Goal: Information Seeking & Learning: Learn about a topic

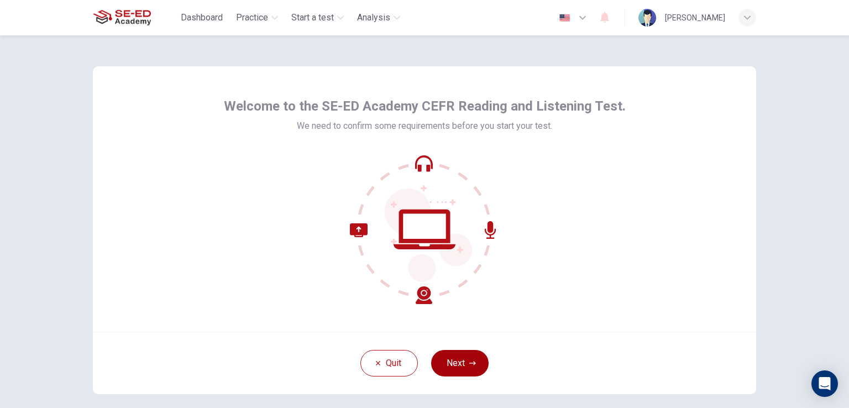
click at [473, 367] on button "Next" at bounding box center [459, 363] width 57 height 27
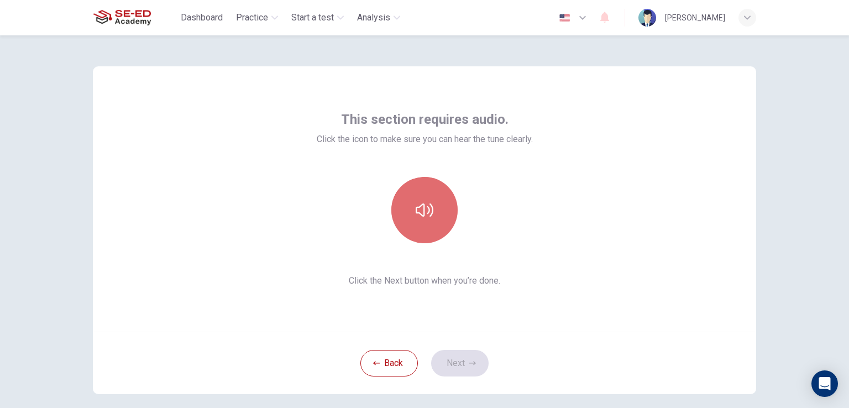
click at [432, 198] on button "button" at bounding box center [424, 210] width 66 height 66
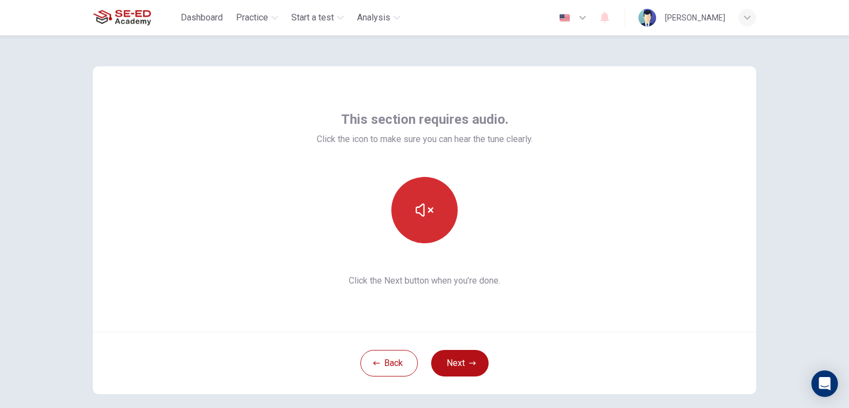
click at [432, 216] on button "button" at bounding box center [424, 210] width 66 height 66
click at [399, 217] on button "button" at bounding box center [424, 210] width 66 height 66
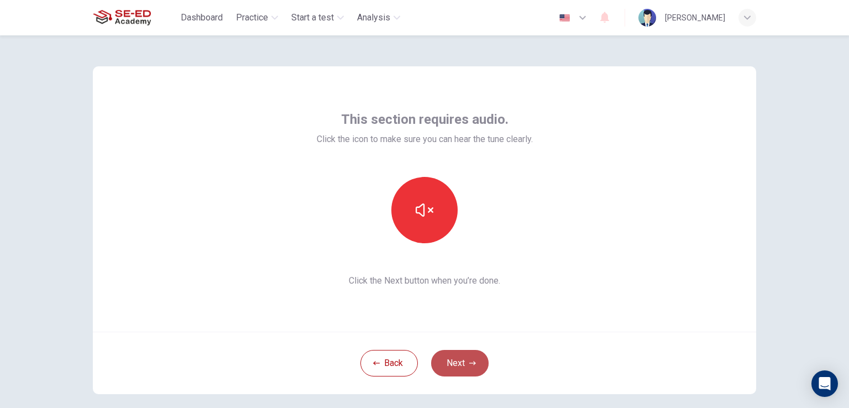
click at [457, 370] on button "Next" at bounding box center [459, 363] width 57 height 27
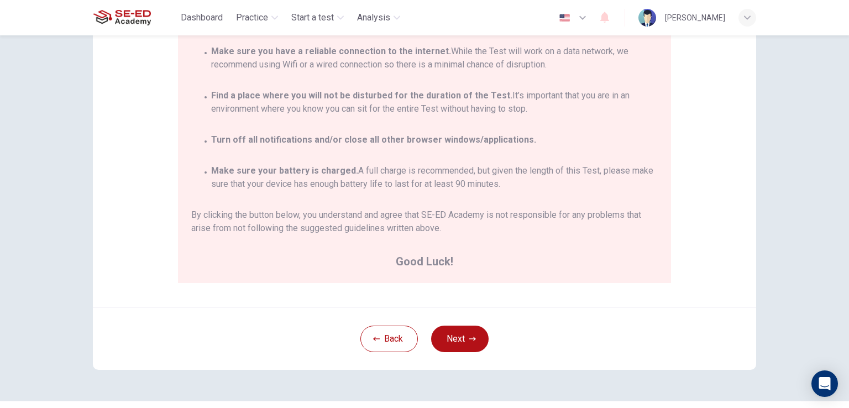
scroll to position [151, 0]
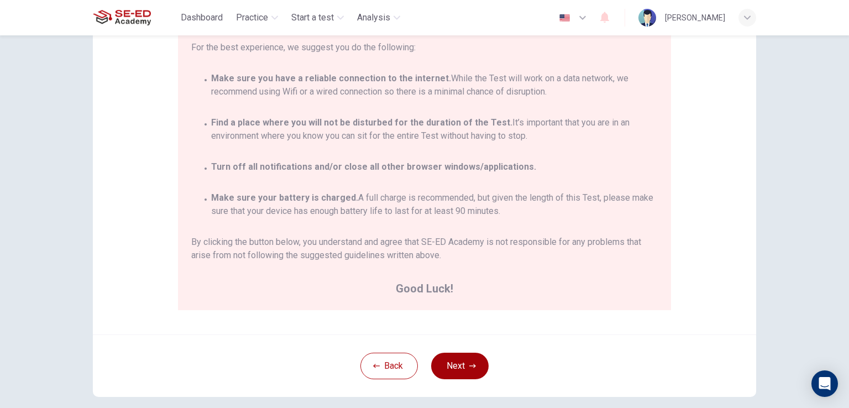
click at [464, 370] on button "Next" at bounding box center [459, 366] width 57 height 27
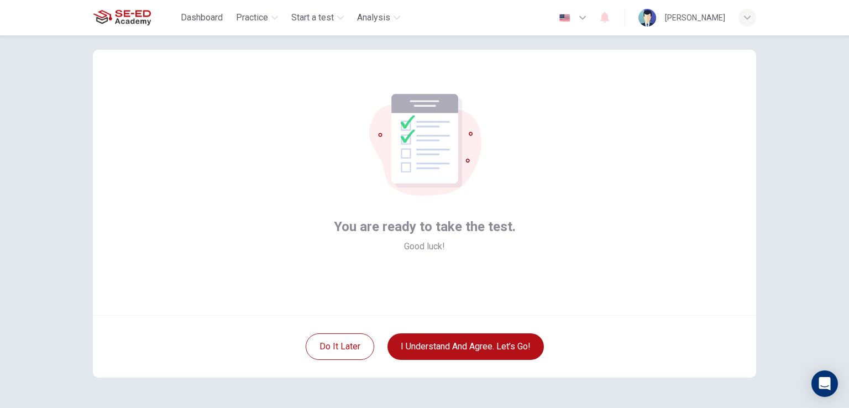
scroll to position [0, 0]
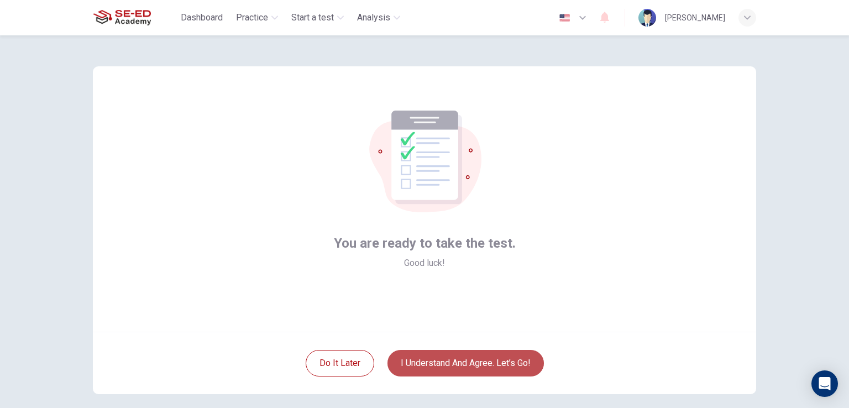
click at [465, 369] on button "I understand and agree. Let’s go!" at bounding box center [466, 363] width 156 height 27
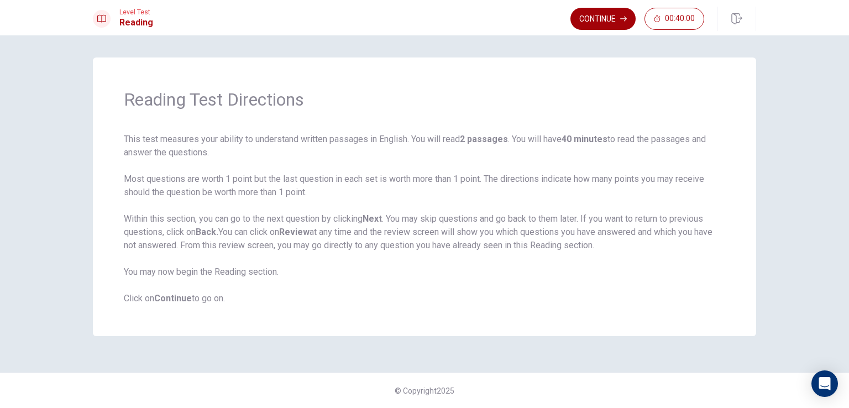
click at [608, 19] on button "Continue" at bounding box center [603, 19] width 65 height 22
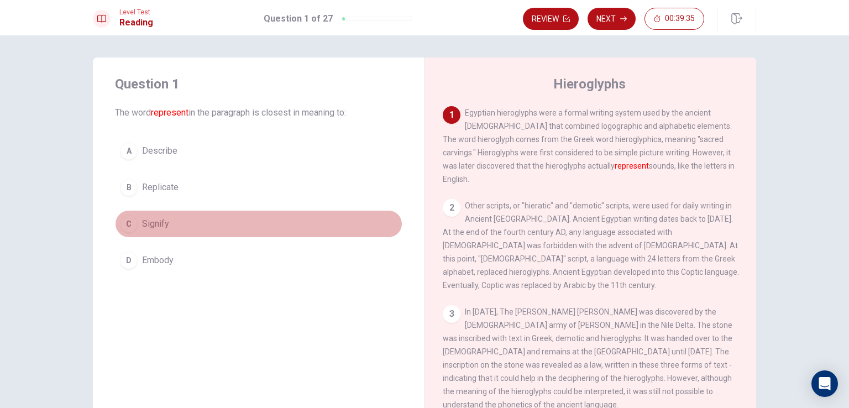
click at [122, 221] on div "C" at bounding box center [129, 224] width 18 height 18
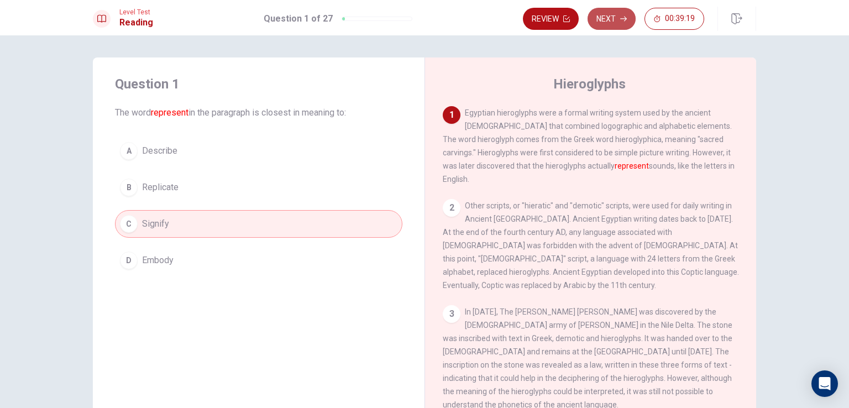
click at [608, 18] on button "Next" at bounding box center [612, 19] width 48 height 22
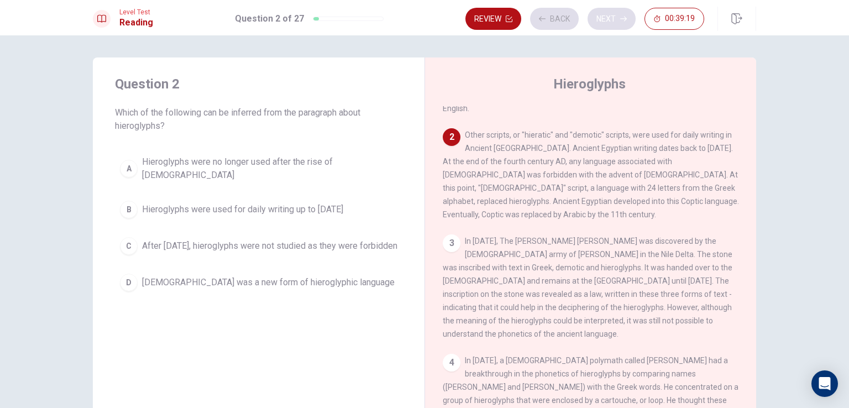
scroll to position [82, 0]
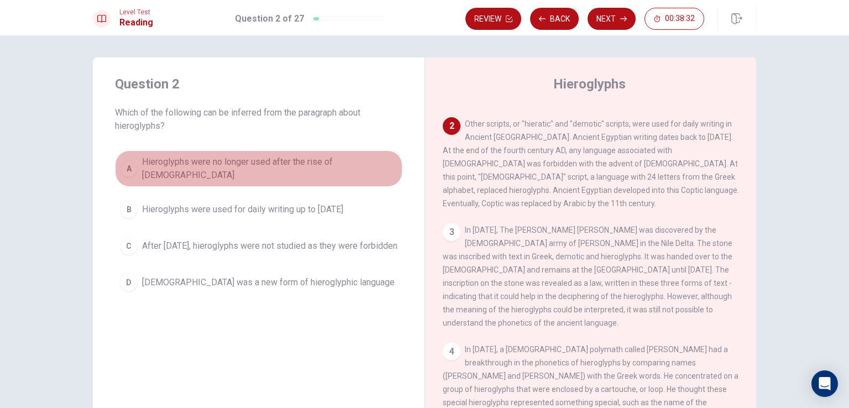
click at [161, 158] on span "Hieroglyphs were no longer used after the rise of [DEMOGRAPHIC_DATA]" at bounding box center [269, 168] width 255 height 27
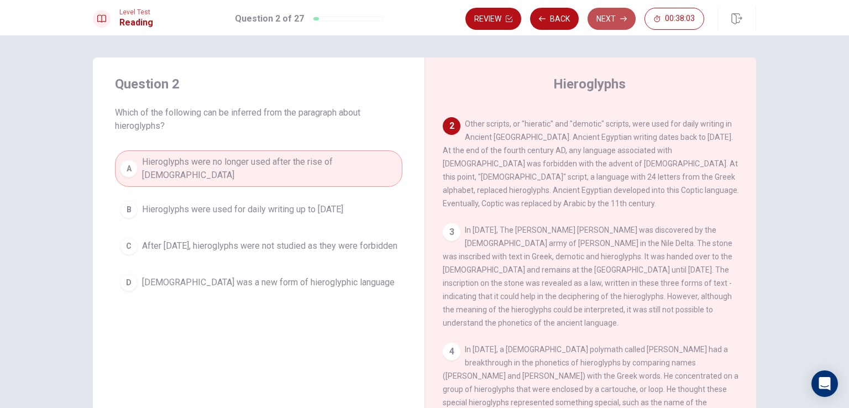
click at [621, 19] on icon "button" at bounding box center [623, 18] width 7 height 7
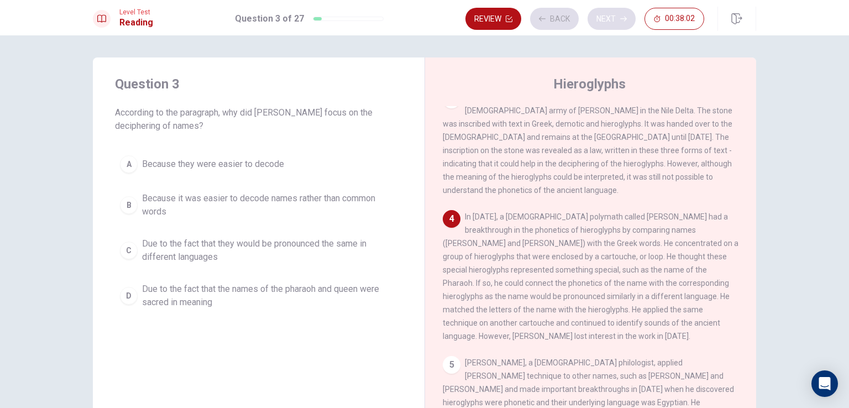
scroll to position [216, 0]
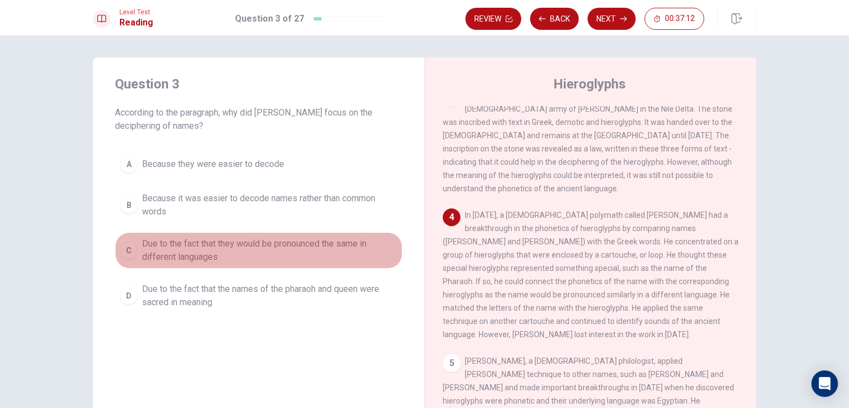
click at [128, 253] on div "C" at bounding box center [129, 251] width 18 height 18
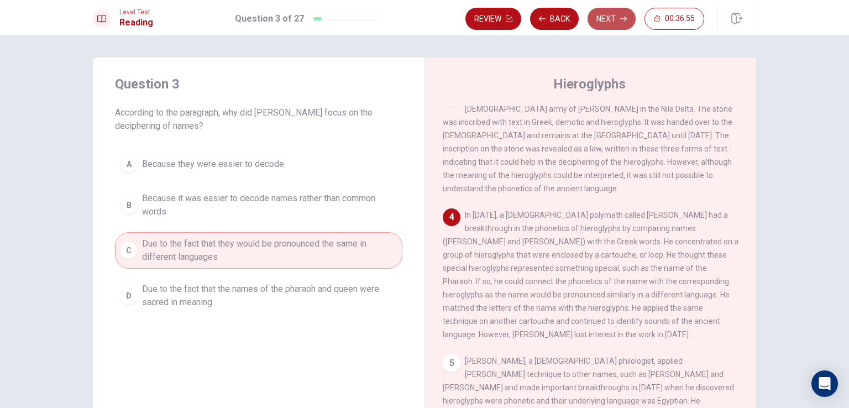
click at [605, 19] on button "Next" at bounding box center [612, 19] width 48 height 22
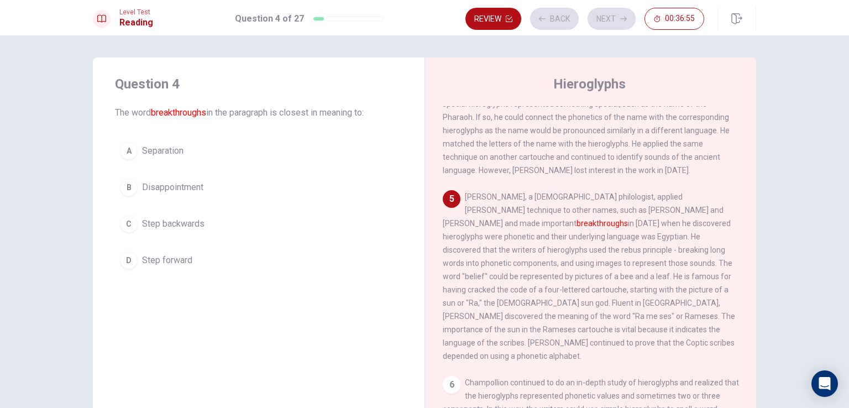
scroll to position [394, 0]
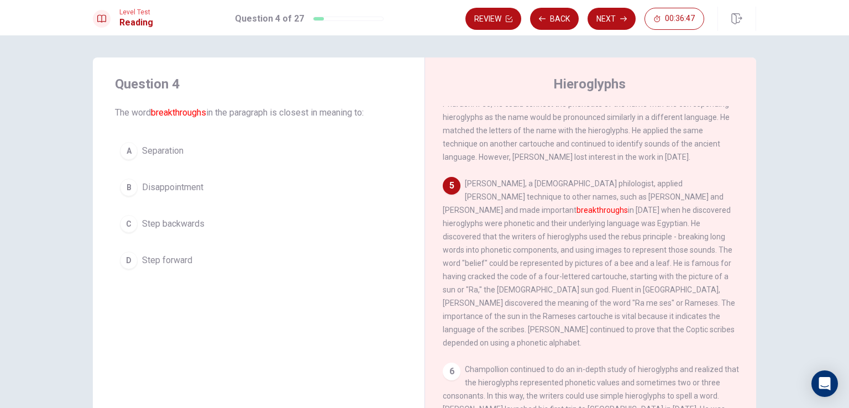
click at [187, 255] on span "Step forward" at bounding box center [167, 260] width 50 height 13
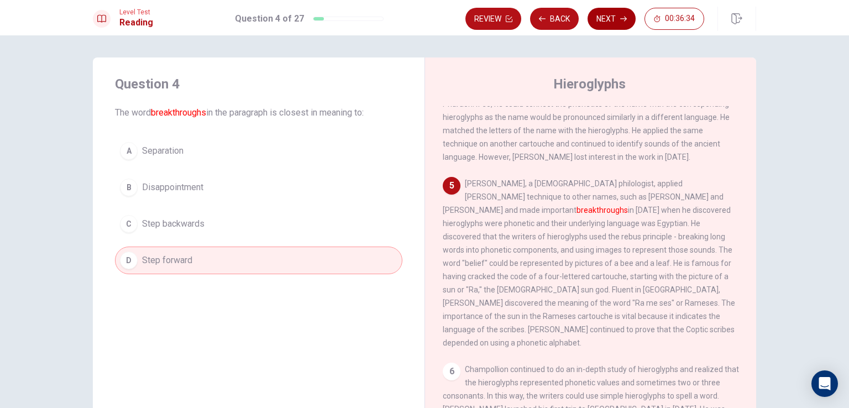
click at [617, 14] on button "Next" at bounding box center [612, 19] width 48 height 22
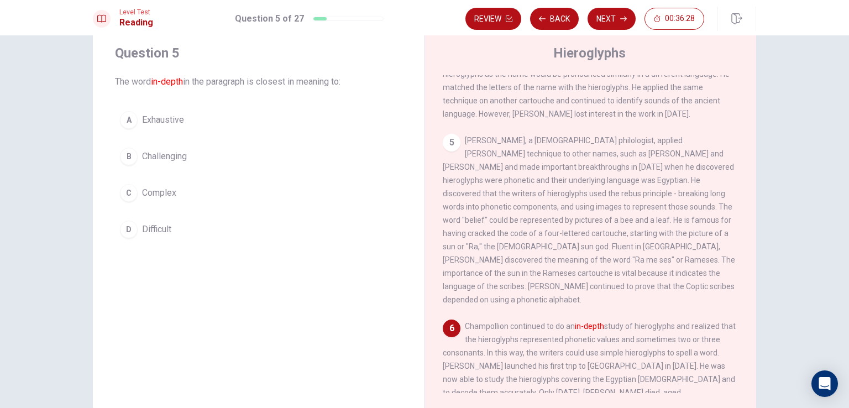
scroll to position [55, 0]
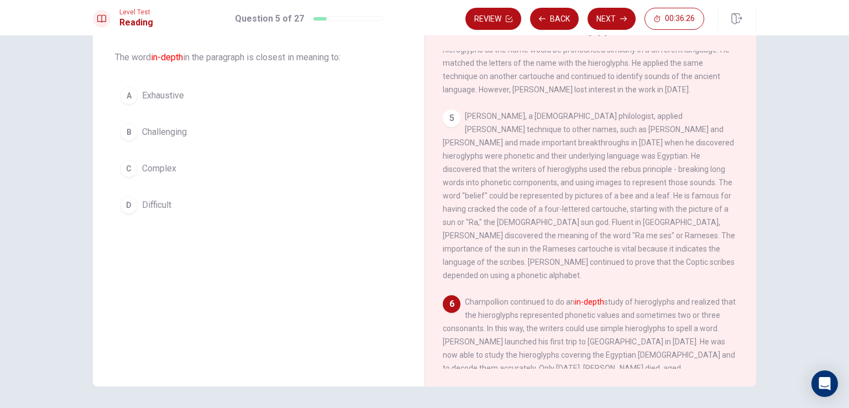
click at [126, 171] on div "C" at bounding box center [129, 169] width 18 height 18
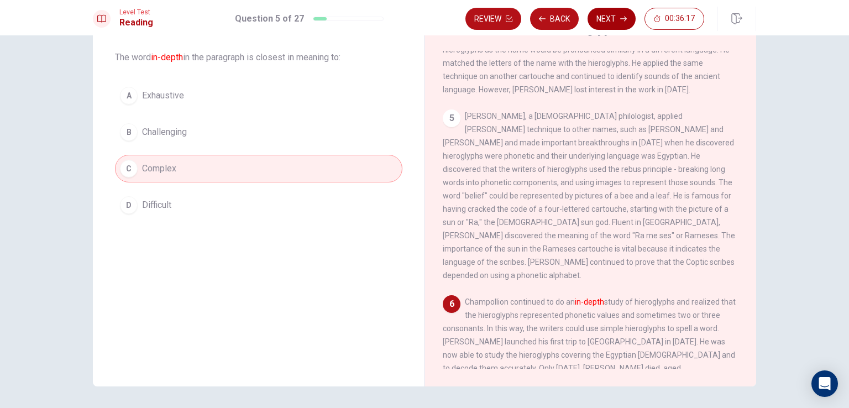
click at [624, 17] on icon "button" at bounding box center [623, 18] width 7 height 7
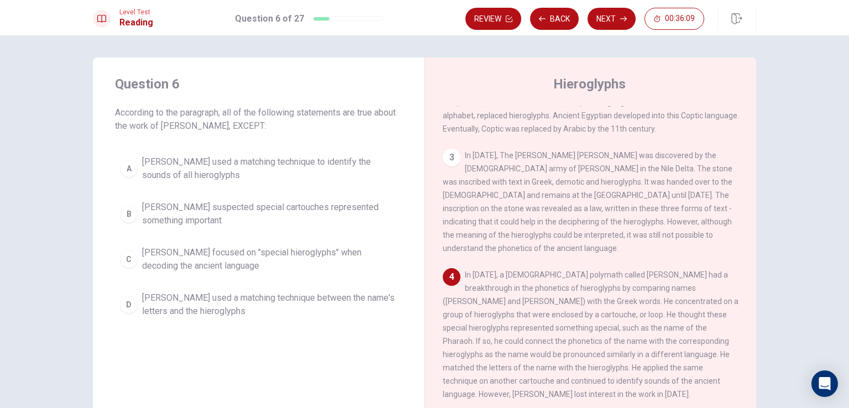
scroll to position [221, 0]
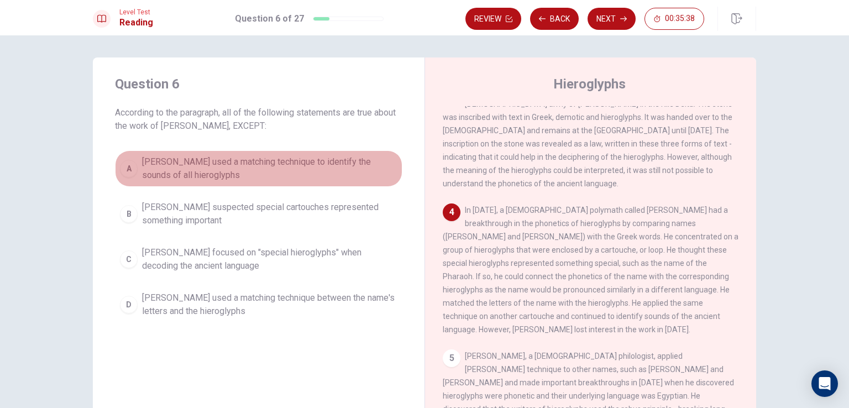
click at [290, 169] on span "[PERSON_NAME] used a matching technique to identify the sounds of all hieroglyp…" at bounding box center [269, 168] width 255 height 27
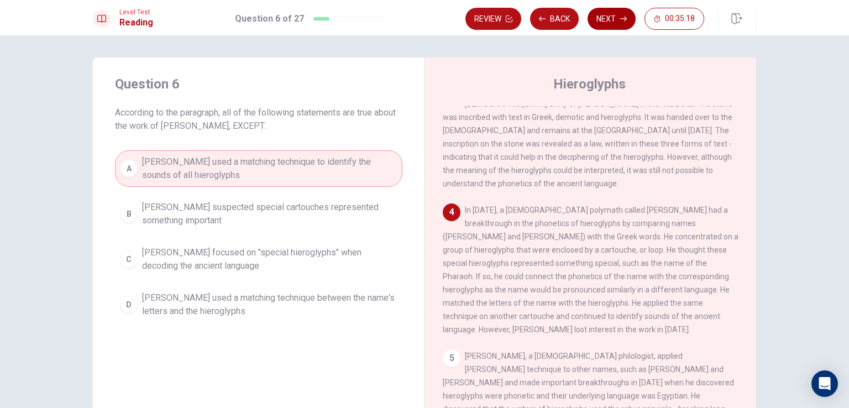
click at [619, 19] on button "Next" at bounding box center [612, 19] width 48 height 22
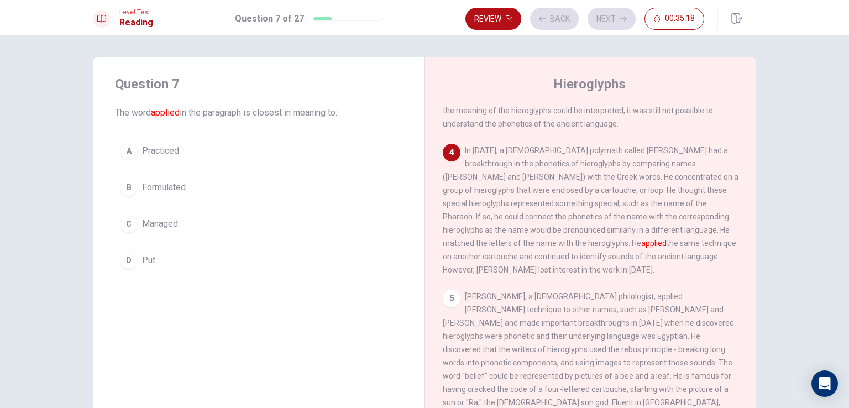
scroll to position [286, 0]
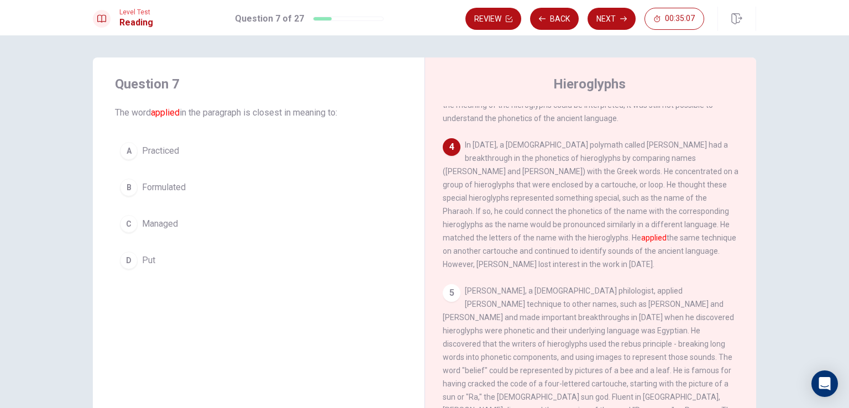
click at [216, 185] on button "B Formulated" at bounding box center [258, 188] width 287 height 28
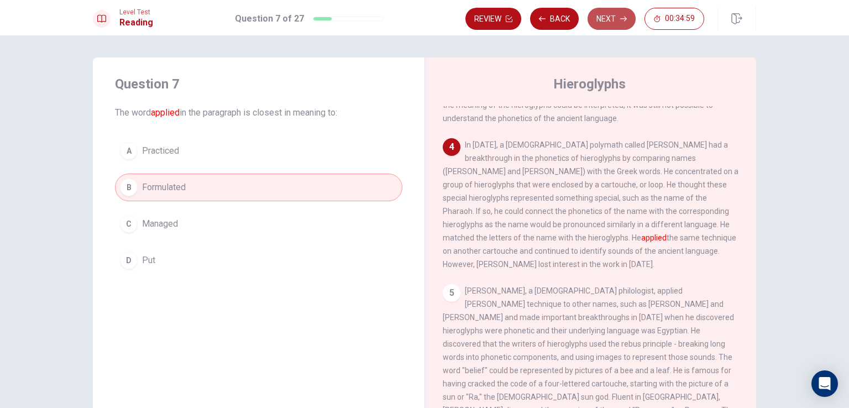
click at [610, 17] on button "Next" at bounding box center [612, 19] width 48 height 22
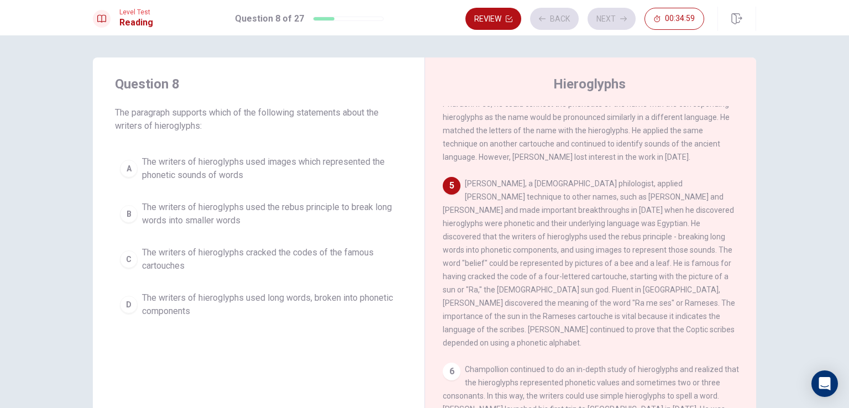
scroll to position [394, 0]
click at [550, 18] on button "Back" at bounding box center [554, 19] width 49 height 22
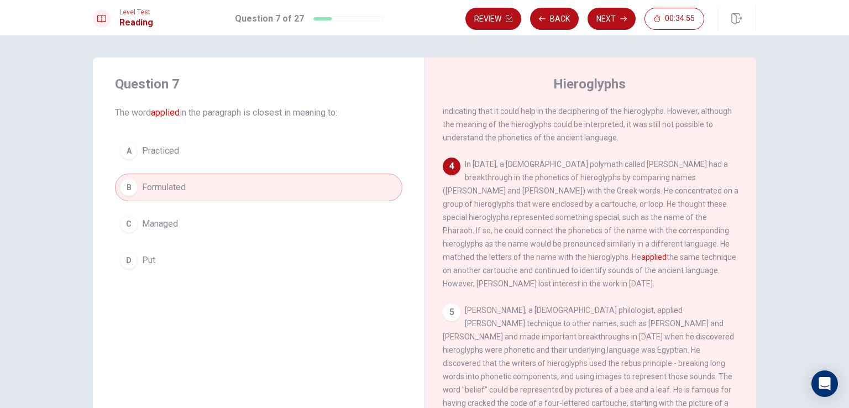
scroll to position [286, 0]
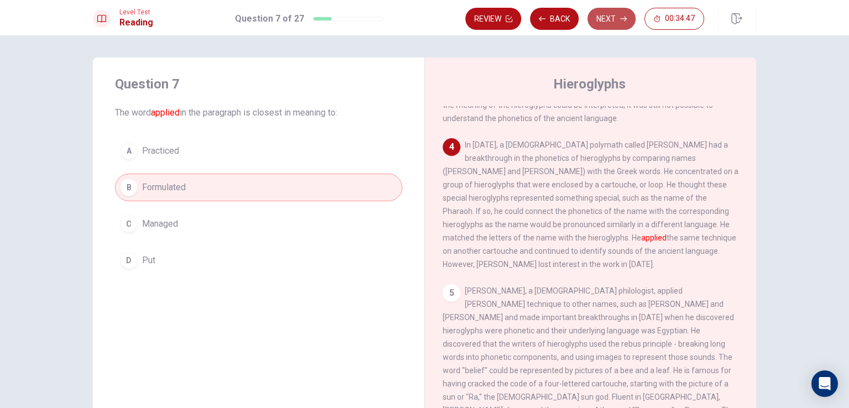
click at [618, 25] on button "Next" at bounding box center [612, 19] width 48 height 22
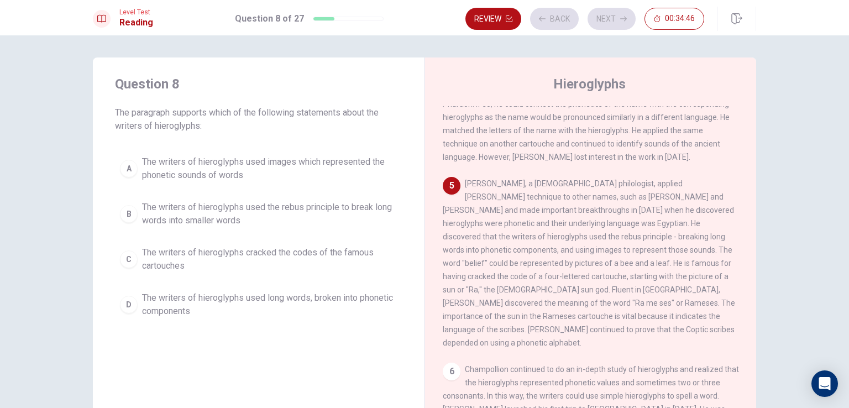
scroll to position [394, 0]
click at [181, 264] on span "The writers of hieroglyphs cracked the codes of the famous cartouches" at bounding box center [269, 259] width 255 height 27
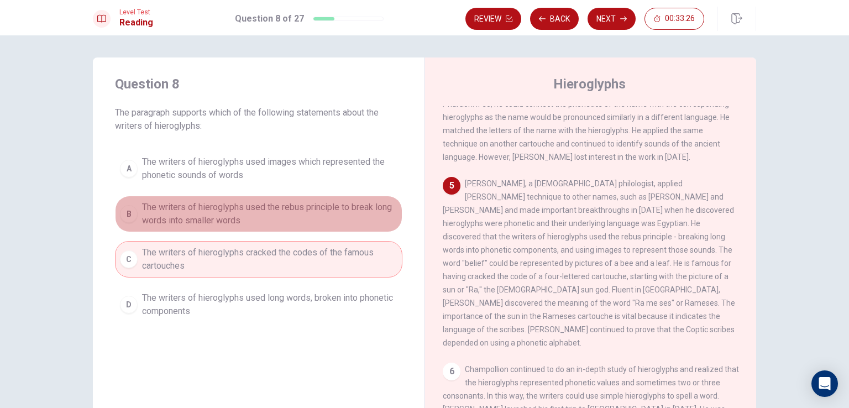
click at [262, 204] on span "The writers of hieroglyphs used the rebus principle to break long words into sm…" at bounding box center [269, 214] width 255 height 27
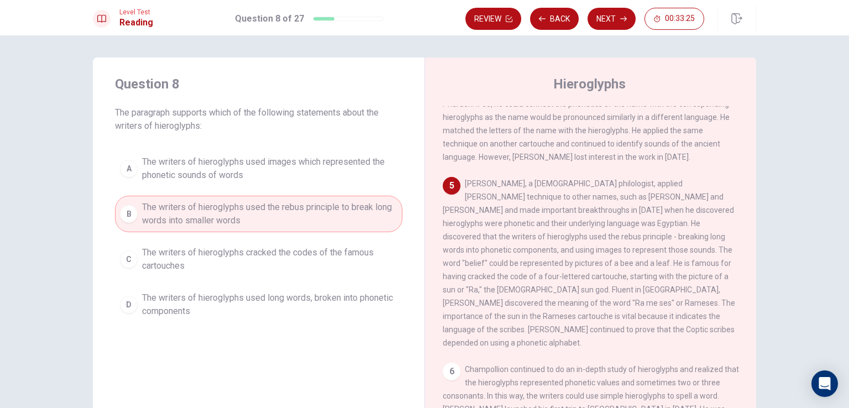
click at [272, 176] on span "The writers of hieroglyphs used images which represented the phonetic sounds of…" at bounding box center [269, 168] width 255 height 27
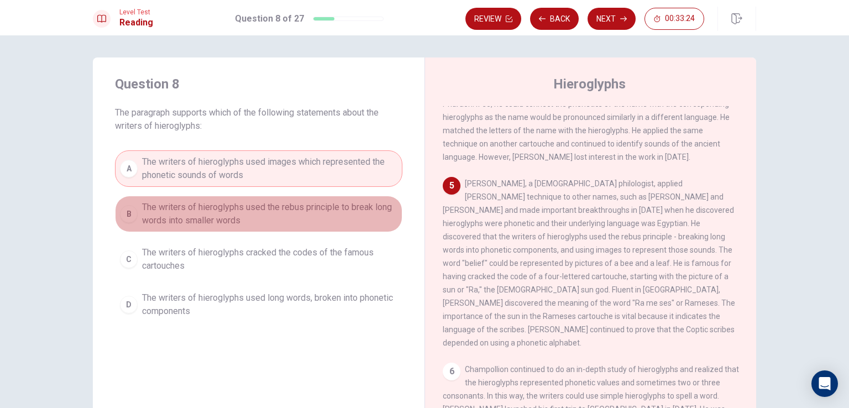
click at [276, 216] on span "The writers of hieroglyphs used the rebus principle to break long words into sm…" at bounding box center [269, 214] width 255 height 27
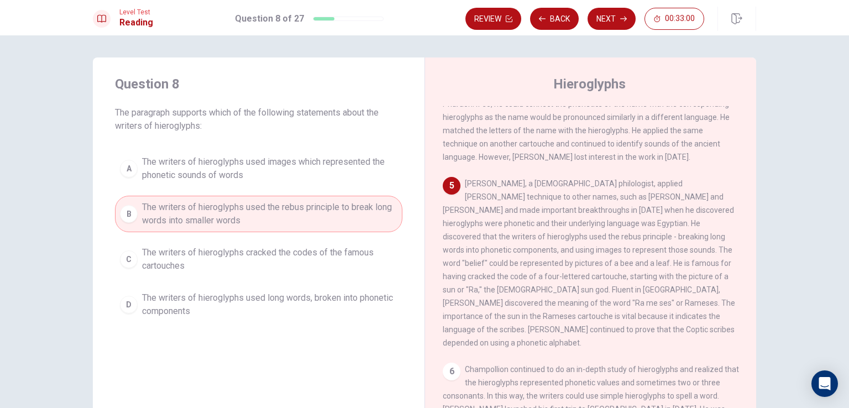
click at [628, 14] on button "Next" at bounding box center [612, 19] width 48 height 22
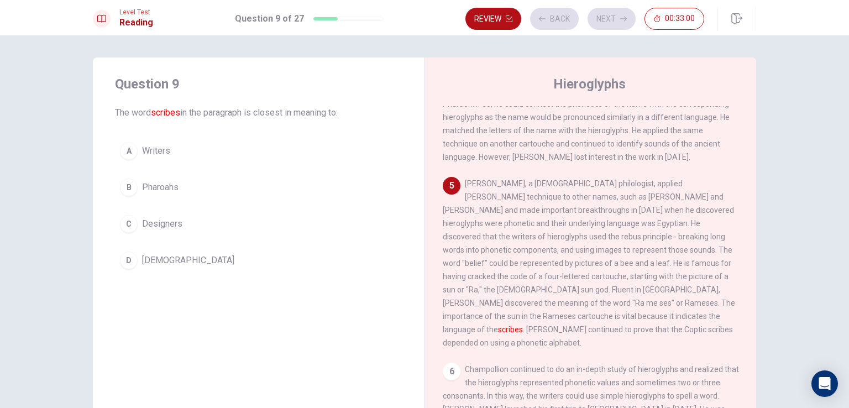
scroll to position [406, 0]
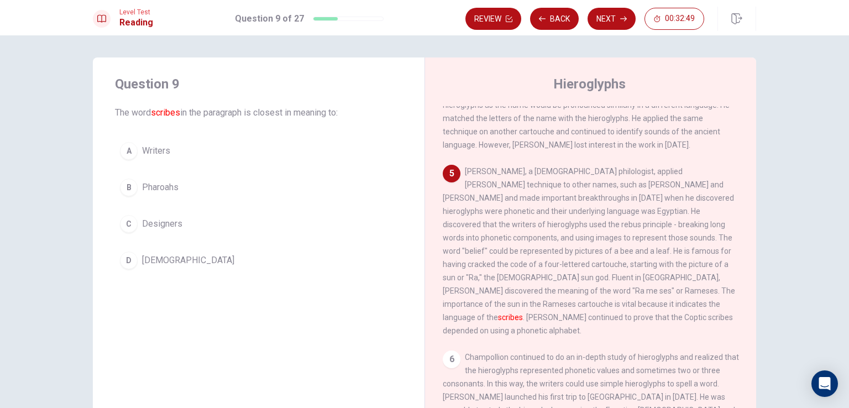
click at [171, 257] on span "[DEMOGRAPHIC_DATA]" at bounding box center [188, 260] width 92 height 13
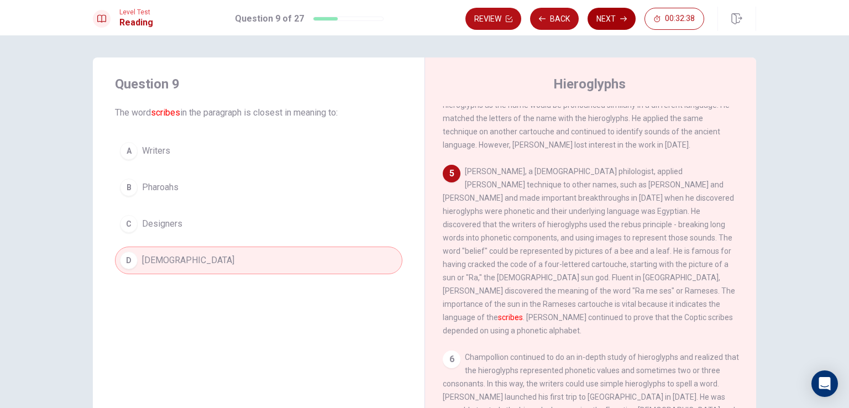
click at [623, 18] on icon "button" at bounding box center [623, 18] width 7 height 7
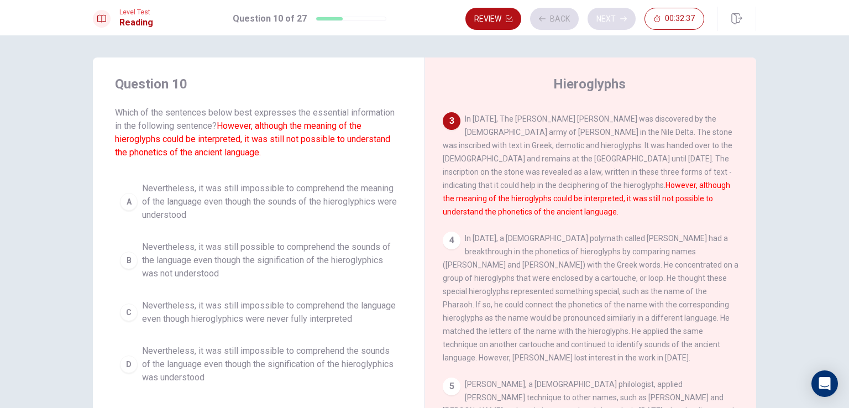
scroll to position [177, 0]
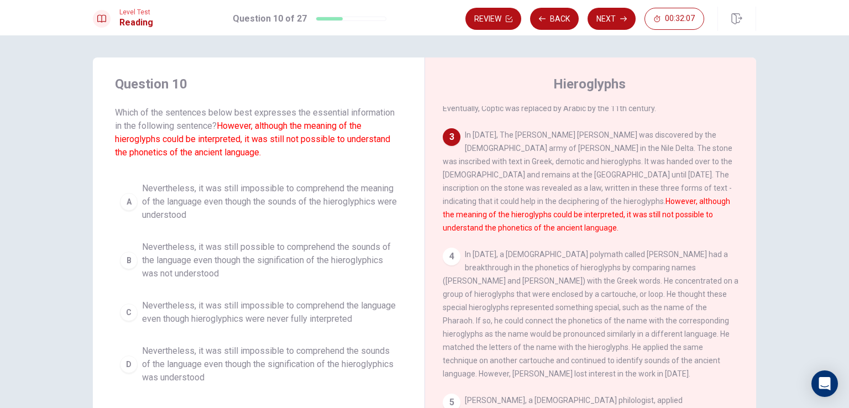
click at [315, 213] on span "Nevertheless, it was still impossible to comprehend the meaning of the language…" at bounding box center [269, 202] width 255 height 40
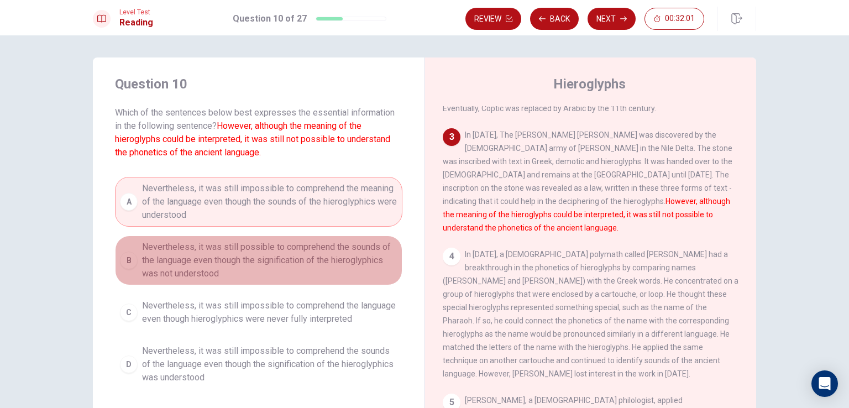
click at [274, 248] on span "Nevertheless, it was still possible to comprehend the sounds of the language ev…" at bounding box center [269, 261] width 255 height 40
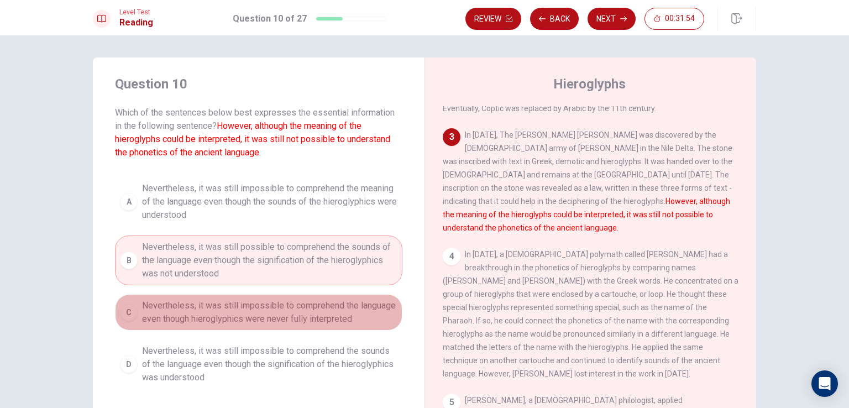
click at [281, 302] on span "Nevertheless, it was still impossible to comprehend the language even though hi…" at bounding box center [269, 312] width 255 height 27
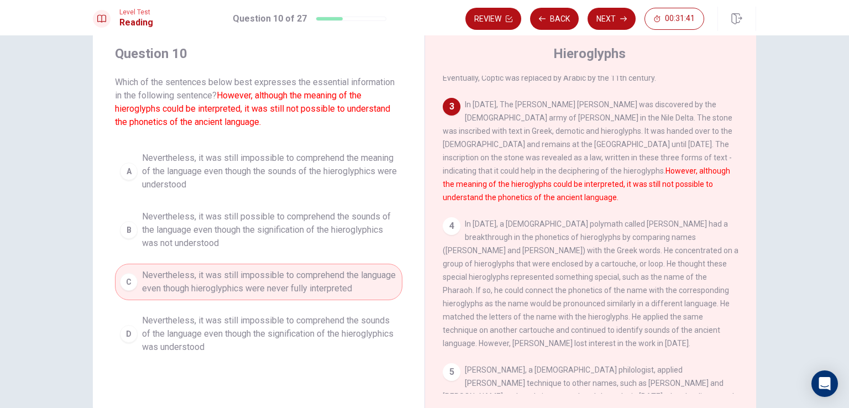
scroll to position [55, 0]
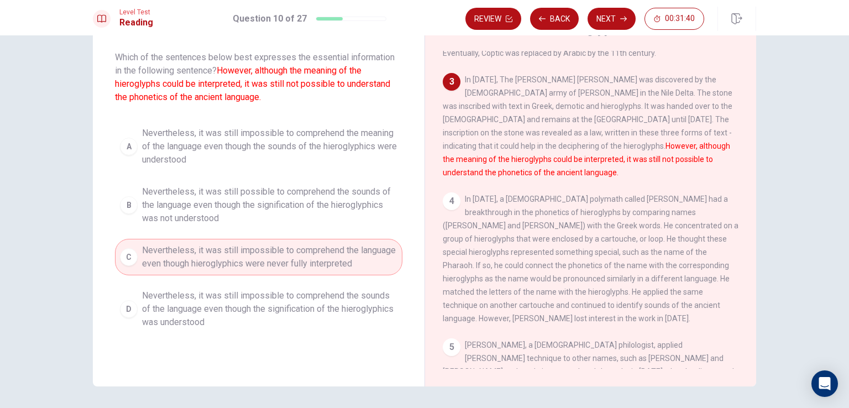
click at [169, 311] on span "Nevertheless, it was still impossible to comprehend the sounds of the language …" at bounding box center [269, 309] width 255 height 40
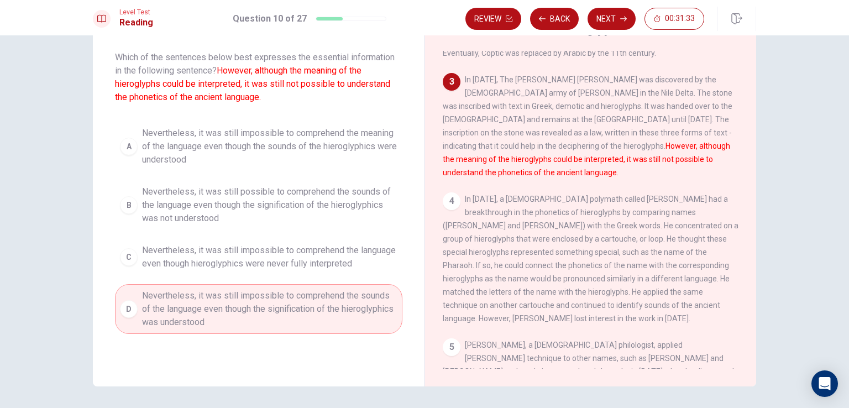
scroll to position [0, 0]
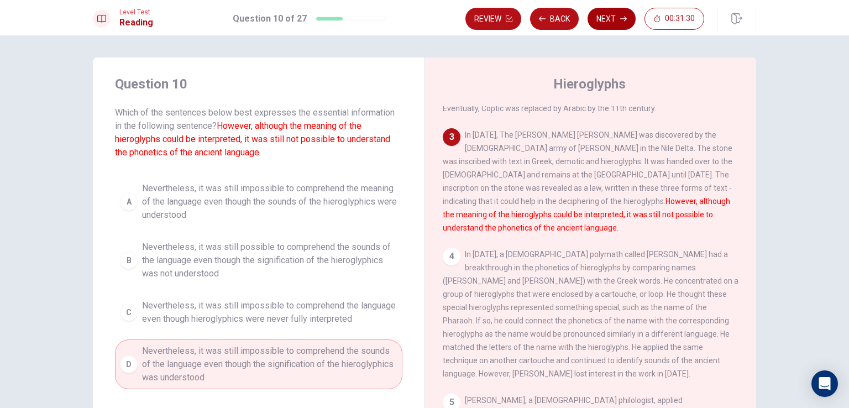
click at [621, 15] on icon "button" at bounding box center [623, 18] width 7 height 7
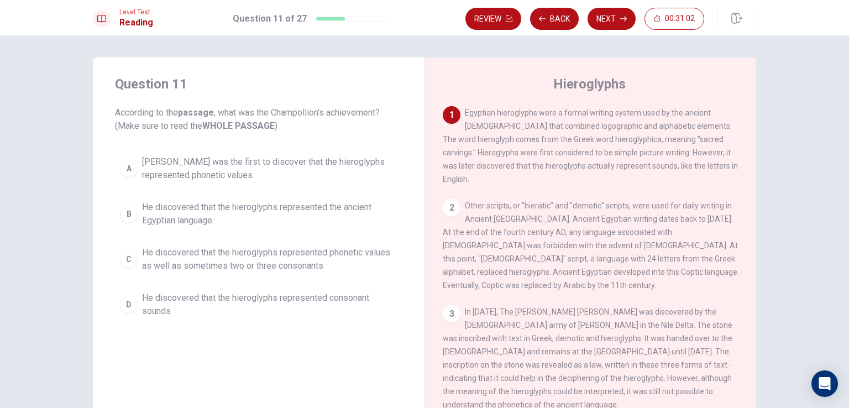
click at [445, 199] on div "2" at bounding box center [452, 208] width 18 height 18
click at [451, 201] on div "2" at bounding box center [452, 208] width 18 height 18
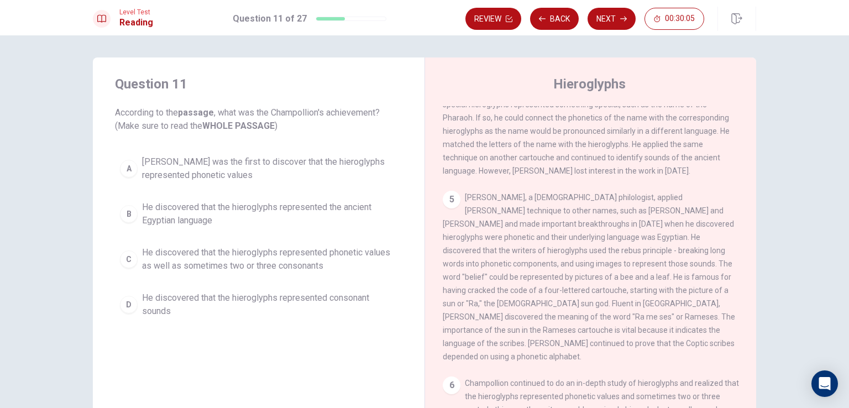
scroll to position [387, 0]
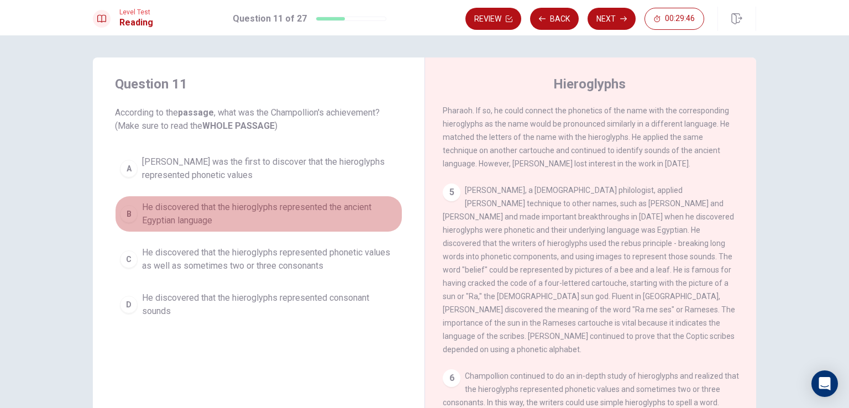
click at [306, 208] on span "He discovered that the hieroglyphs represented the ancient Egyptian language" at bounding box center [269, 214] width 255 height 27
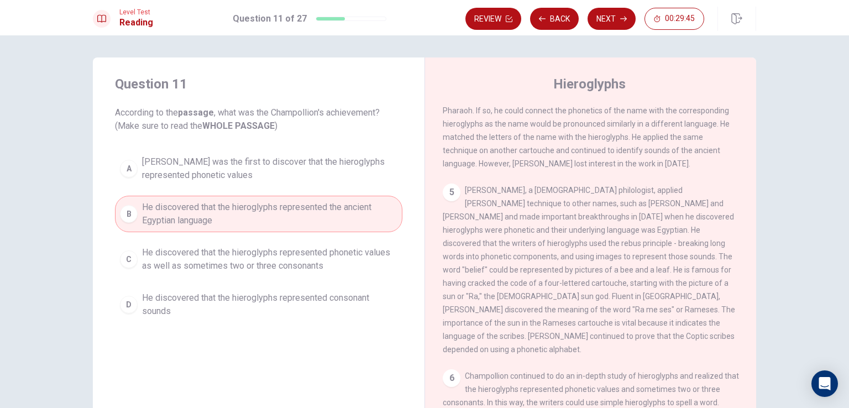
click at [316, 267] on span "He discovered that the hieroglyphs represented phonetic values as well as somet…" at bounding box center [269, 259] width 255 height 27
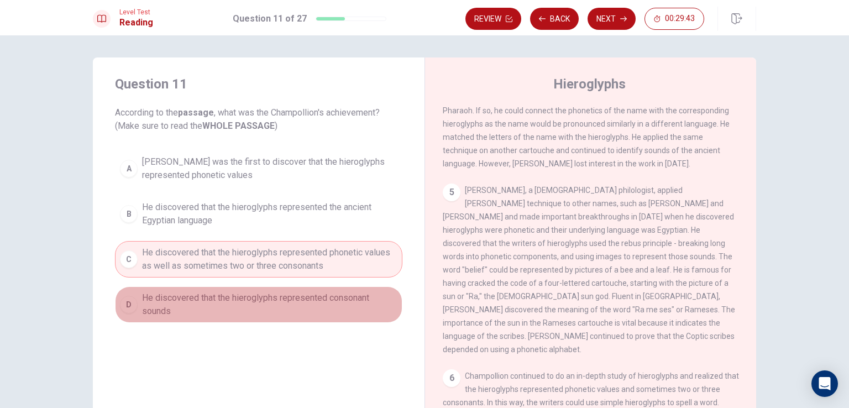
click at [309, 288] on button "D He discovered that the hieroglyphs represented consonant sounds" at bounding box center [258, 304] width 287 height 36
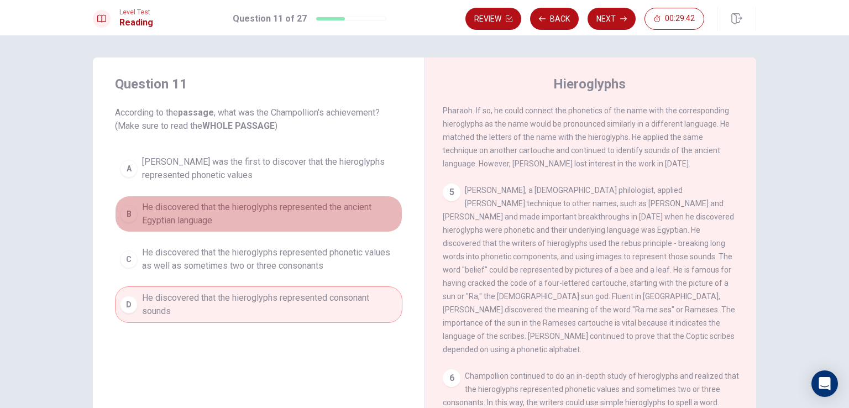
click at [318, 212] on span "He discovered that the hieroglyphs represented the ancient Egyptian language" at bounding box center [269, 214] width 255 height 27
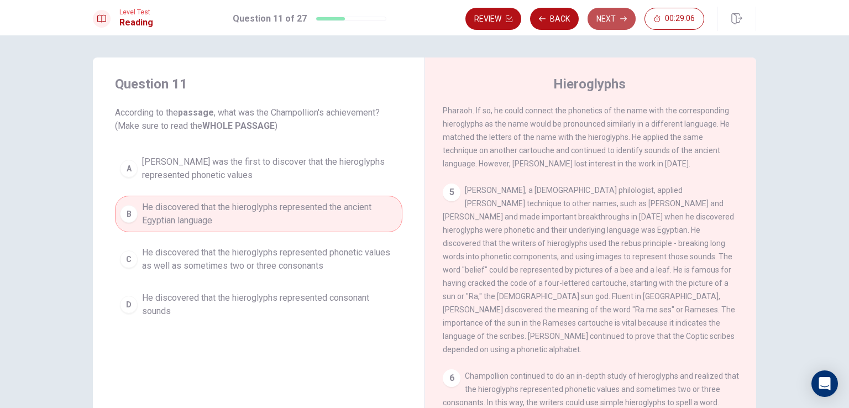
click at [624, 16] on icon "button" at bounding box center [623, 18] width 7 height 7
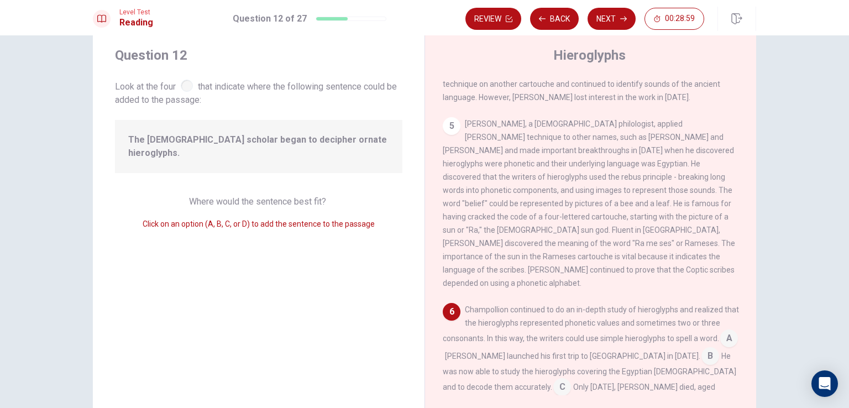
scroll to position [55, 0]
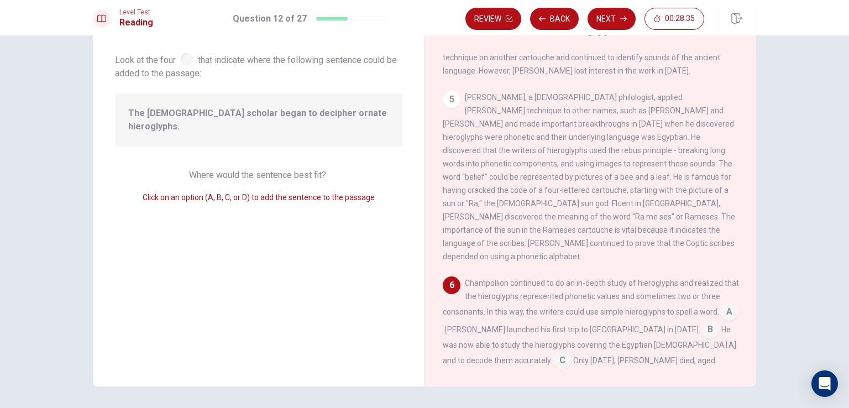
click at [553, 353] on input at bounding box center [562, 362] width 18 height 18
click at [702, 322] on input at bounding box center [711, 331] width 18 height 18
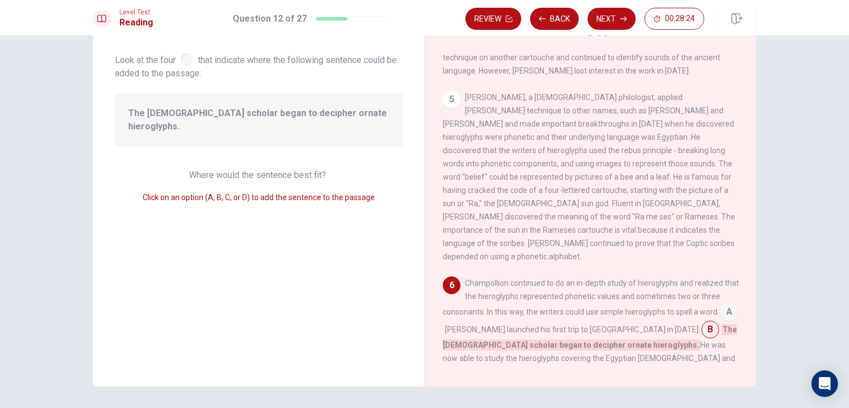
click at [451, 279] on div "Champollion continued to do an in-depth study of hieroglyphs and realized that …" at bounding box center [591, 344] width 296 height 137
click at [443, 286] on div "Champollion continued to do an in-depth study of hieroglyphs and realized that …" at bounding box center [591, 344] width 296 height 137
click at [720, 304] on input at bounding box center [729, 313] width 18 height 18
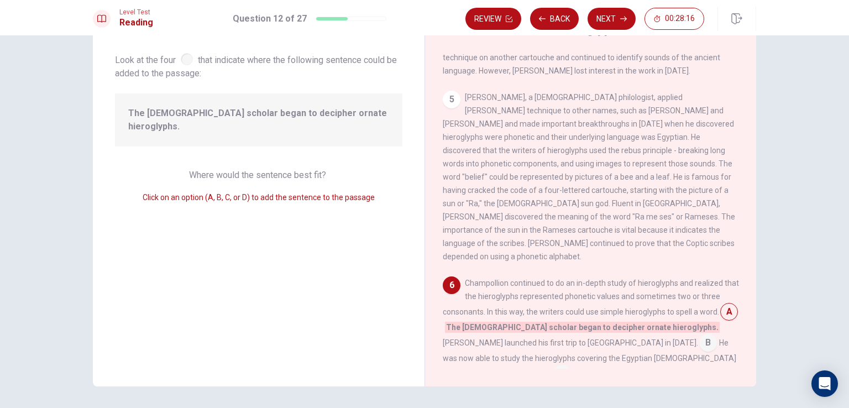
click at [699, 335] on input at bounding box center [708, 344] width 18 height 18
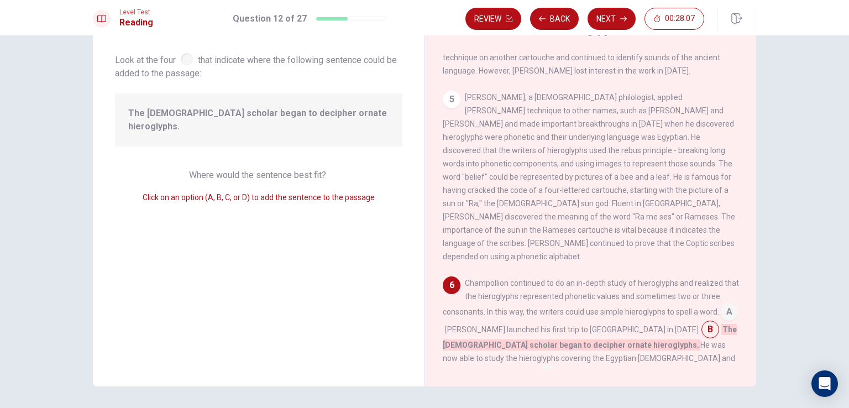
click at [556, 366] on input at bounding box center [547, 375] width 18 height 18
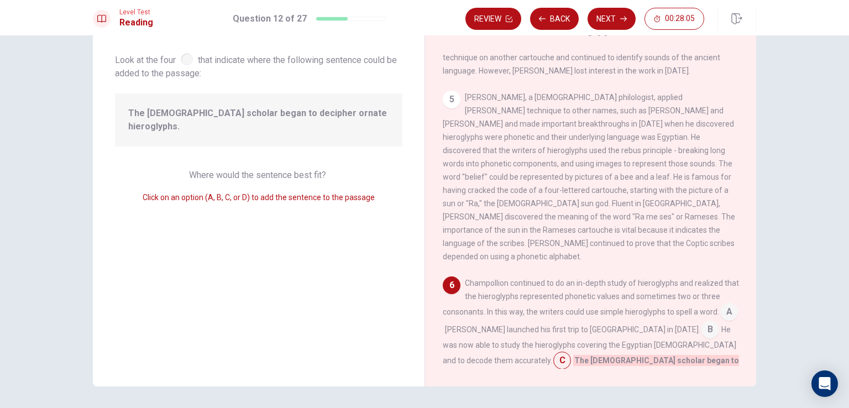
click at [720, 304] on input at bounding box center [729, 313] width 18 height 18
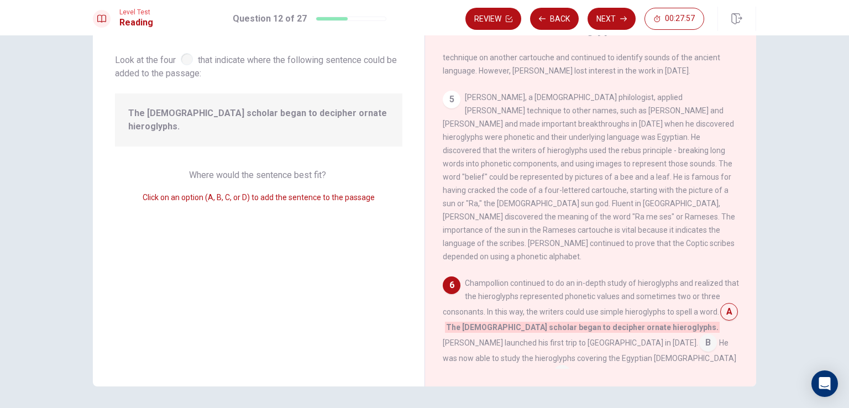
click at [699, 335] on input at bounding box center [708, 344] width 18 height 18
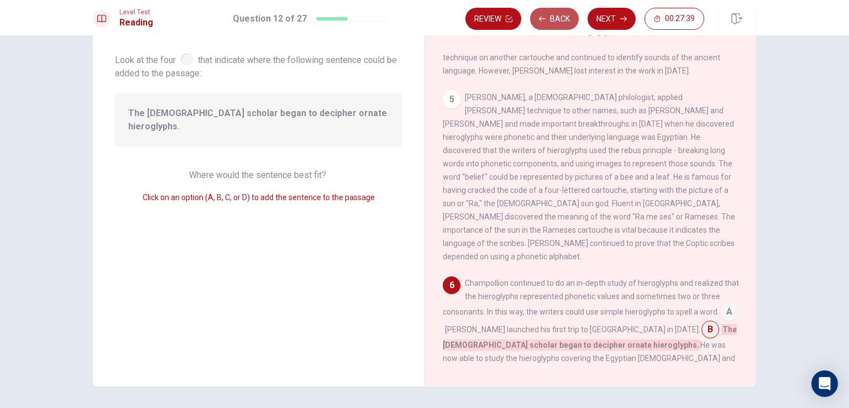
click at [551, 17] on button "Back" at bounding box center [554, 19] width 49 height 22
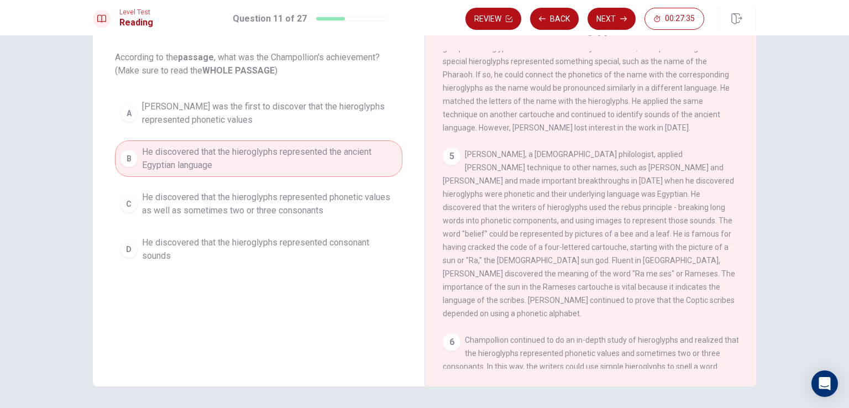
scroll to position [406, 0]
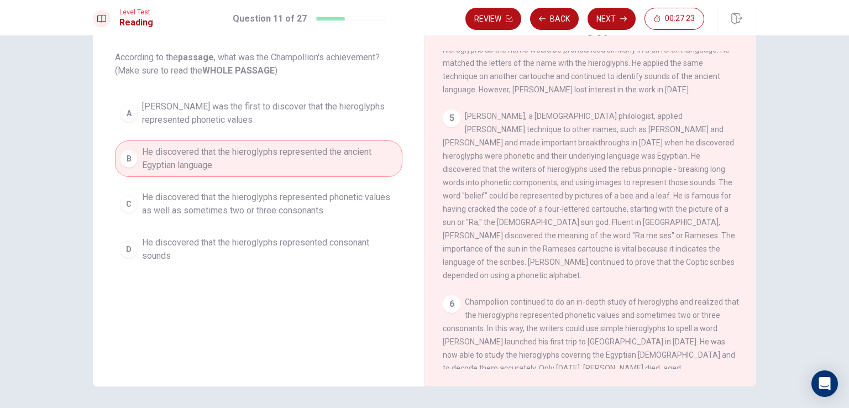
click at [239, 213] on span "He discovered that the hieroglyphs represented phonetic values as well as somet…" at bounding box center [269, 204] width 255 height 27
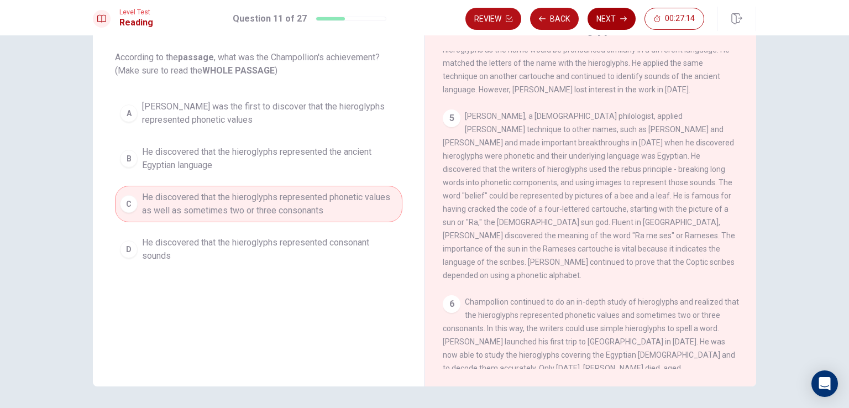
click at [619, 23] on button "Next" at bounding box center [612, 19] width 48 height 22
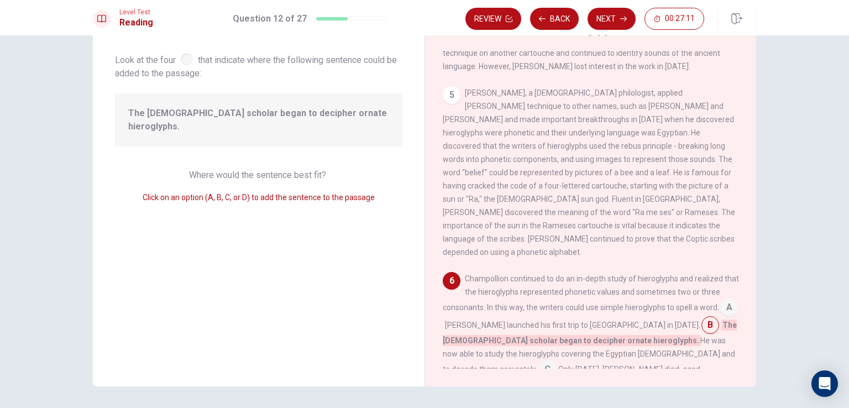
scroll to position [91, 0]
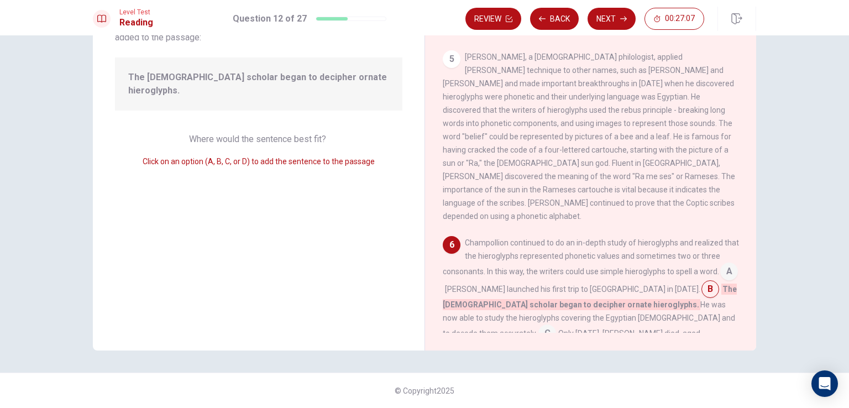
click at [720, 264] on input at bounding box center [729, 273] width 18 height 18
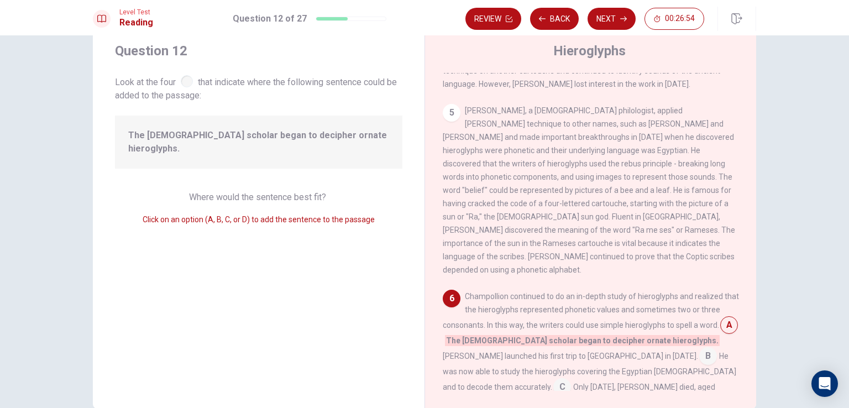
scroll to position [55, 0]
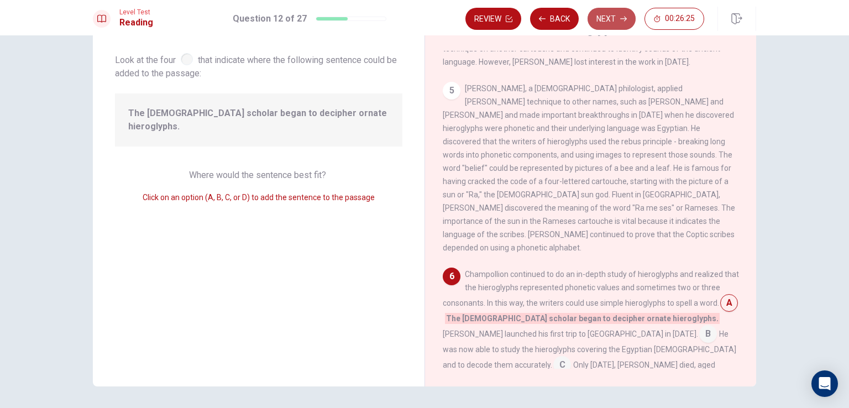
click at [607, 8] on button "Next" at bounding box center [612, 19] width 48 height 22
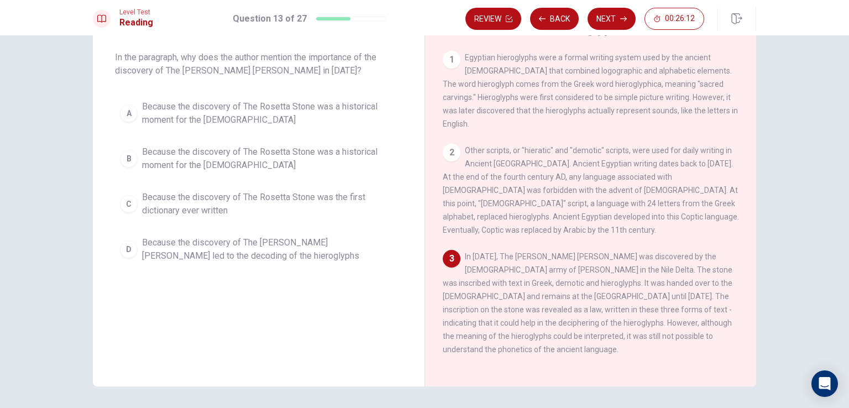
click at [199, 248] on span "Because the discovery of The [PERSON_NAME] [PERSON_NAME] led to the decoding of…" at bounding box center [269, 249] width 255 height 27
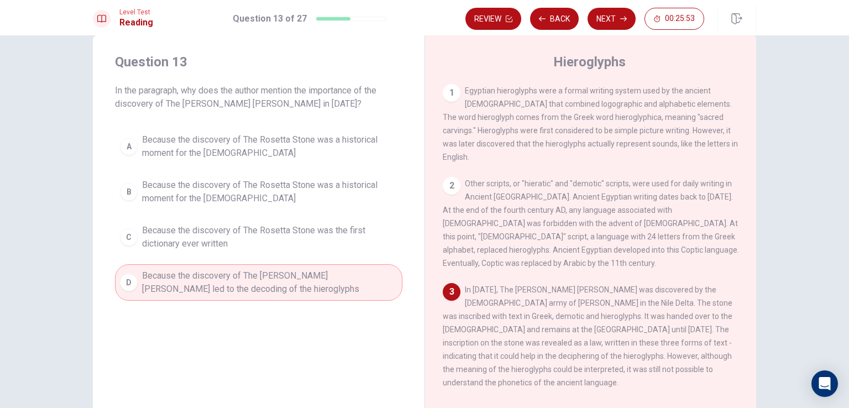
scroll to position [0, 0]
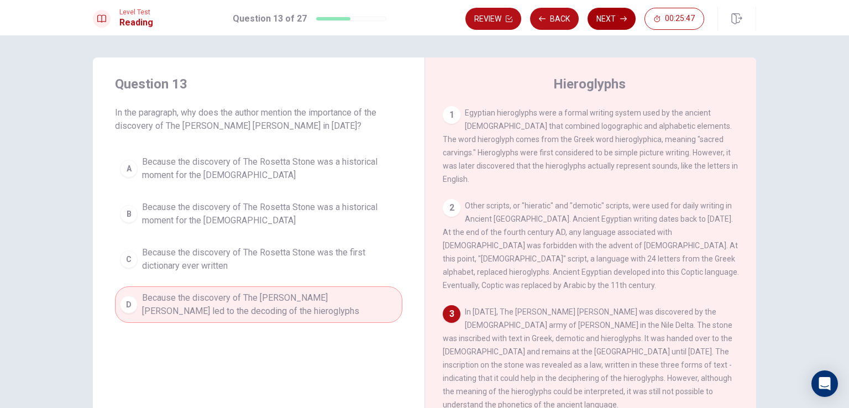
click at [621, 19] on icon "button" at bounding box center [623, 18] width 7 height 7
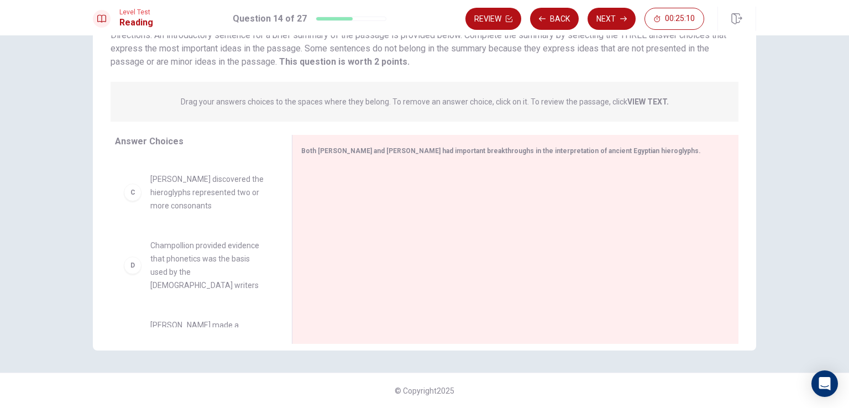
scroll to position [221, 0]
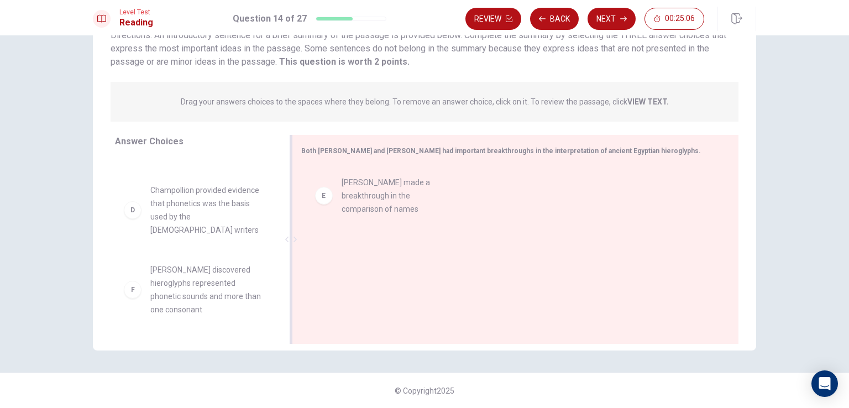
drag, startPoint x: 177, startPoint y: 246, endPoint x: 361, endPoint y: 202, distance: 188.8
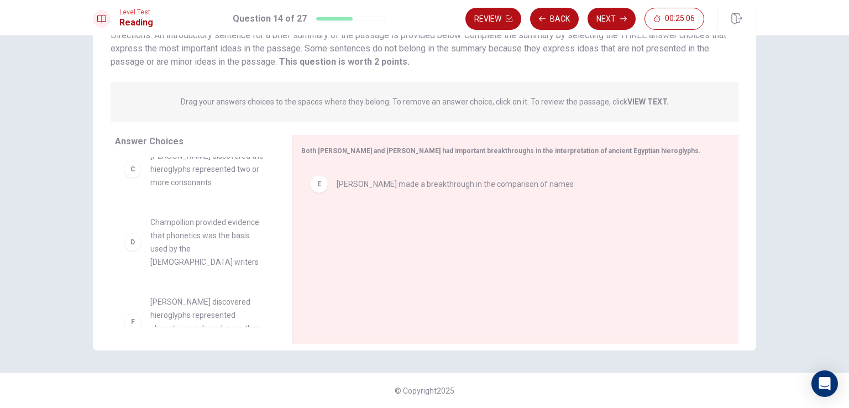
scroll to position [179, 0]
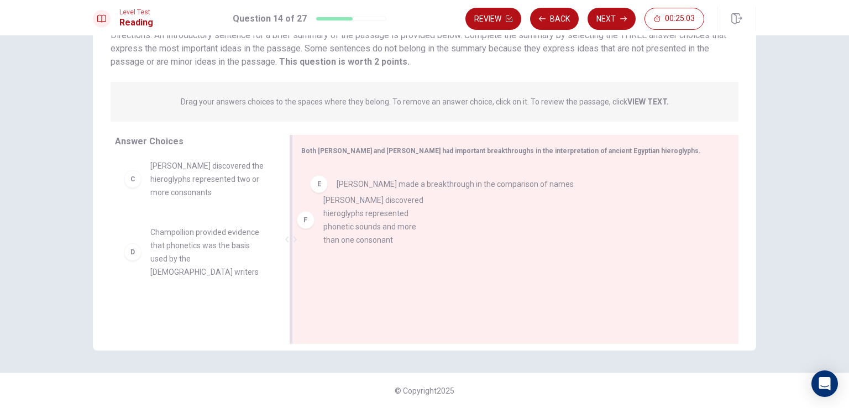
drag, startPoint x: 189, startPoint y: 297, endPoint x: 369, endPoint y: 226, distance: 193.8
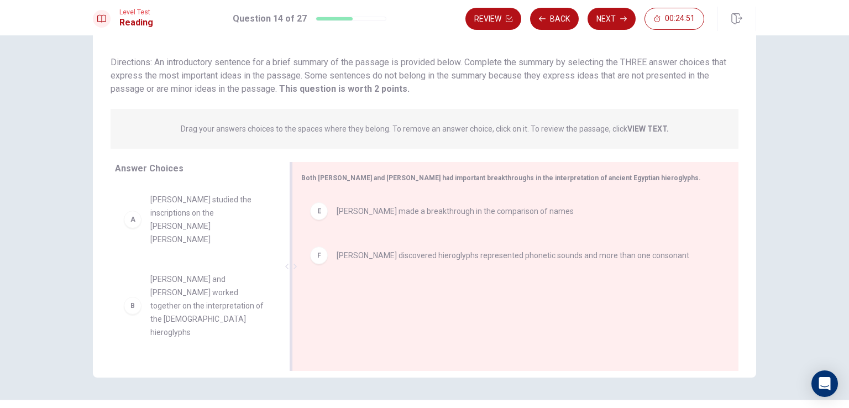
scroll to position [91, 0]
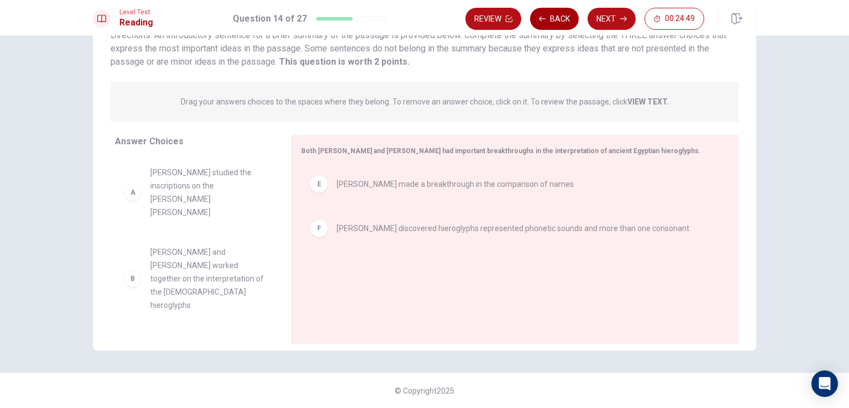
click at [562, 16] on button "Back" at bounding box center [554, 19] width 49 height 22
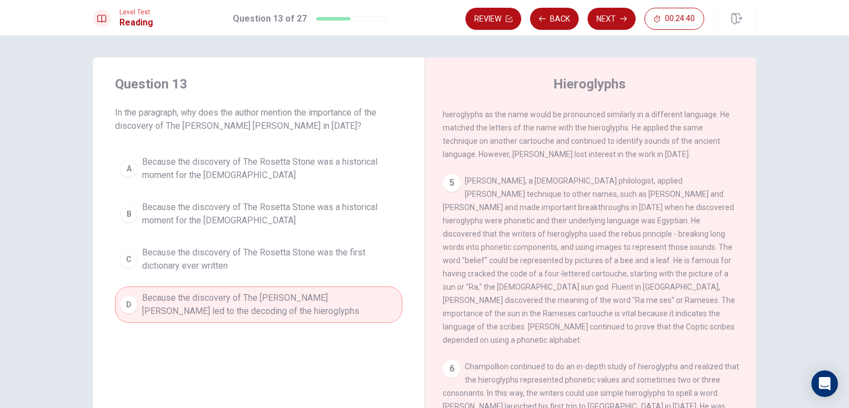
scroll to position [406, 0]
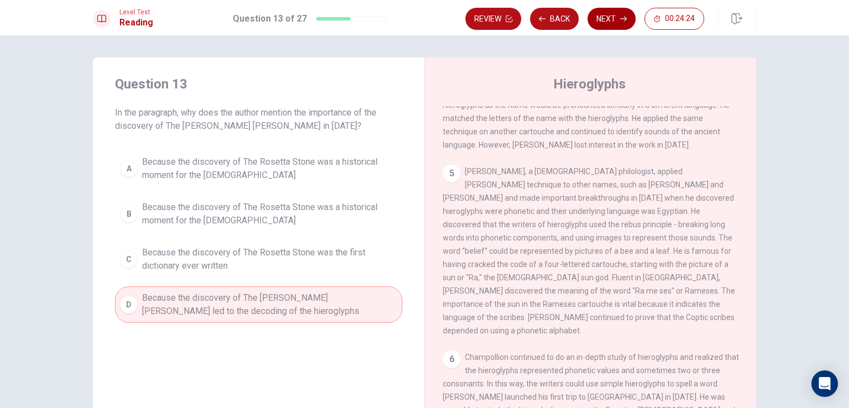
click at [614, 13] on button "Next" at bounding box center [612, 19] width 48 height 22
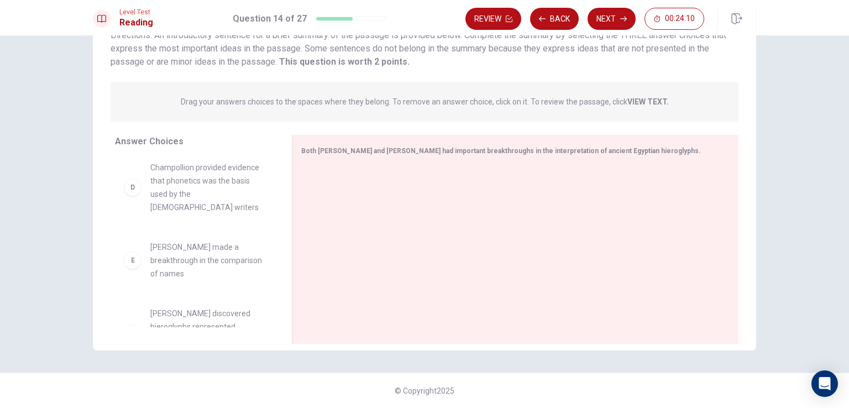
scroll to position [245, 0]
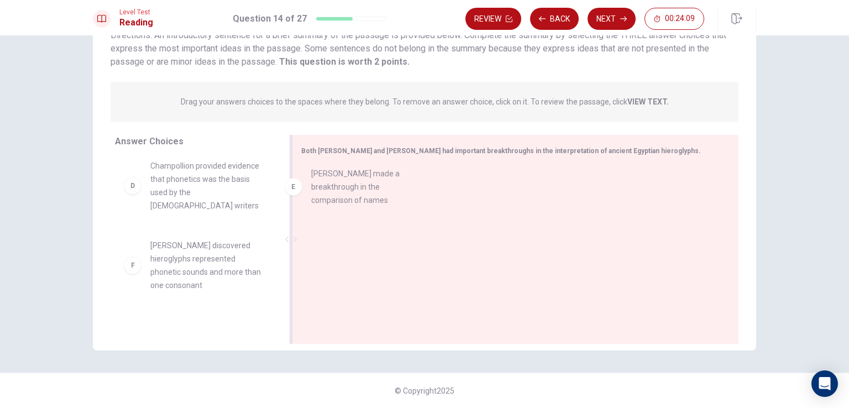
drag, startPoint x: 189, startPoint y: 229, endPoint x: 357, endPoint y: 199, distance: 170.8
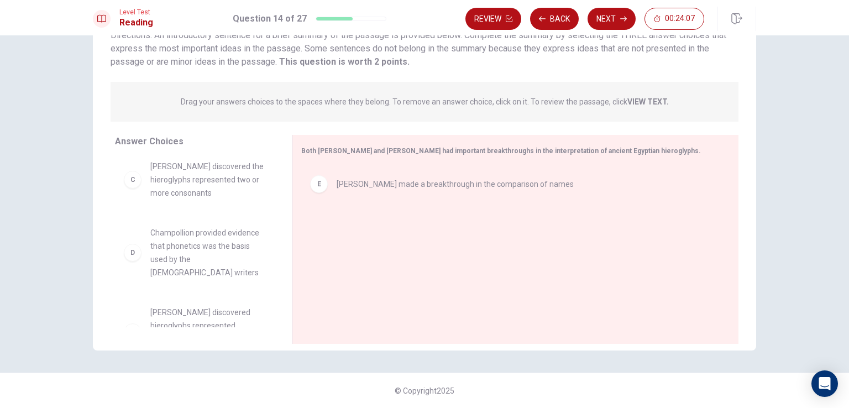
scroll to position [179, 0]
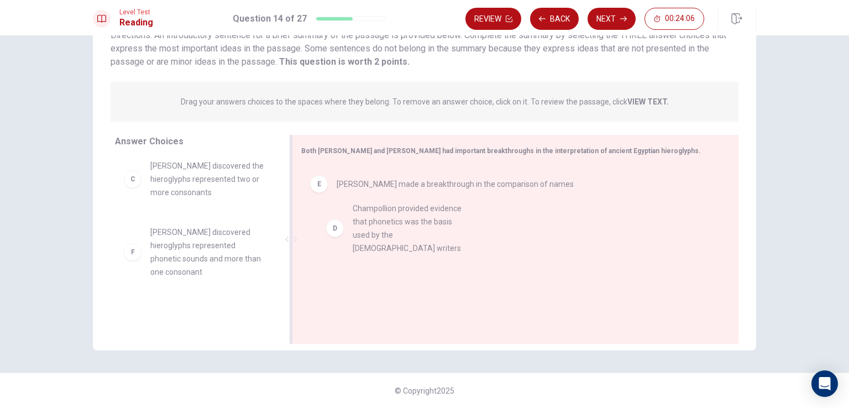
drag, startPoint x: 189, startPoint y: 227, endPoint x: 338, endPoint y: 237, distance: 150.2
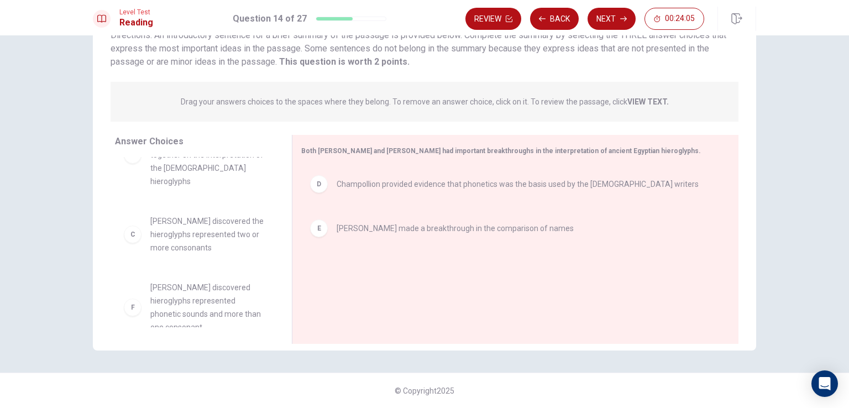
scroll to position [113, 0]
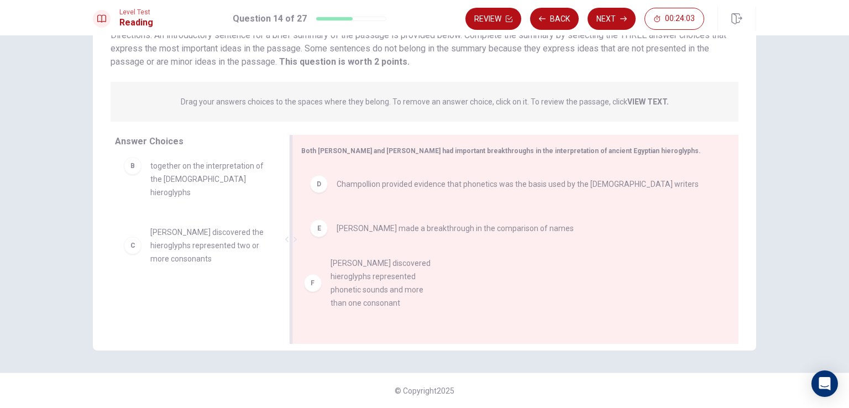
drag, startPoint x: 184, startPoint y: 295, endPoint x: 365, endPoint y: 286, distance: 182.1
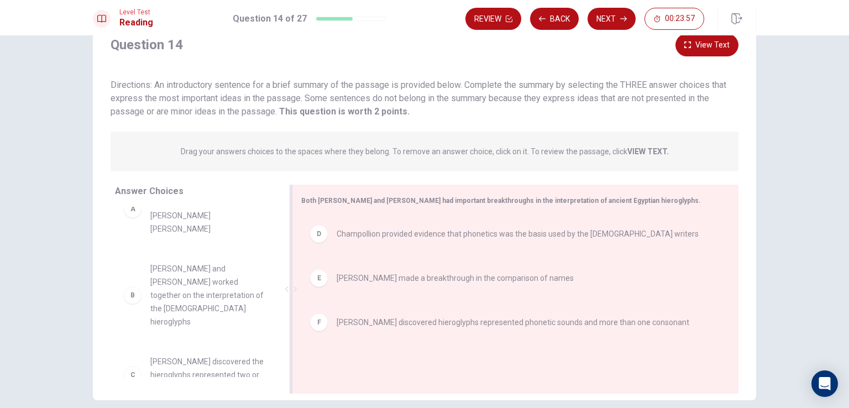
scroll to position [91, 0]
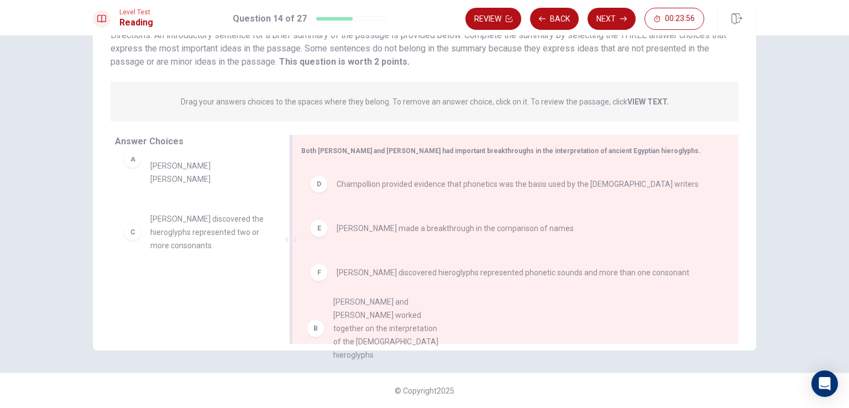
drag, startPoint x: 179, startPoint y: 224, endPoint x: 365, endPoint y: 319, distance: 208.7
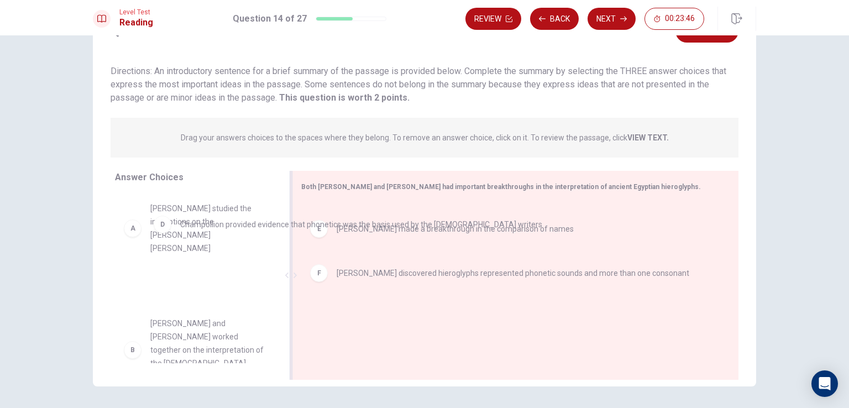
scroll to position [0, 0]
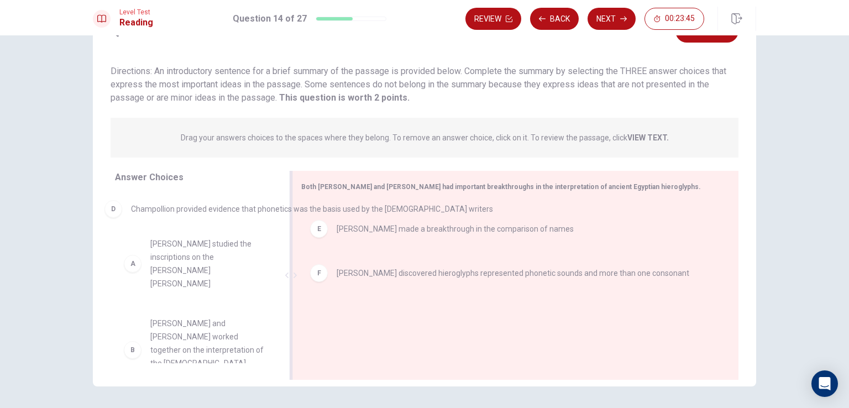
drag, startPoint x: 378, startPoint y: 224, endPoint x: 175, endPoint y: 216, distance: 203.1
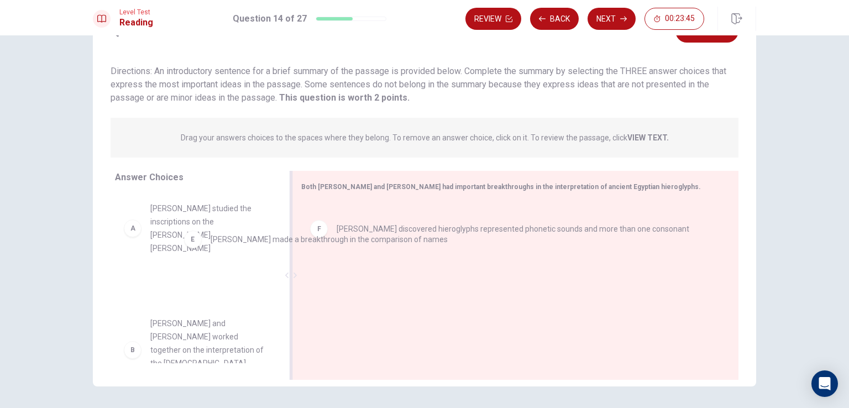
drag, startPoint x: 356, startPoint y: 231, endPoint x: 174, endPoint y: 248, distance: 182.7
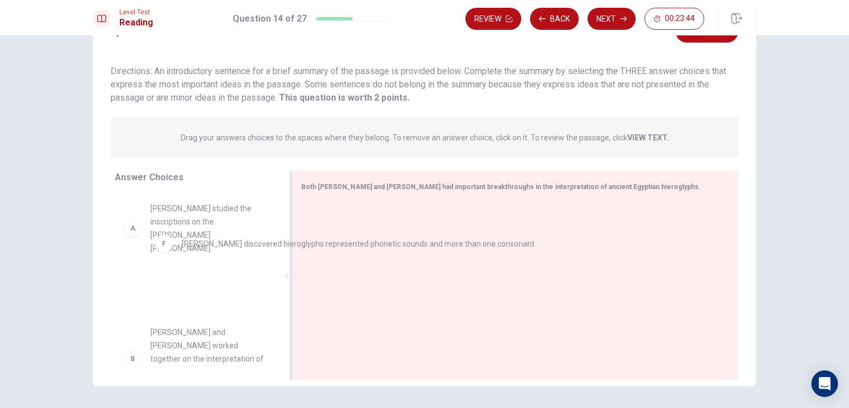
drag, startPoint x: 380, startPoint y: 234, endPoint x: 165, endPoint y: 257, distance: 215.7
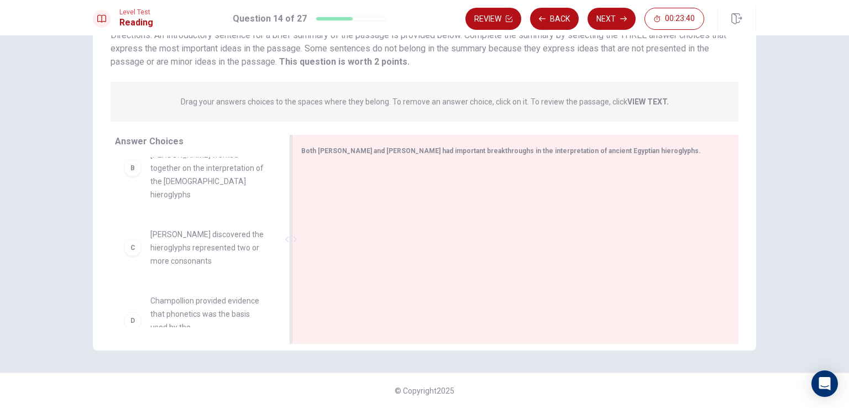
scroll to position [113, 0]
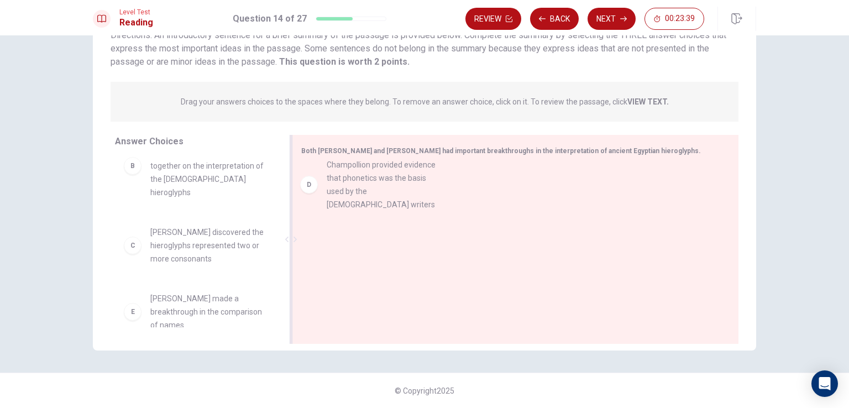
drag, startPoint x: 196, startPoint y: 297, endPoint x: 380, endPoint y: 191, distance: 213.3
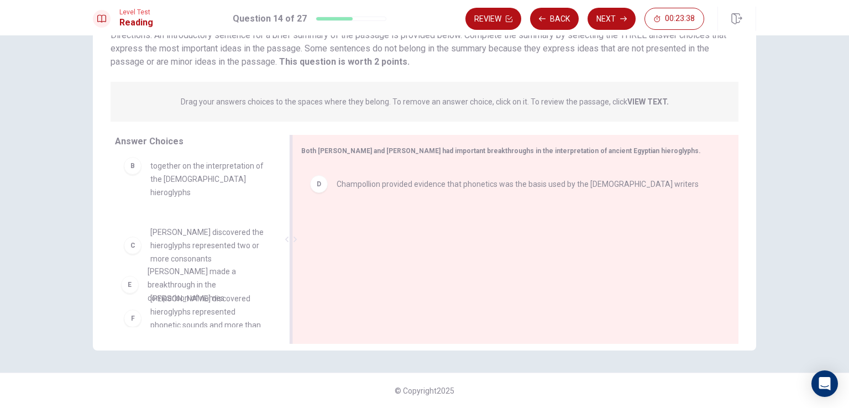
scroll to position [115, 0]
drag, startPoint x: 200, startPoint y: 295, endPoint x: 406, endPoint y: 233, distance: 216.0
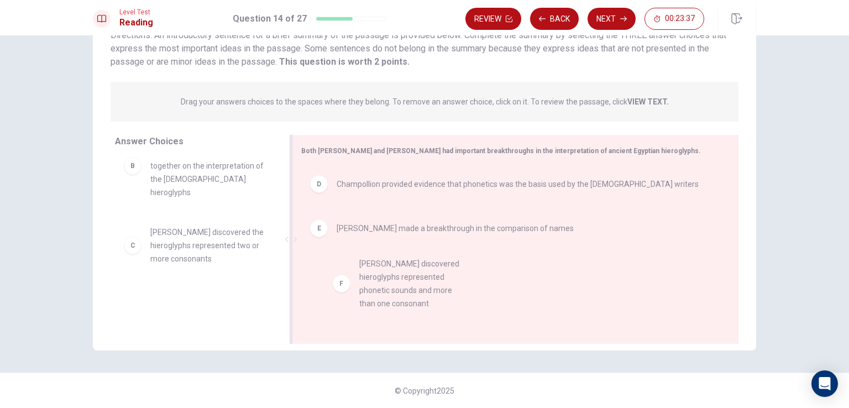
drag, startPoint x: 195, startPoint y: 301, endPoint x: 427, endPoint y: 273, distance: 234.5
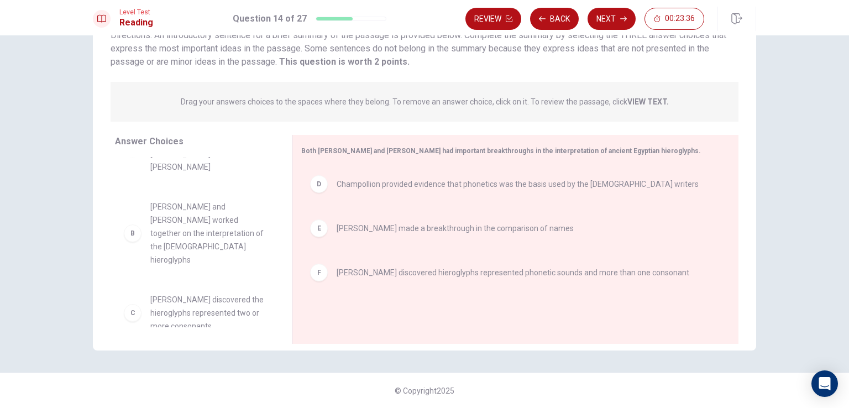
scroll to position [33, 0]
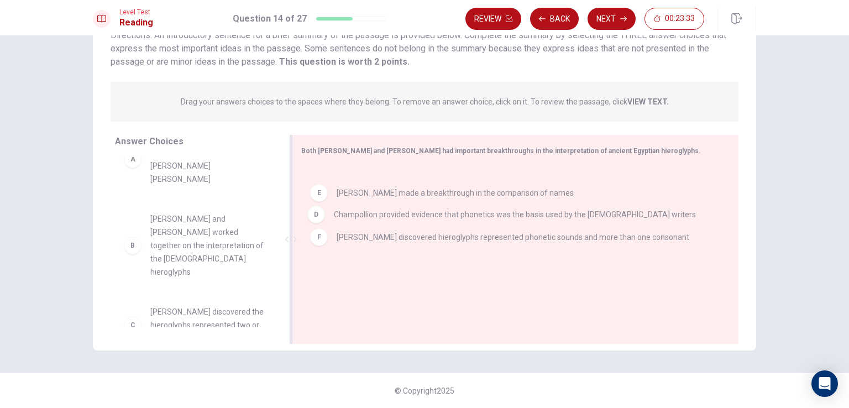
drag, startPoint x: 385, startPoint y: 189, endPoint x: 388, endPoint y: 223, distance: 34.9
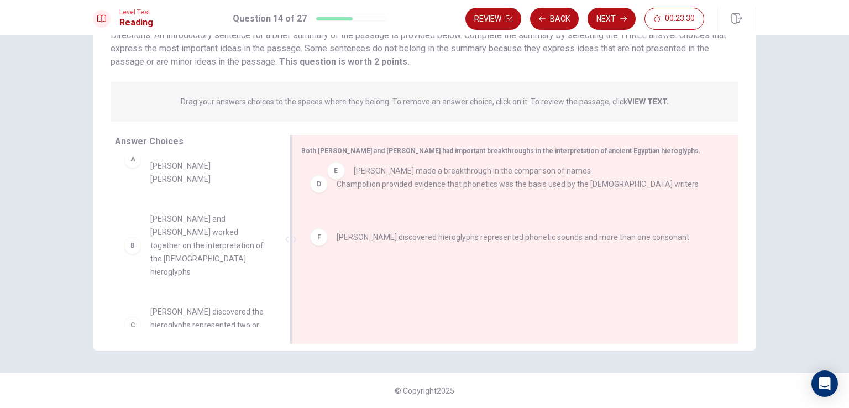
drag, startPoint x: 386, startPoint y: 228, endPoint x: 409, endPoint y: 171, distance: 61.8
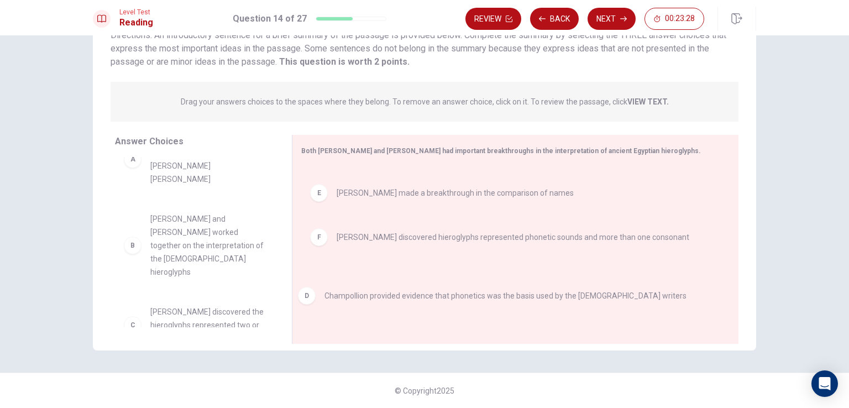
drag, startPoint x: 410, startPoint y: 182, endPoint x: 399, endPoint y: 294, distance: 112.2
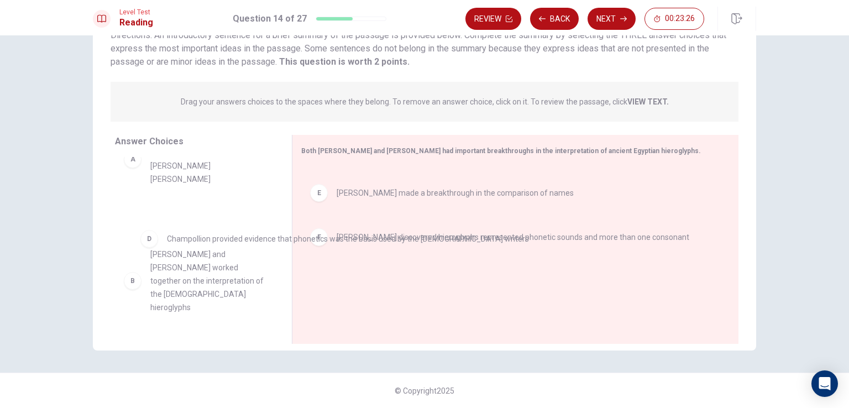
drag, startPoint x: 394, startPoint y: 191, endPoint x: 213, endPoint y: 247, distance: 189.2
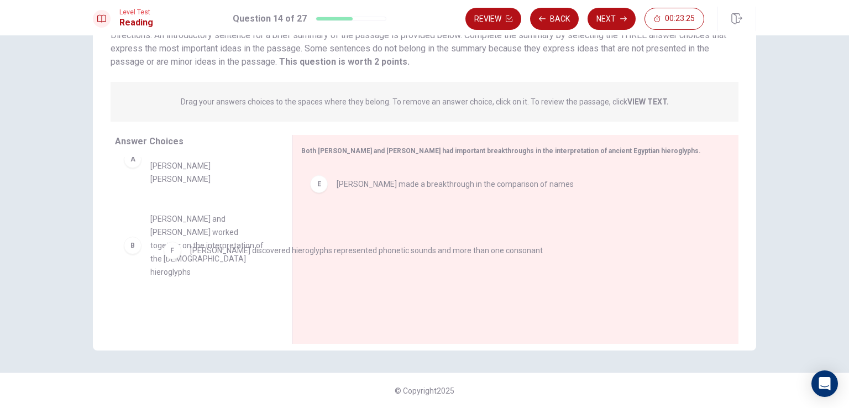
drag, startPoint x: 377, startPoint y: 235, endPoint x: 187, endPoint y: 266, distance: 191.7
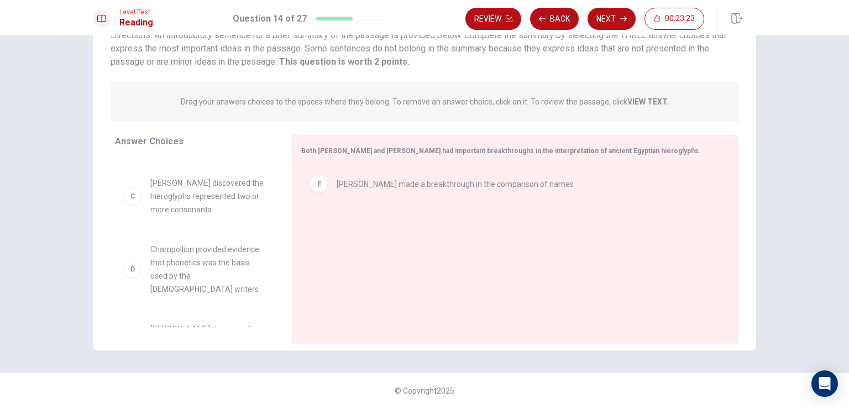
scroll to position [179, 0]
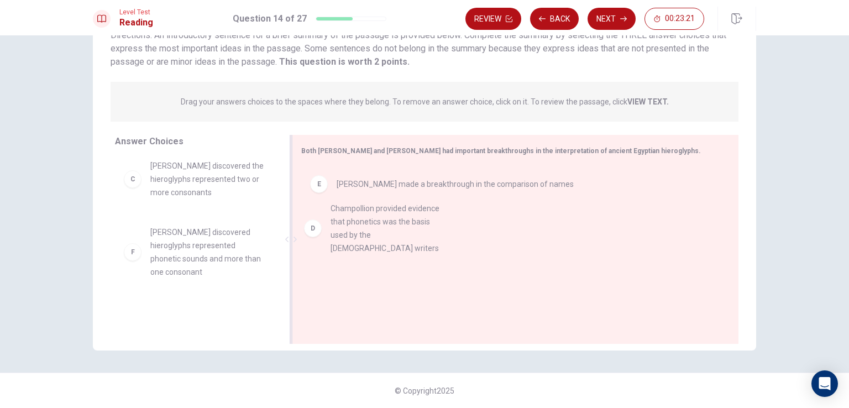
drag, startPoint x: 186, startPoint y: 219, endPoint x: 374, endPoint y: 225, distance: 187.5
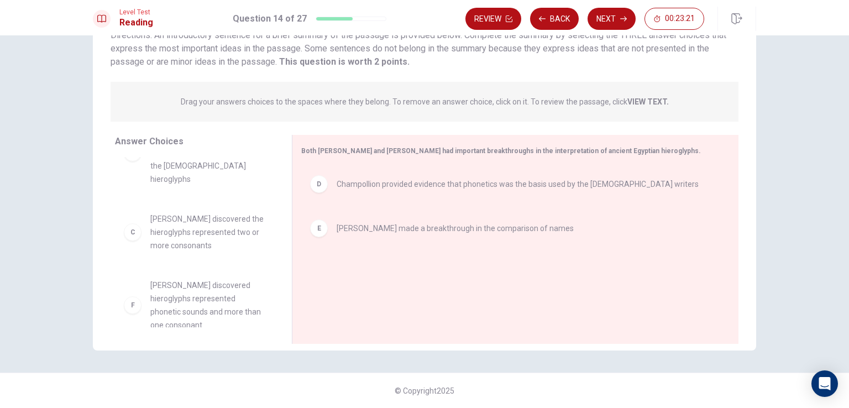
scroll to position [113, 0]
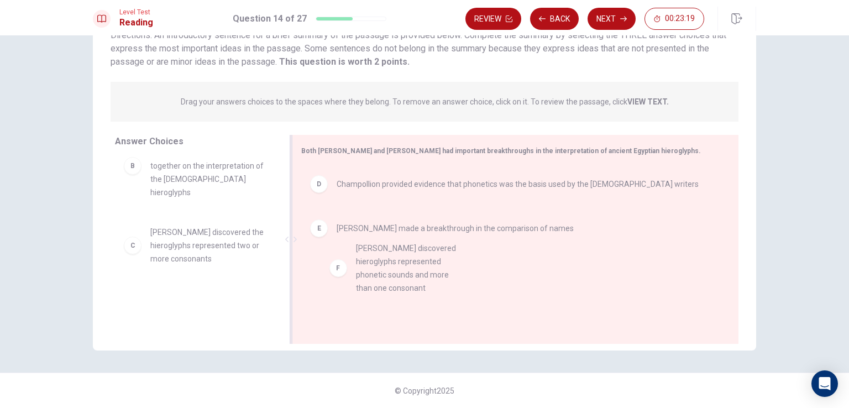
drag, startPoint x: 194, startPoint y: 302, endPoint x: 374, endPoint y: 275, distance: 182.8
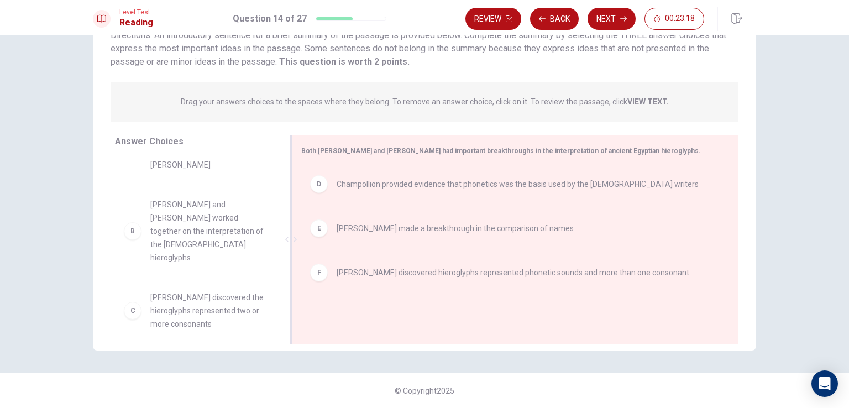
scroll to position [33, 0]
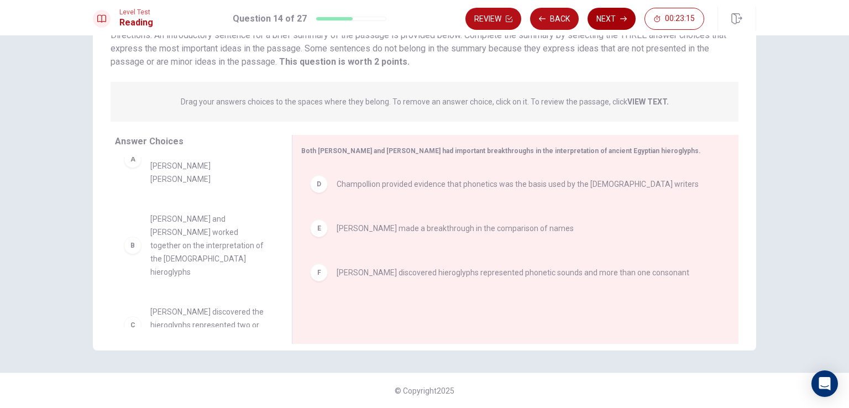
click at [623, 20] on icon "button" at bounding box center [623, 18] width 7 height 7
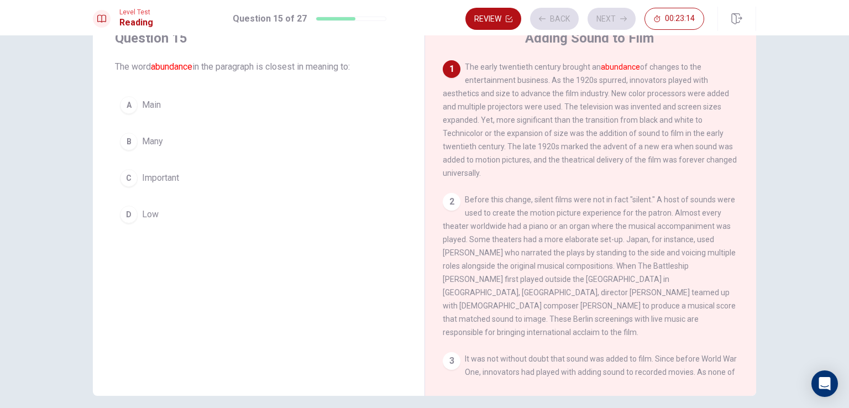
scroll to position [0, 0]
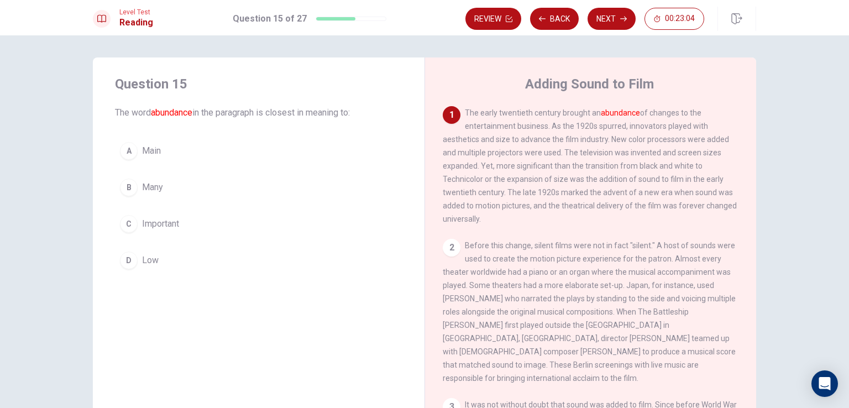
click at [176, 218] on span "Important" at bounding box center [160, 223] width 37 height 13
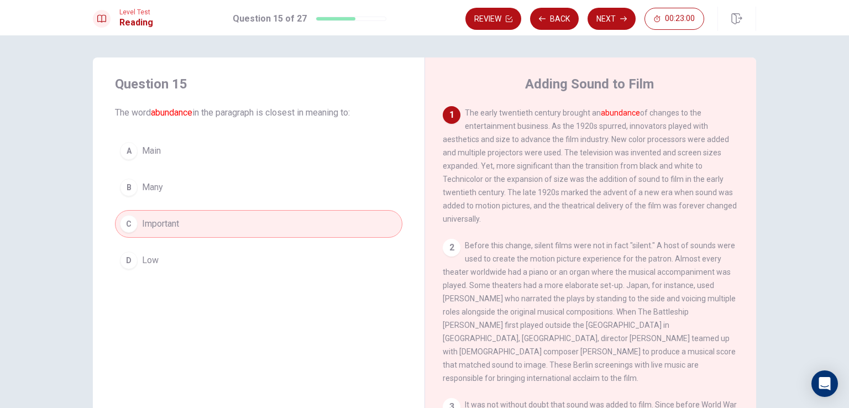
click at [243, 191] on button "B Many" at bounding box center [258, 188] width 287 height 28
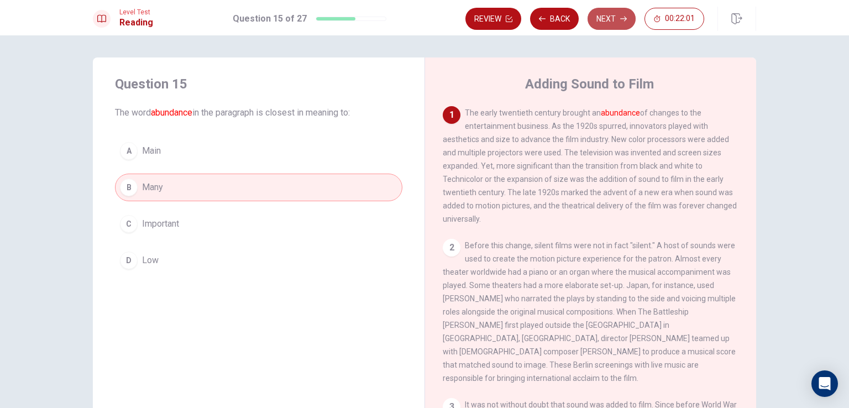
click at [621, 14] on button "Next" at bounding box center [612, 19] width 48 height 22
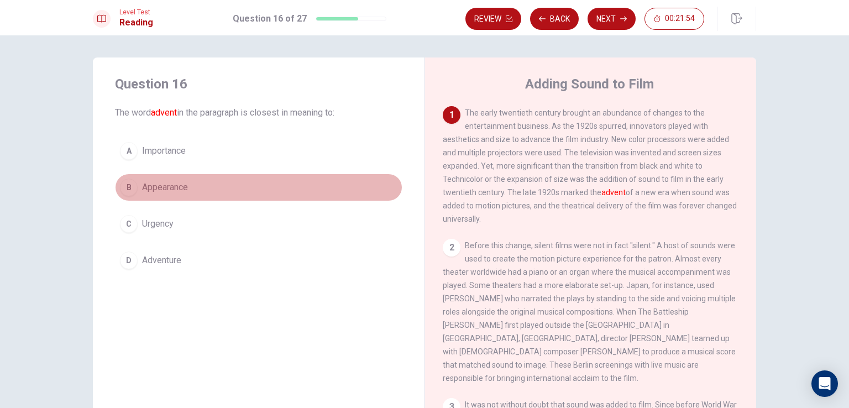
click at [172, 197] on button "B Appearance" at bounding box center [258, 188] width 287 height 28
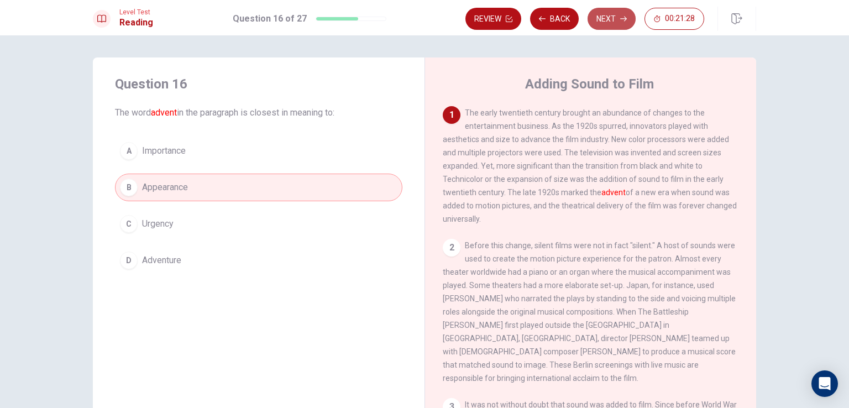
click at [615, 17] on button "Next" at bounding box center [612, 19] width 48 height 22
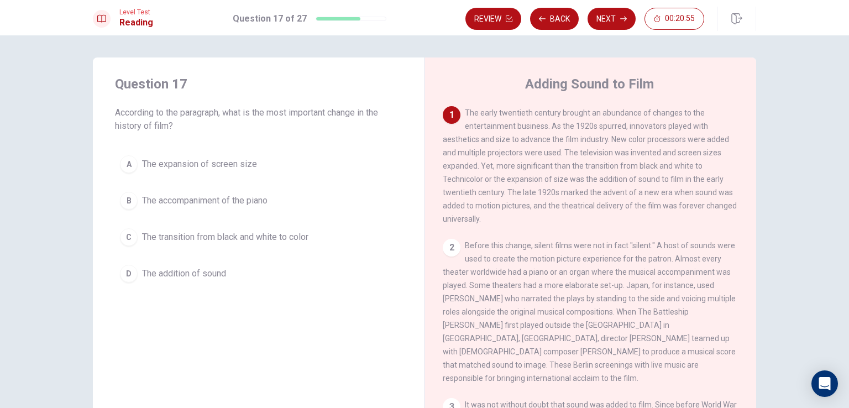
click at [212, 274] on span "The addition of sound" at bounding box center [184, 273] width 84 height 13
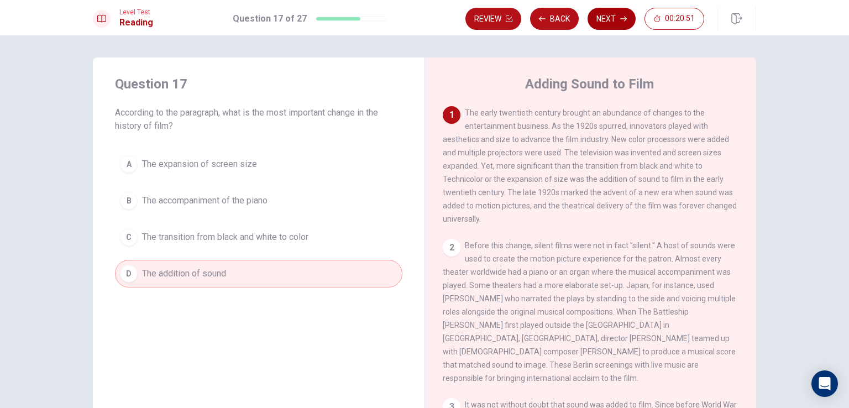
click at [611, 14] on button "Next" at bounding box center [612, 19] width 48 height 22
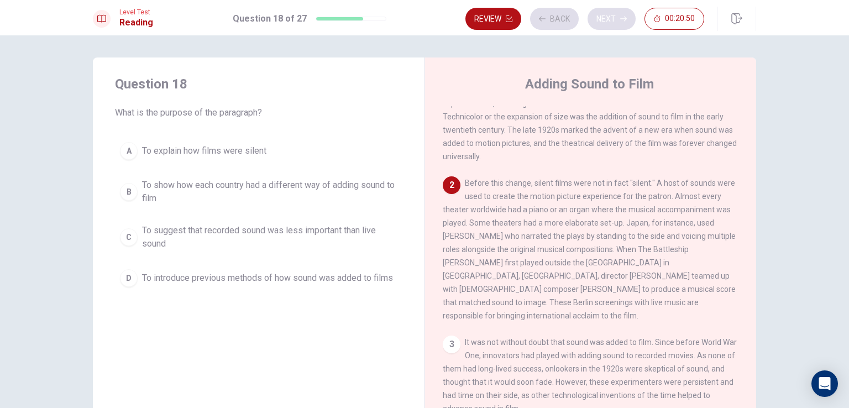
scroll to position [66, 0]
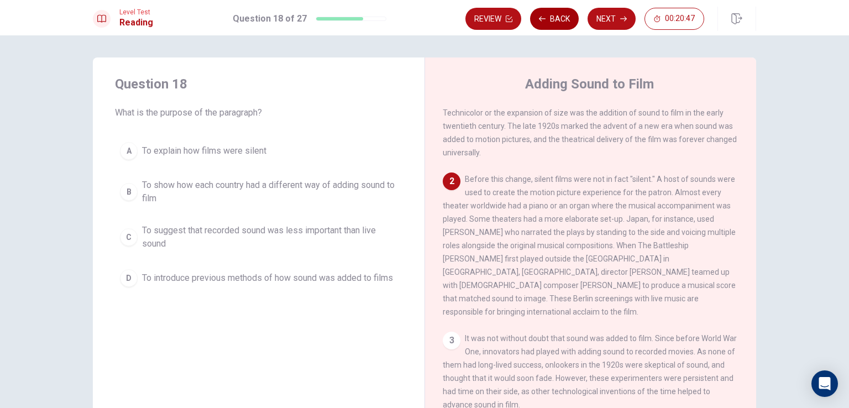
click at [562, 15] on button "Back" at bounding box center [554, 19] width 49 height 22
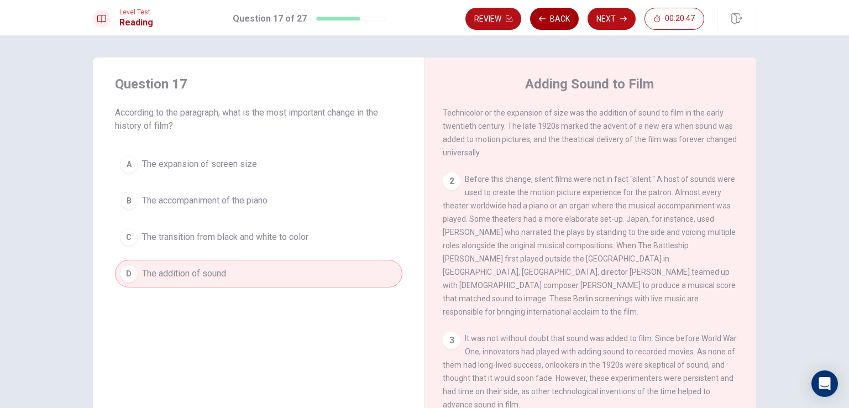
scroll to position [0, 0]
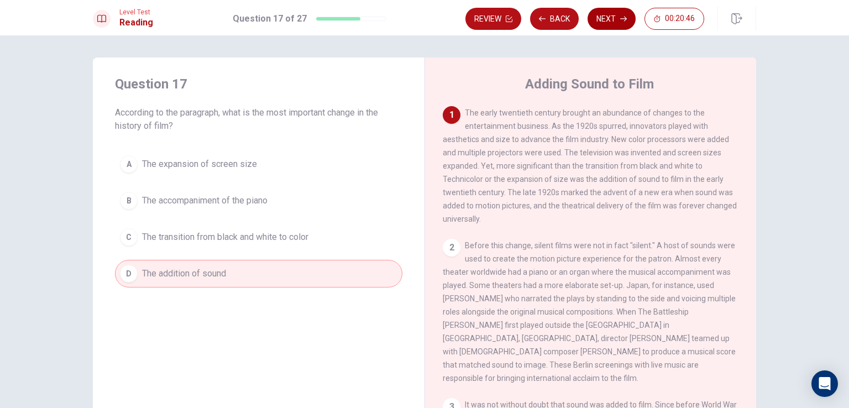
click at [623, 18] on icon "button" at bounding box center [623, 18] width 7 height 7
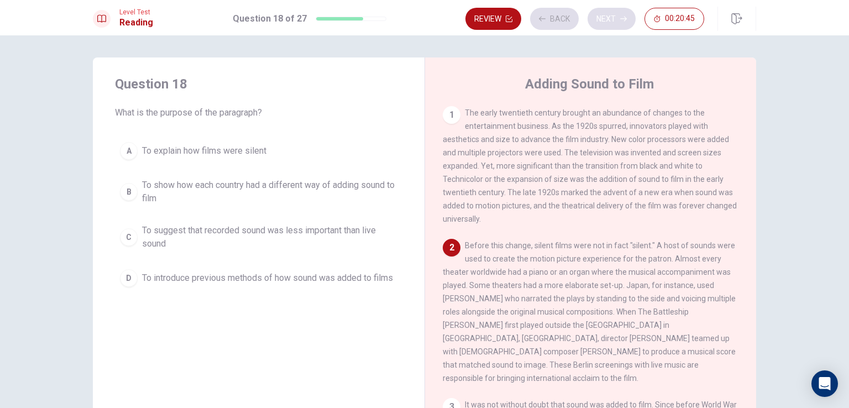
scroll to position [66, 0]
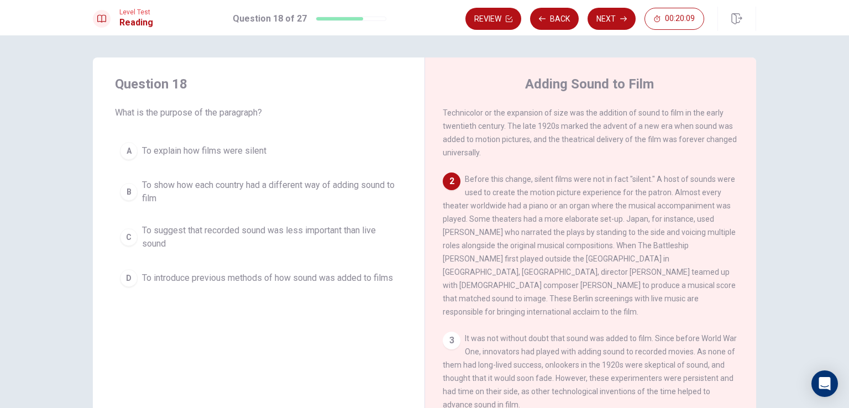
click at [252, 189] on span "To show how each country had a different way of adding sound to film" at bounding box center [269, 192] width 255 height 27
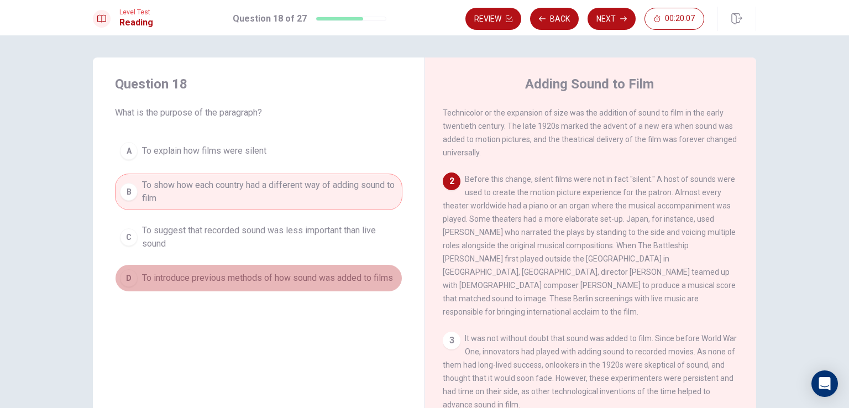
click at [274, 276] on span "To introduce previous methods of how sound was added to films" at bounding box center [267, 277] width 251 height 13
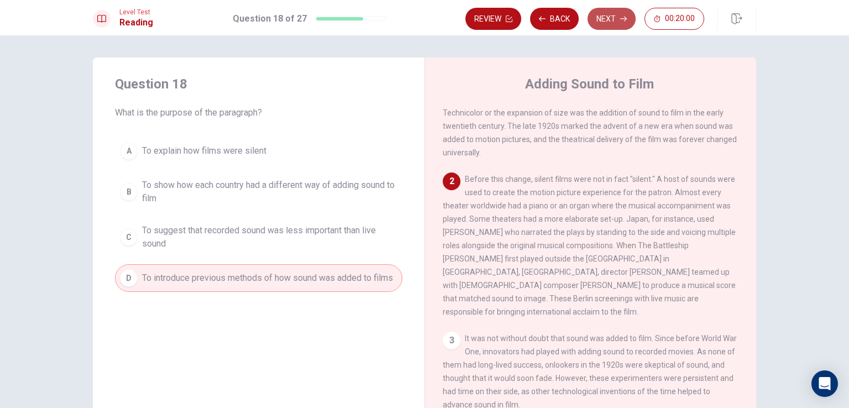
click at [626, 18] on icon "button" at bounding box center [623, 19] width 7 height 5
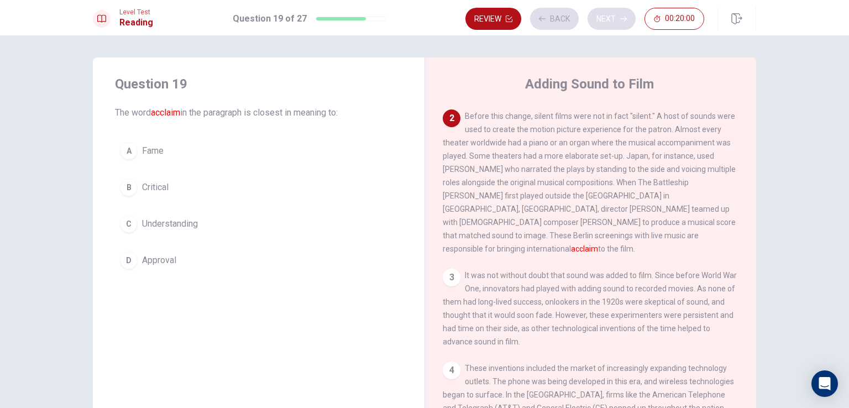
scroll to position [137, 0]
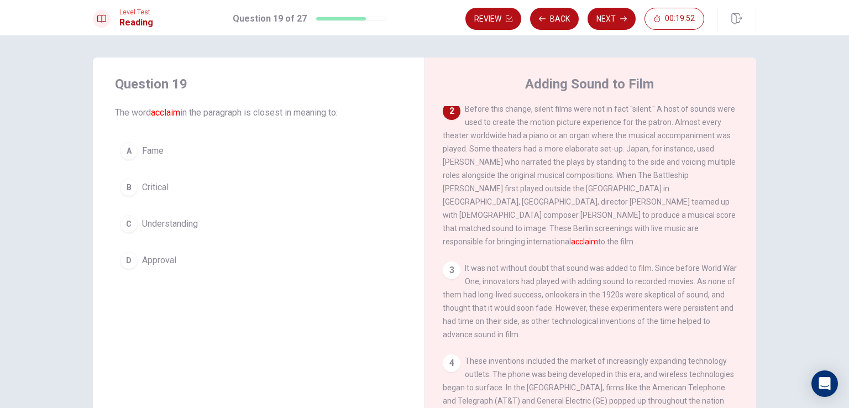
click at [197, 257] on button "D Approval" at bounding box center [258, 261] width 287 height 28
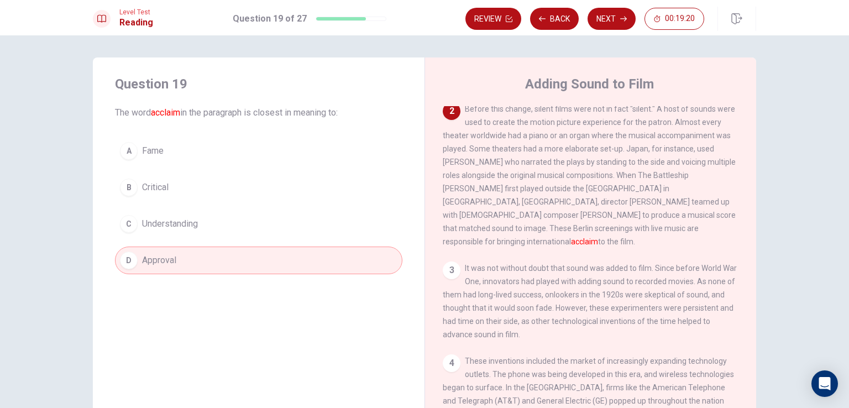
click at [212, 148] on button "A Fame" at bounding box center [258, 151] width 287 height 28
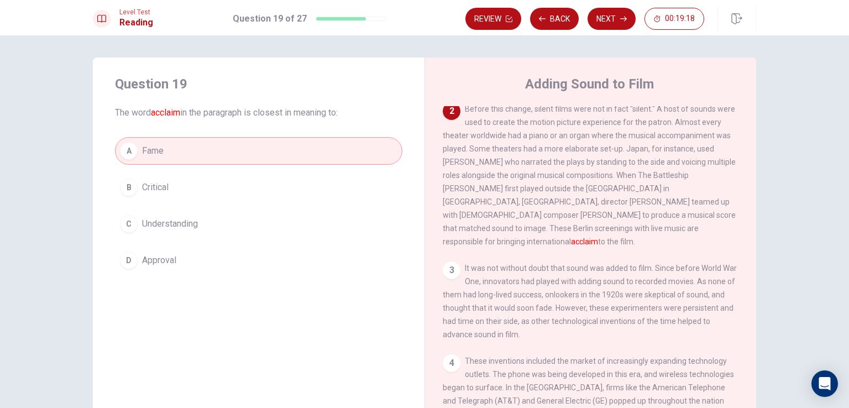
click at [222, 271] on button "D Approval" at bounding box center [258, 261] width 287 height 28
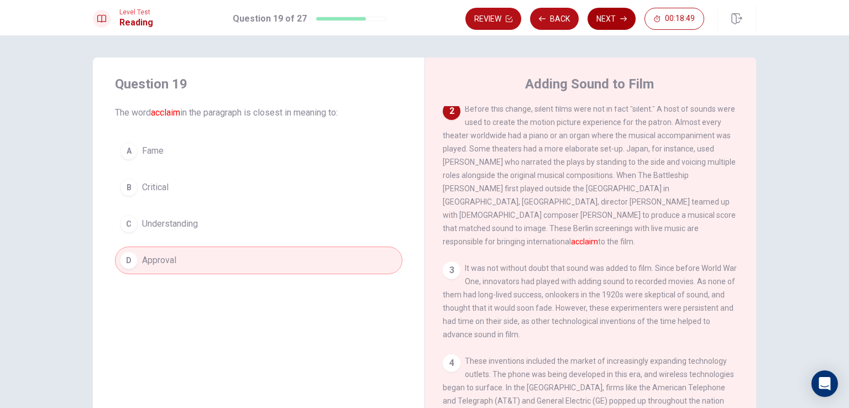
click at [613, 18] on button "Next" at bounding box center [612, 19] width 48 height 22
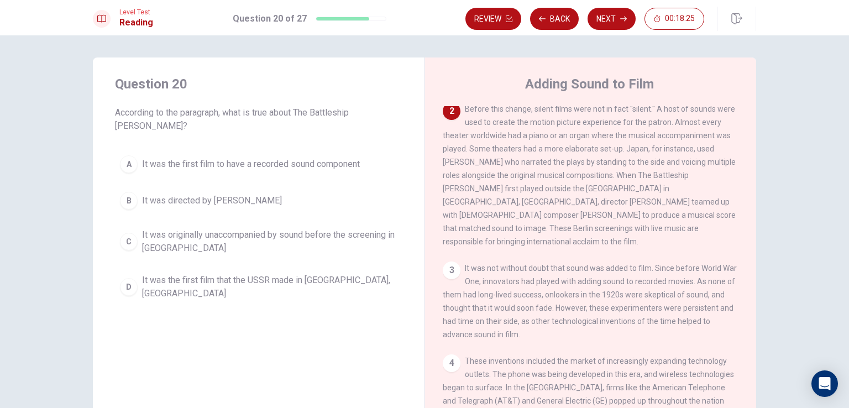
click at [225, 274] on span "It was the first film that the USSR made in [GEOGRAPHIC_DATA], [GEOGRAPHIC_DATA]" at bounding box center [269, 287] width 255 height 27
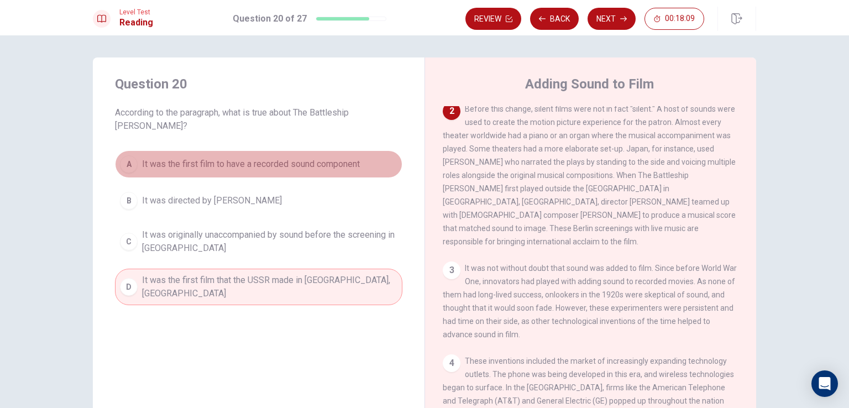
click at [302, 158] on span "It was the first film to have a recorded sound component" at bounding box center [251, 164] width 218 height 13
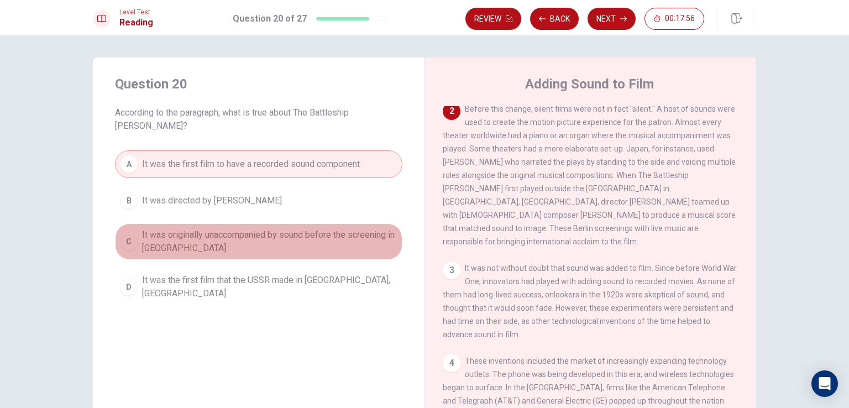
click at [172, 228] on span "It was originally unaccompanied by sound before the screening in [GEOGRAPHIC_DA…" at bounding box center [269, 241] width 255 height 27
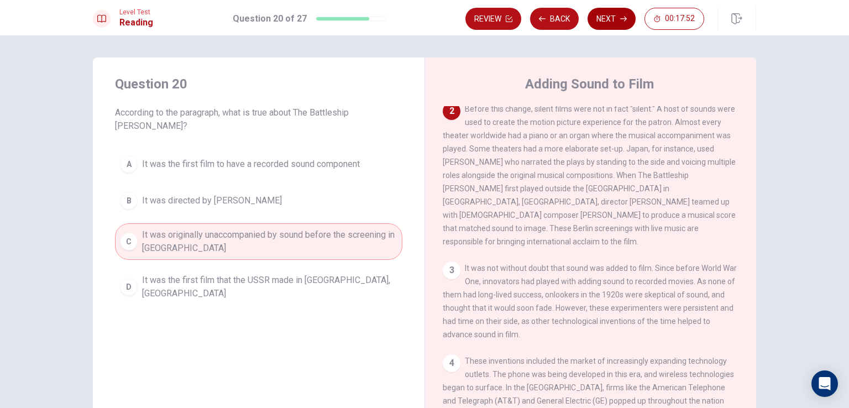
click at [609, 14] on button "Next" at bounding box center [612, 19] width 48 height 22
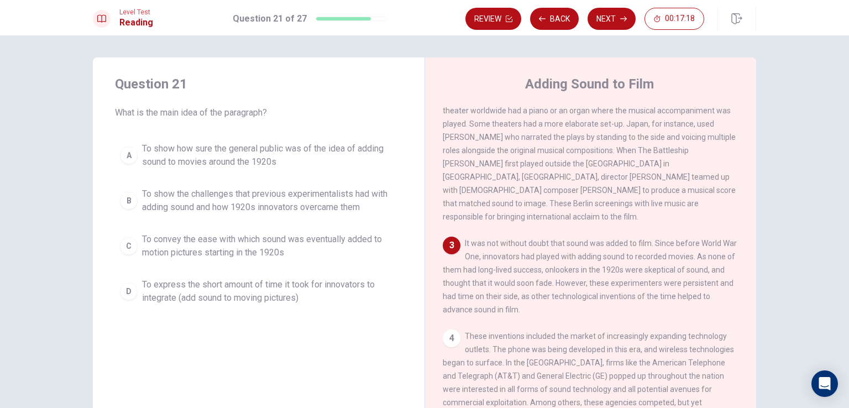
scroll to position [217, 0]
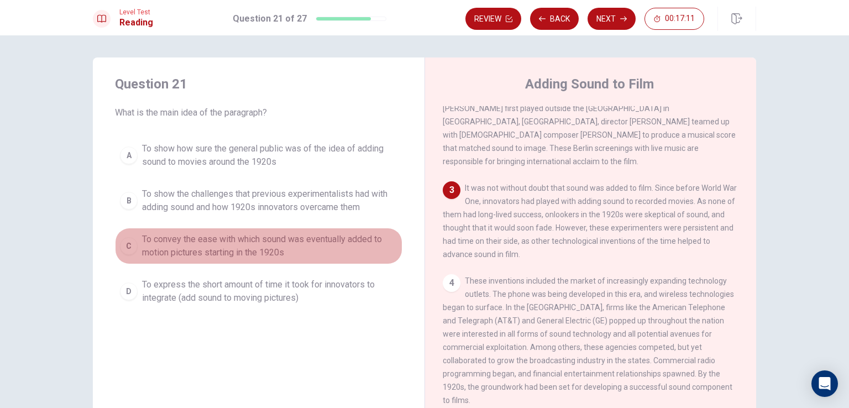
click at [279, 248] on span "To convey the ease with which sound was eventually added to motion pictures sta…" at bounding box center [269, 246] width 255 height 27
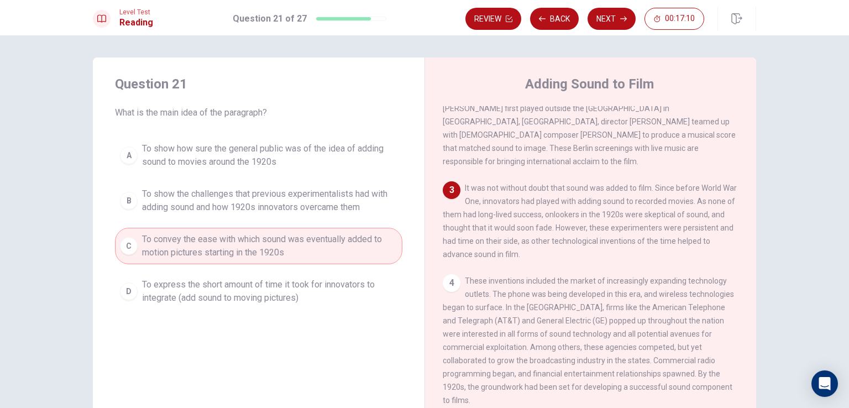
click at [291, 202] on span "To show the challenges that previous experimentalists had with adding sound and…" at bounding box center [269, 200] width 255 height 27
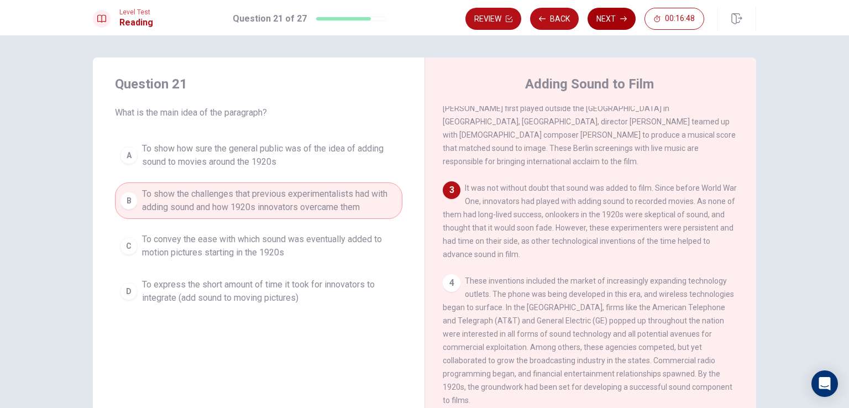
click at [617, 16] on button "Next" at bounding box center [612, 19] width 48 height 22
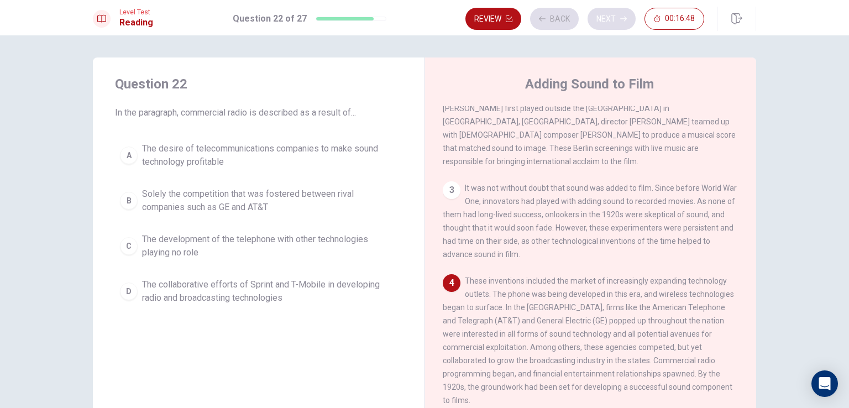
scroll to position [296, 0]
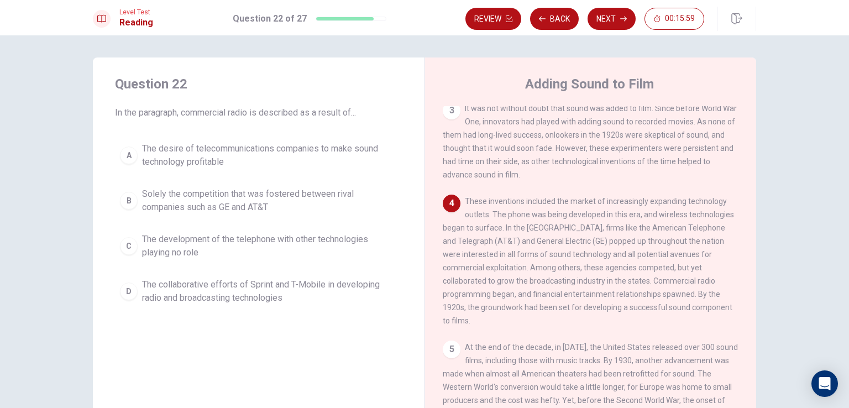
click at [198, 292] on span "The collaborative efforts of Sprint and T-Mobile in developing radio and broadc…" at bounding box center [269, 291] width 255 height 27
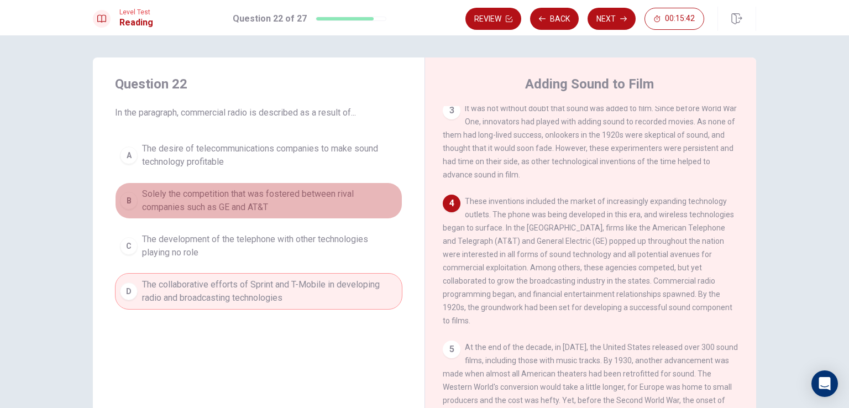
click at [262, 206] on span "Solely the competition that was fostered between rival companies such as GE and…" at bounding box center [269, 200] width 255 height 27
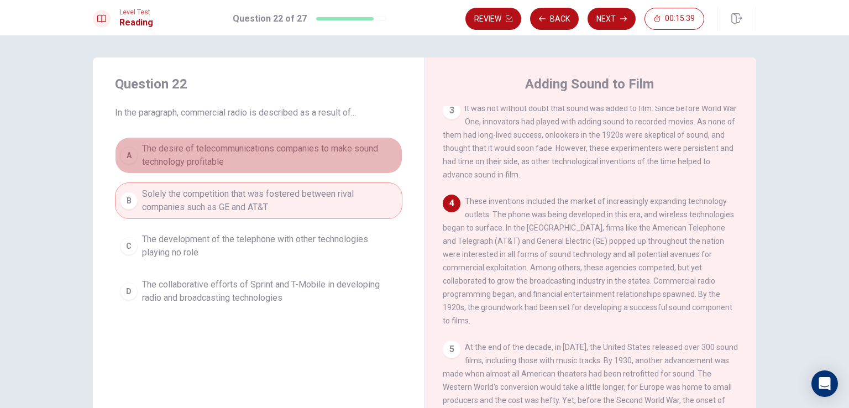
click at [257, 149] on span "The desire of telecommunications companies to make sound technology profitable" at bounding box center [269, 155] width 255 height 27
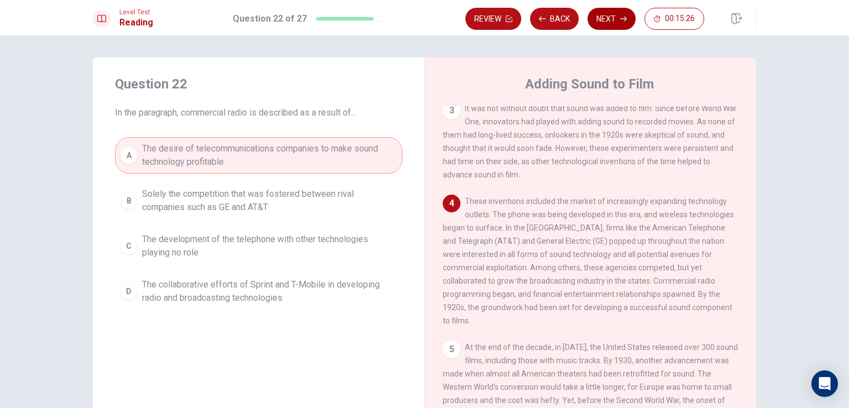
click at [619, 17] on button "Next" at bounding box center [612, 19] width 48 height 22
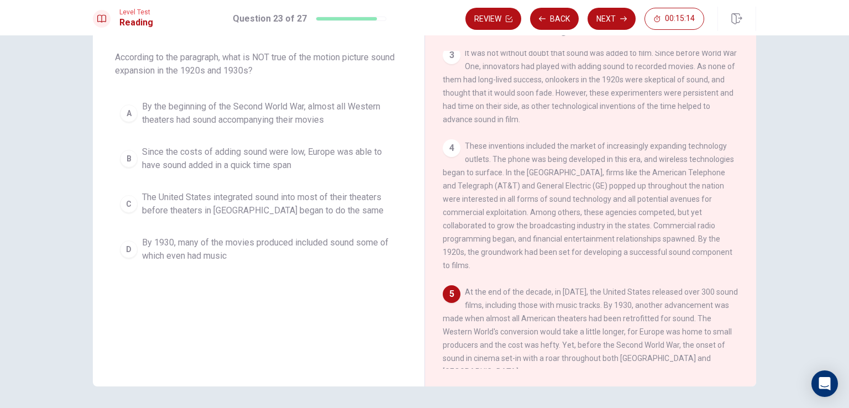
scroll to position [36, 0]
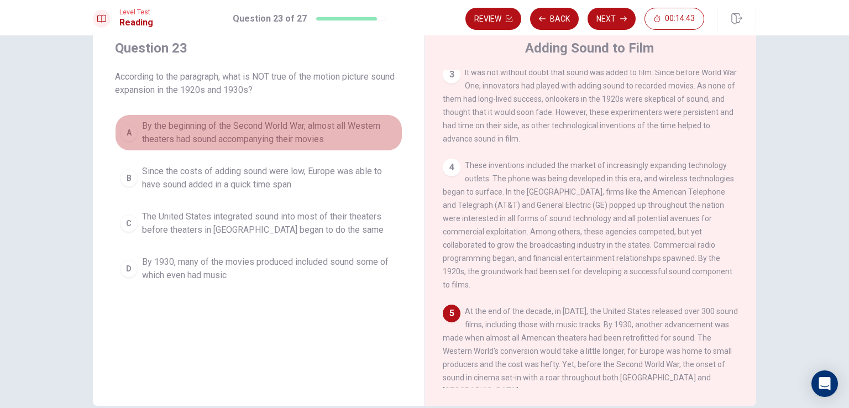
click at [185, 143] on span "By the beginning of the Second World War, almost all Western theaters had sound…" at bounding box center [269, 132] width 255 height 27
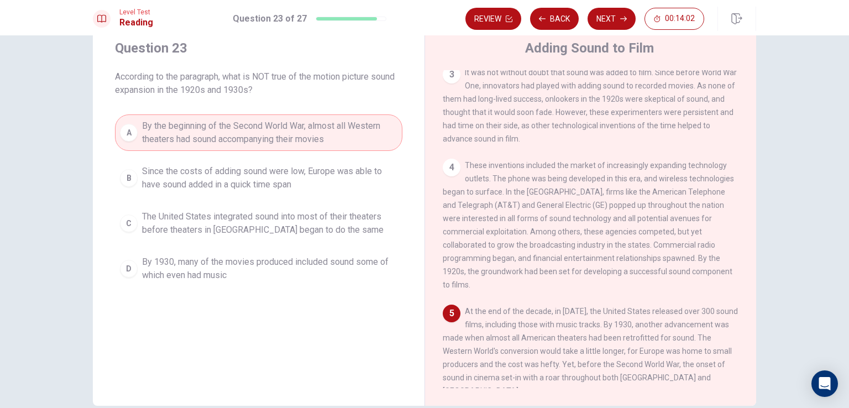
click at [600, 22] on button "Next" at bounding box center [612, 19] width 48 height 22
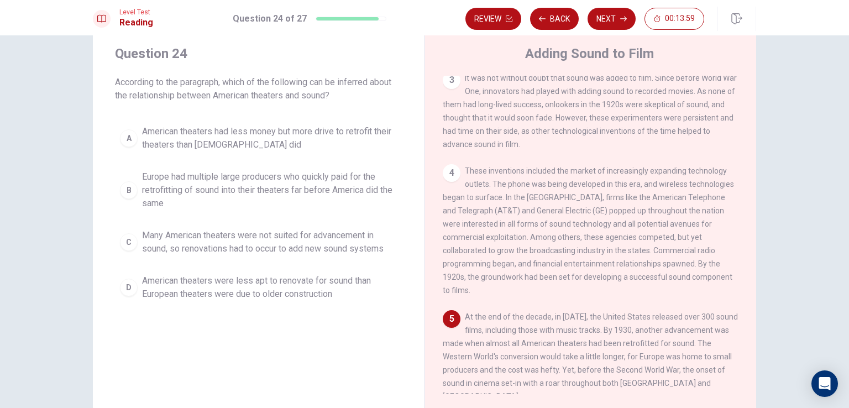
scroll to position [55, 0]
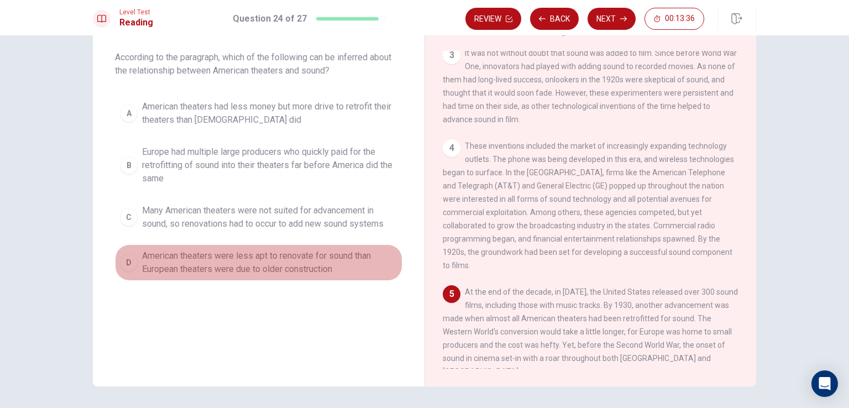
click at [190, 266] on span "American theaters were less apt to renovate for sound than European theaters we…" at bounding box center [269, 262] width 255 height 27
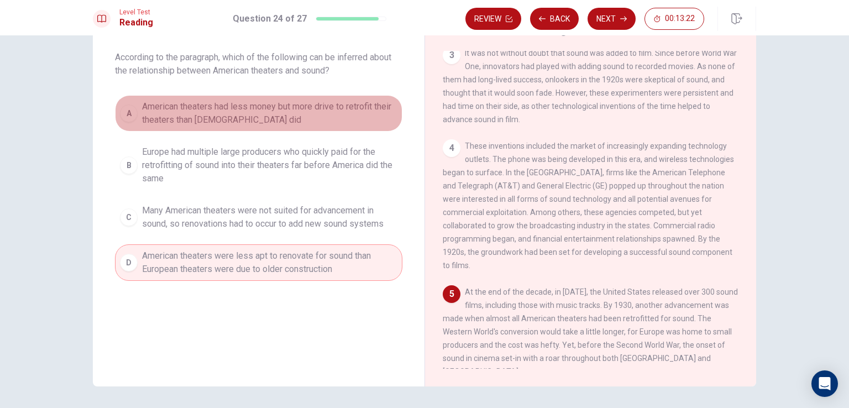
click at [238, 120] on span "American theaters had less money but more drive to retrofit their theaters than…" at bounding box center [269, 113] width 255 height 27
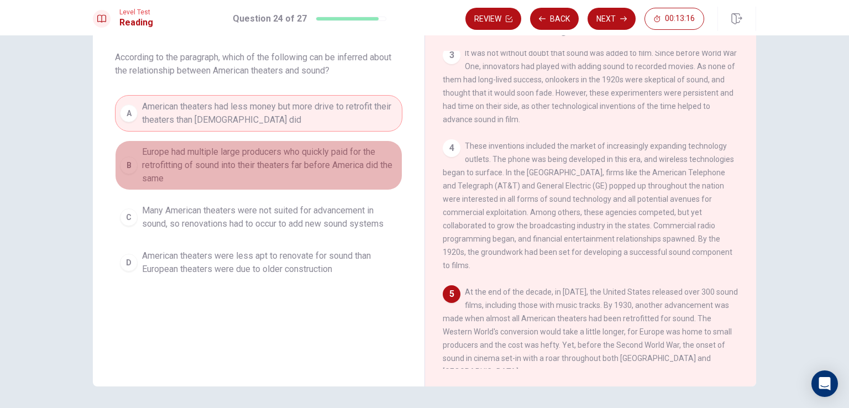
click at [321, 167] on span "Europe had multiple large producers who quickly paid for the retrofitting of so…" at bounding box center [269, 165] width 255 height 40
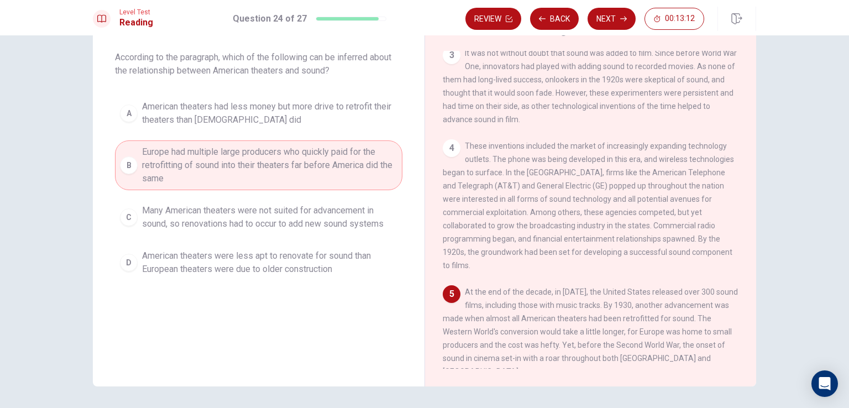
click at [248, 228] on span "Many American theaters were not suited for advancement in sound, so renovations…" at bounding box center [269, 217] width 255 height 27
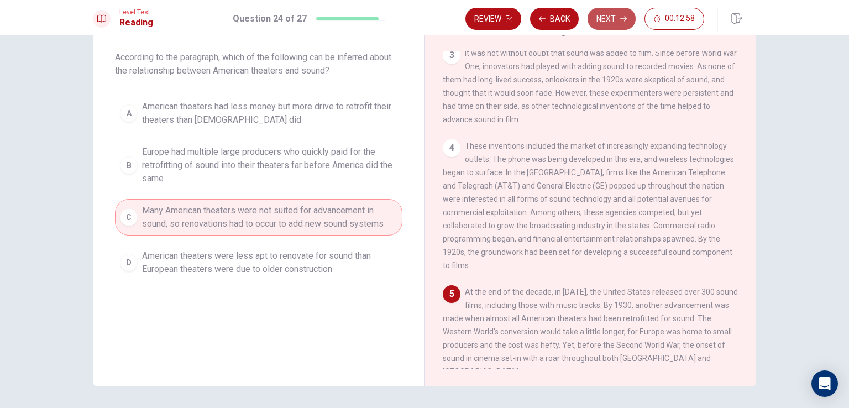
click at [612, 16] on button "Next" at bounding box center [612, 19] width 48 height 22
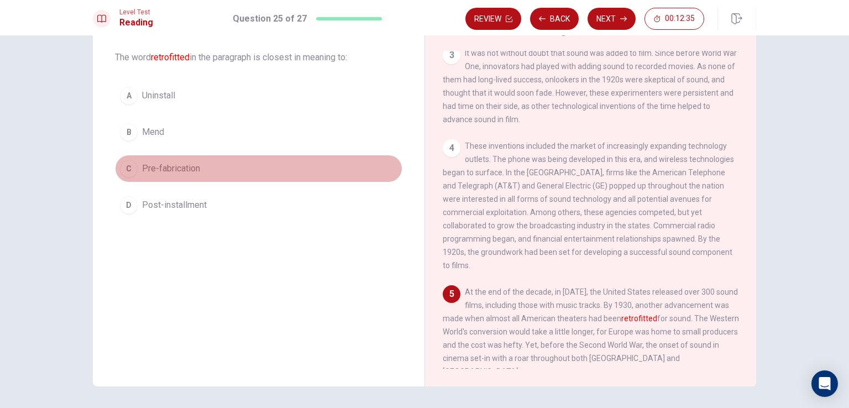
click at [165, 171] on span "Pre-fabrication" at bounding box center [171, 168] width 58 height 13
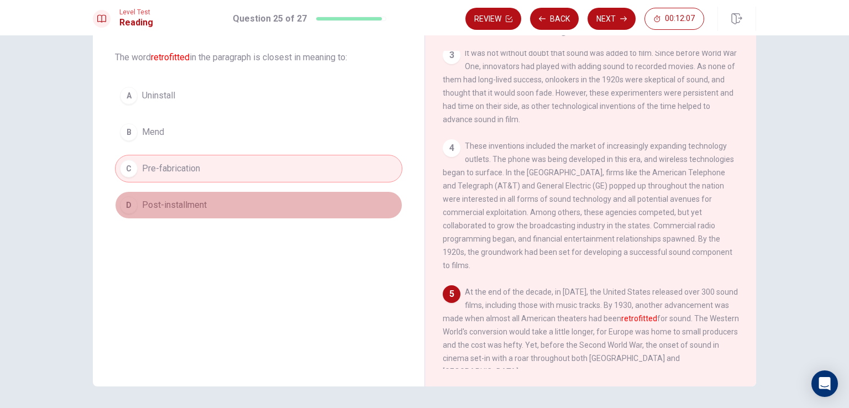
click at [188, 200] on span "Post-installment" at bounding box center [174, 204] width 65 height 13
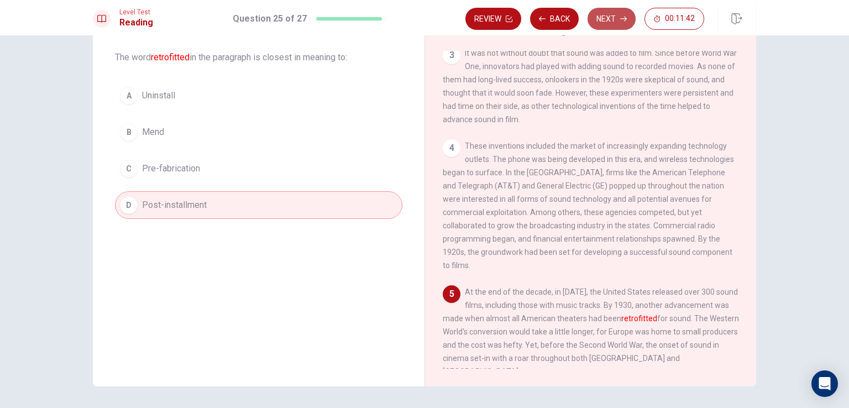
click at [615, 18] on button "Next" at bounding box center [612, 19] width 48 height 22
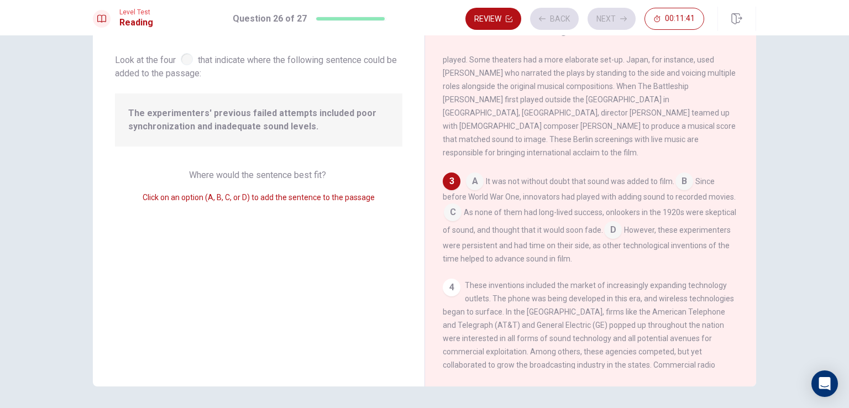
scroll to position [172, 0]
click at [622, 220] on input at bounding box center [613, 229] width 18 height 18
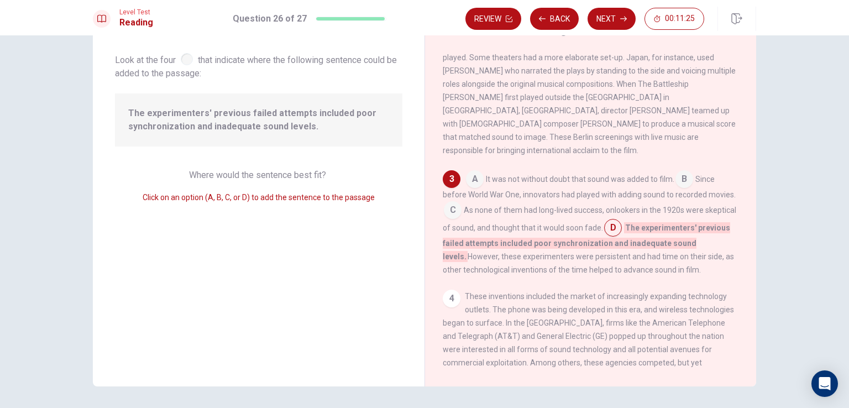
click at [447, 202] on input at bounding box center [453, 211] width 18 height 18
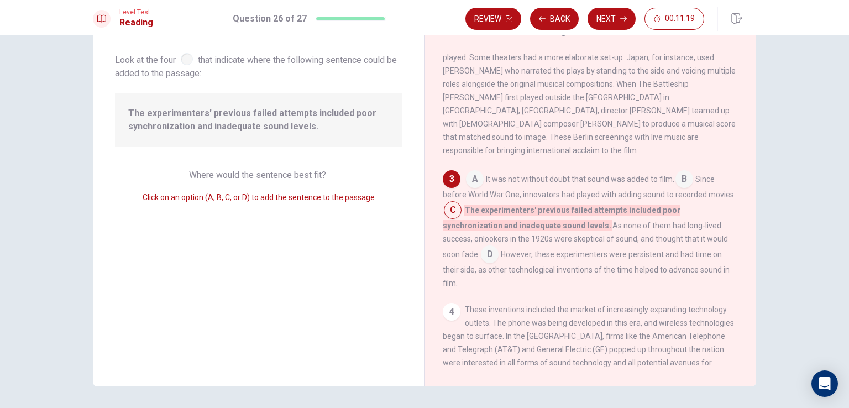
click at [479, 173] on input at bounding box center [475, 180] width 18 height 18
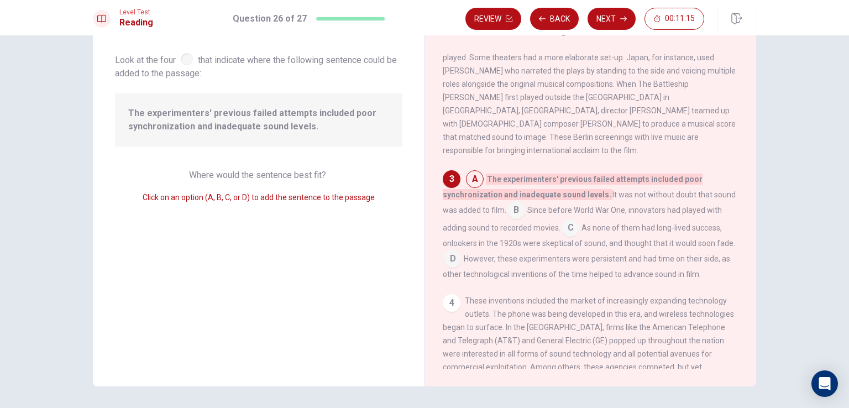
click at [515, 206] on input at bounding box center [517, 211] width 18 height 18
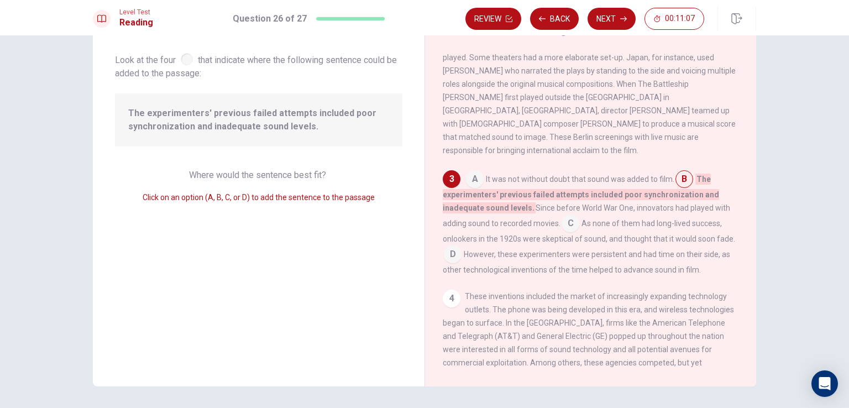
click at [553, 216] on span "Since before World War One, innovators had played with adding sound to recorded…" at bounding box center [586, 215] width 287 height 24
click at [570, 223] on input at bounding box center [571, 225] width 18 height 18
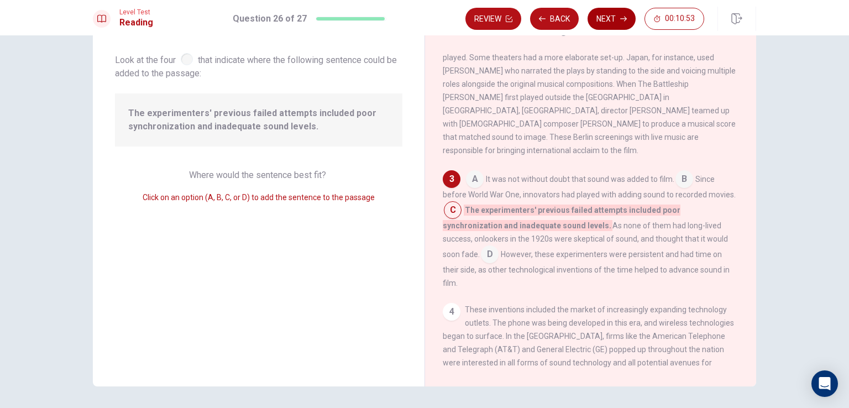
click at [615, 18] on button "Next" at bounding box center [612, 19] width 48 height 22
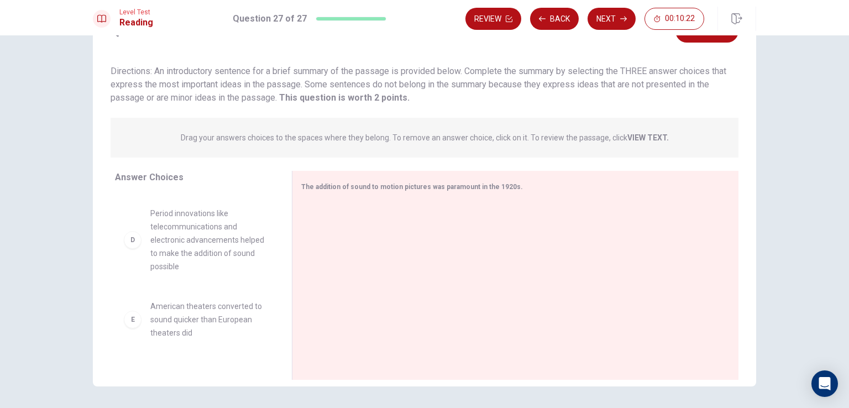
scroll to position [221, 0]
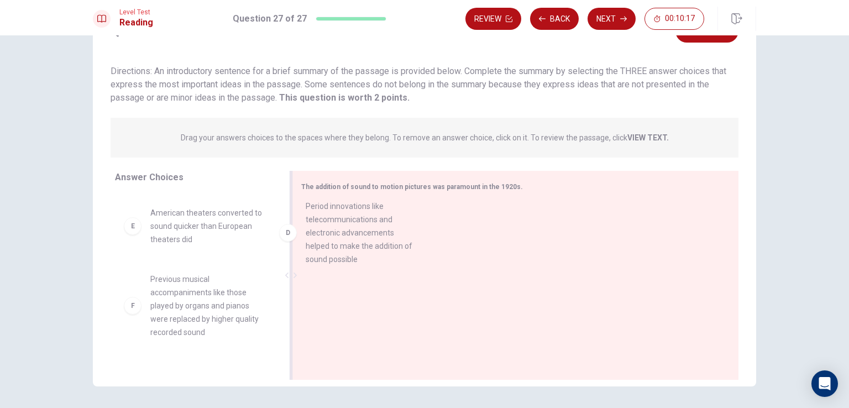
drag, startPoint x: 191, startPoint y: 247, endPoint x: 352, endPoint y: 242, distance: 160.4
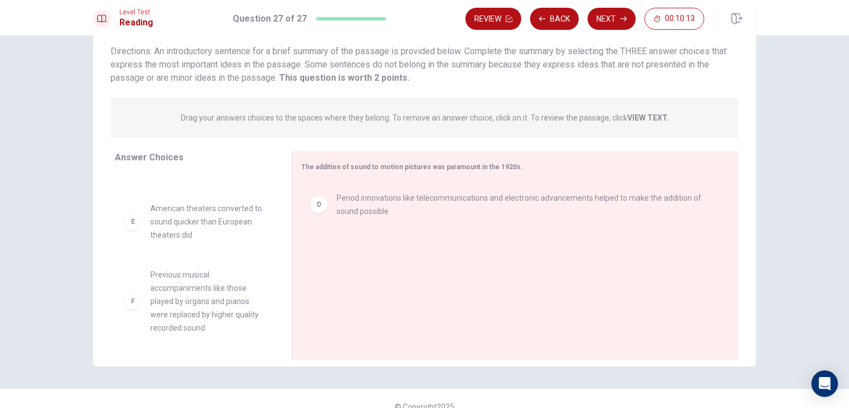
scroll to position [91, 0]
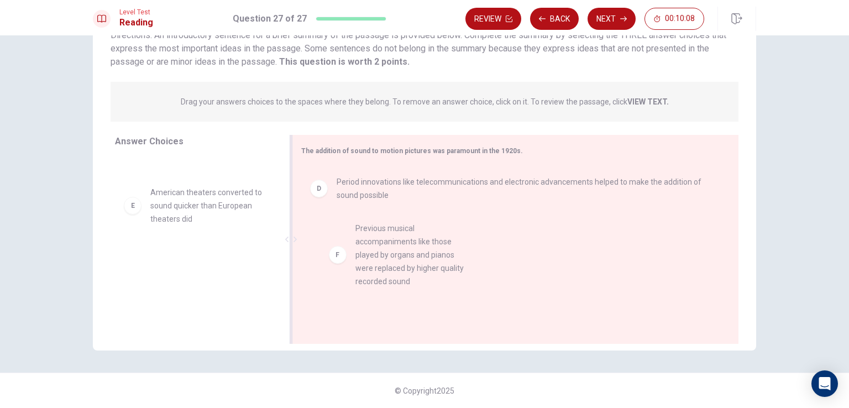
drag, startPoint x: 198, startPoint y: 288, endPoint x: 402, endPoint y: 268, distance: 205.0
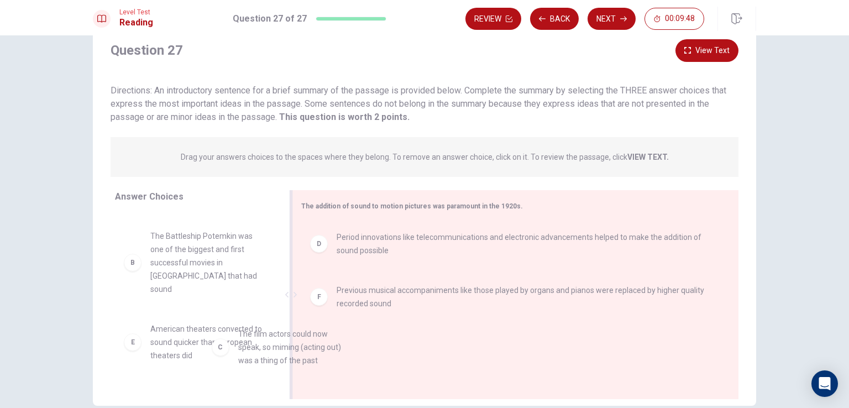
scroll to position [59, 0]
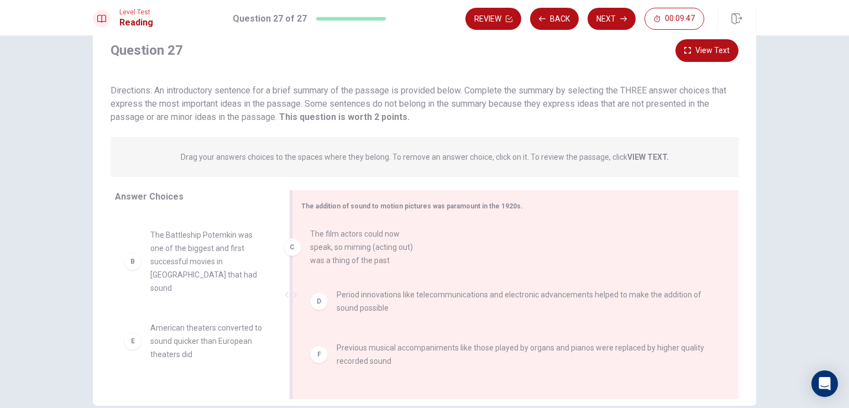
drag, startPoint x: 192, startPoint y: 349, endPoint x: 358, endPoint y: 252, distance: 192.5
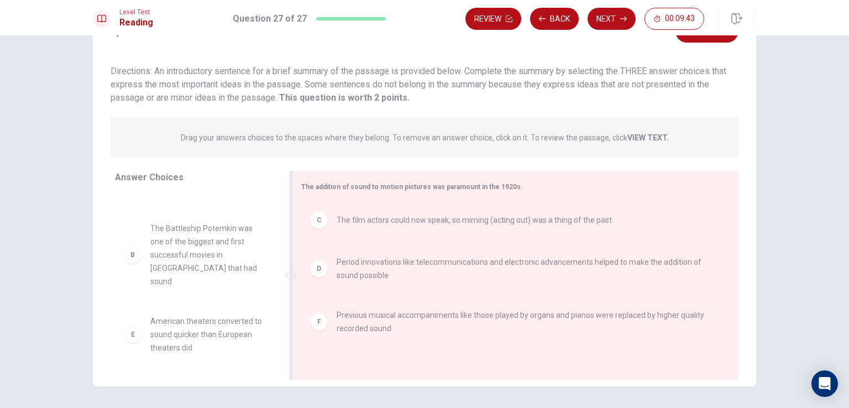
scroll to position [36, 0]
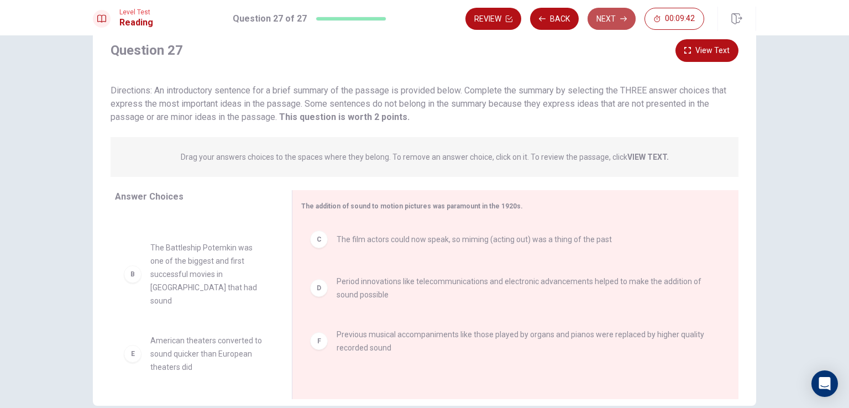
click at [619, 18] on button "Next" at bounding box center [612, 19] width 48 height 22
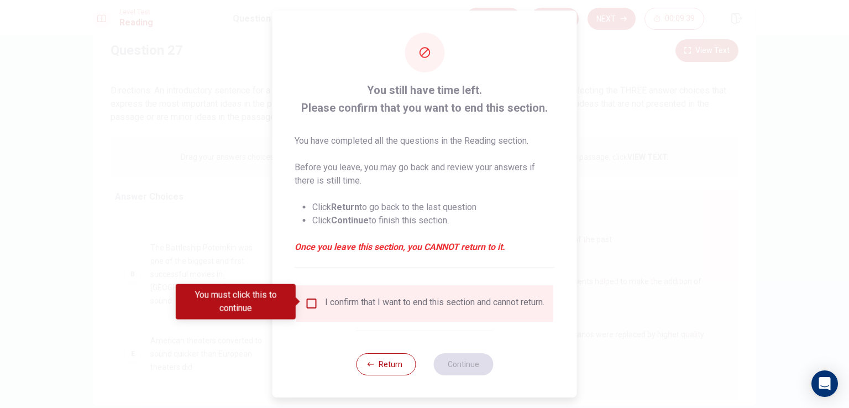
click at [305, 304] on input "You must click this to continue" at bounding box center [311, 303] width 13 height 13
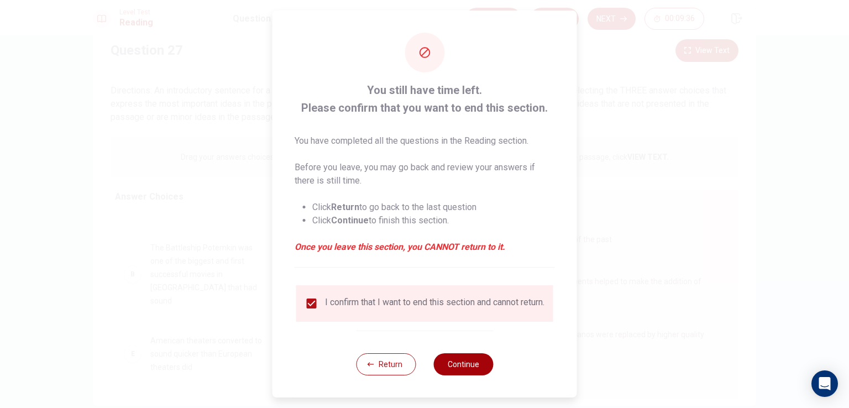
click at [459, 369] on button "Continue" at bounding box center [463, 364] width 60 height 22
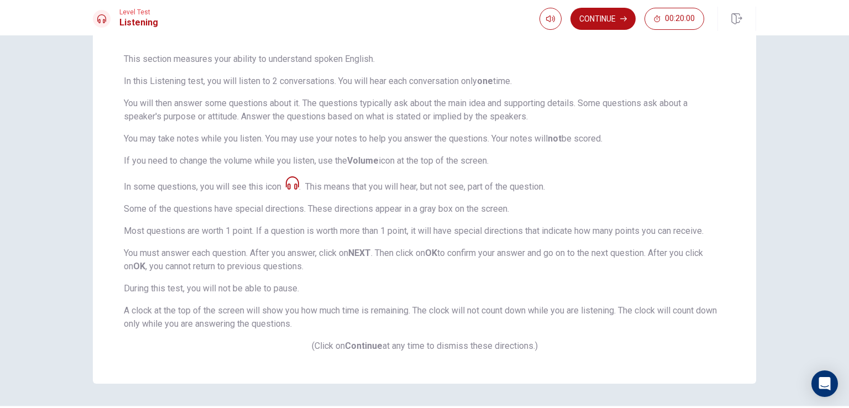
scroll to position [113, 0]
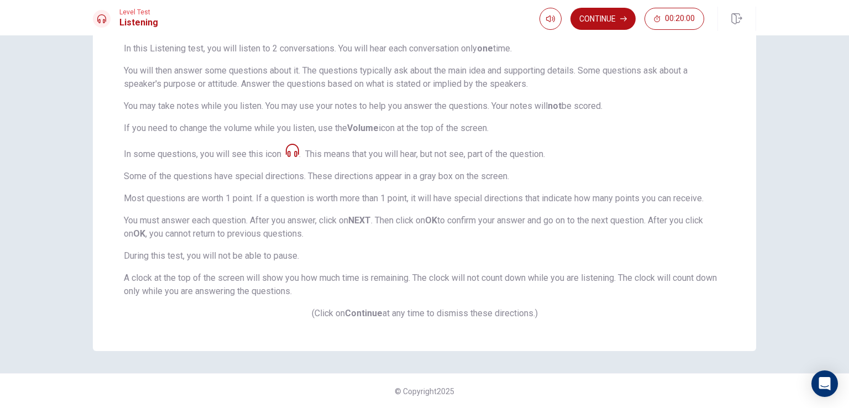
click at [610, 18] on button "Continue" at bounding box center [603, 19] width 65 height 22
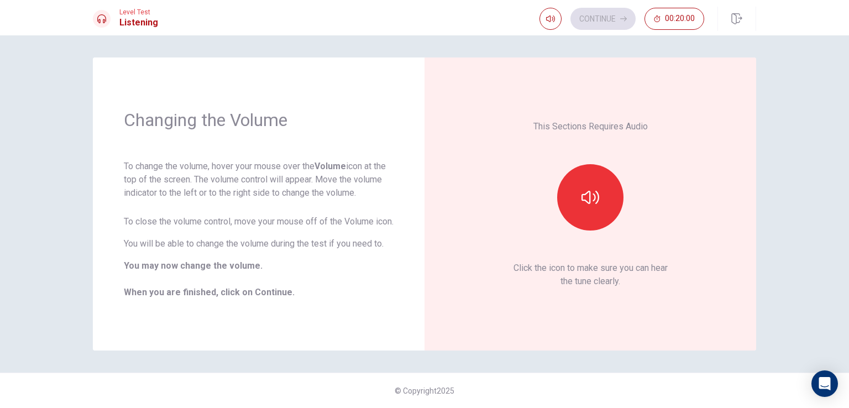
scroll to position [0, 0]
click at [579, 206] on button "button" at bounding box center [590, 197] width 66 height 66
click at [601, 20] on button "Continue" at bounding box center [603, 19] width 65 height 22
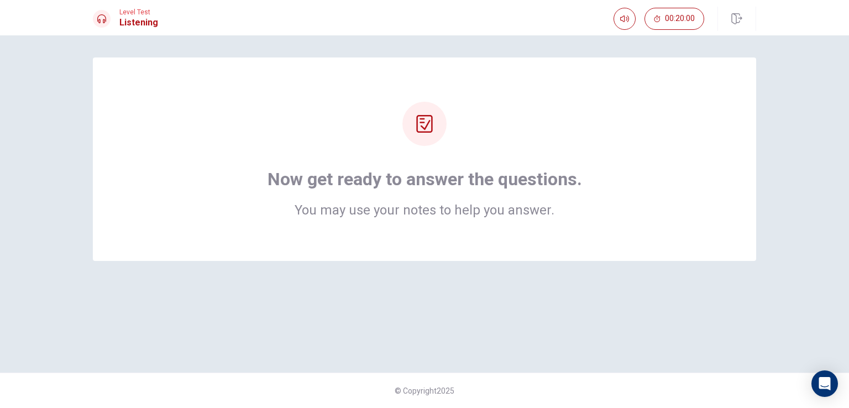
click at [520, 223] on div "Now get ready to answer the questions. You may use your notes to help you answe…" at bounding box center [424, 158] width 663 height 203
click at [446, 140] on div "Now get ready to answer the questions. You may use your notes to help you answe…" at bounding box center [424, 159] width 575 height 115
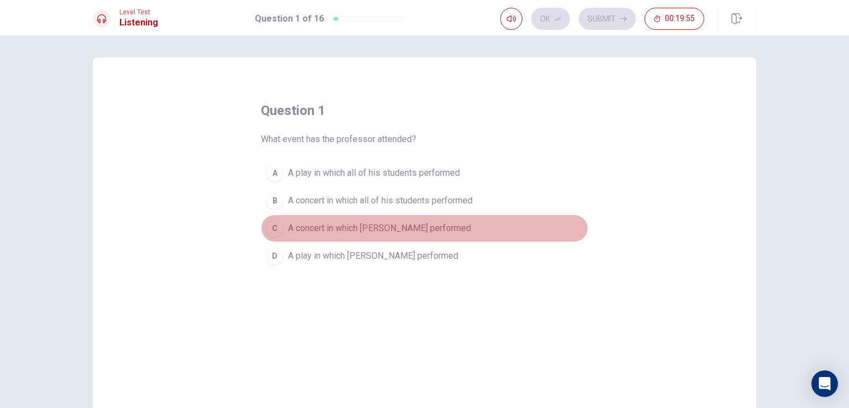
click at [271, 229] on div "C" at bounding box center [275, 228] width 18 height 18
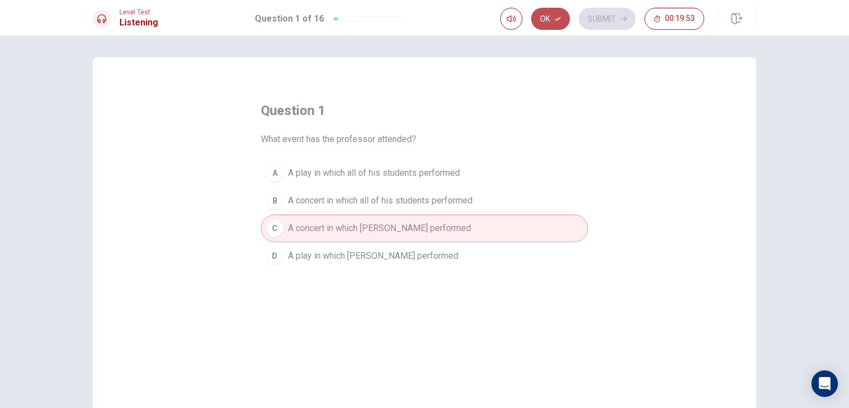
click at [556, 21] on icon "button" at bounding box center [558, 18] width 7 height 7
click at [609, 28] on button "Submit" at bounding box center [607, 19] width 57 height 22
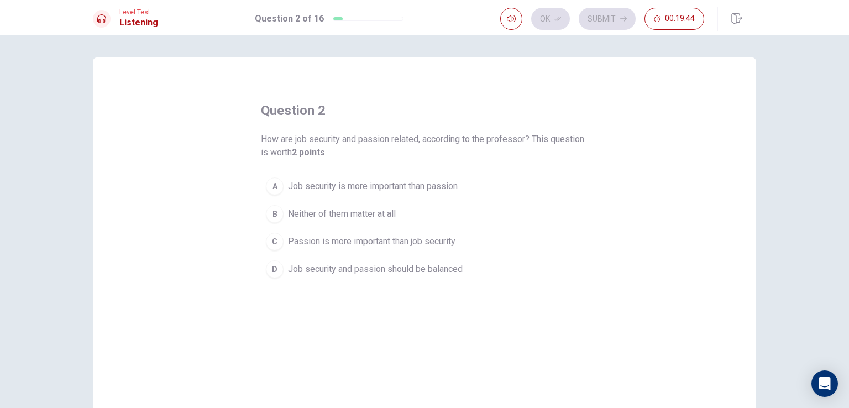
click at [288, 268] on span "Job security and passion should be balanced" at bounding box center [375, 269] width 175 height 13
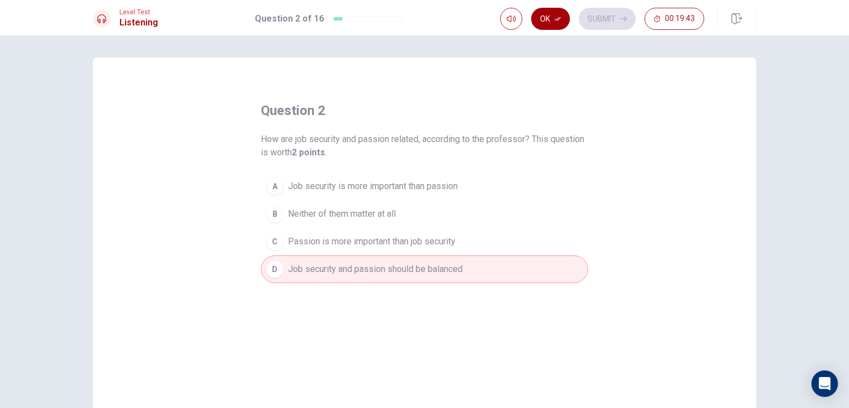
click at [560, 16] on icon "button" at bounding box center [558, 18] width 7 height 7
click at [609, 14] on button "Submit" at bounding box center [607, 19] width 57 height 22
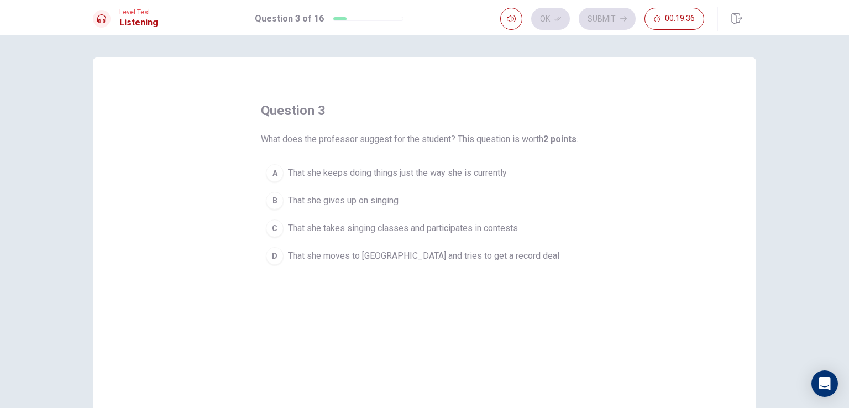
click at [353, 226] on span "That she takes singing classes and participates in contests" at bounding box center [403, 228] width 230 height 13
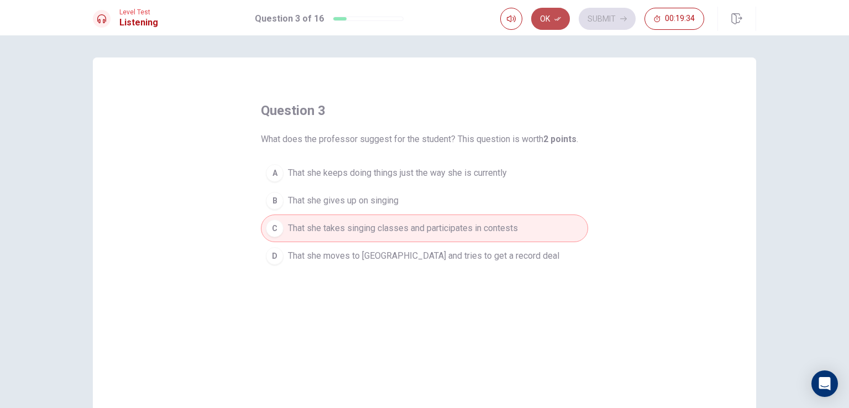
click at [560, 12] on button "Ok" at bounding box center [550, 19] width 39 height 22
click at [630, 14] on button "Submit" at bounding box center [607, 19] width 57 height 22
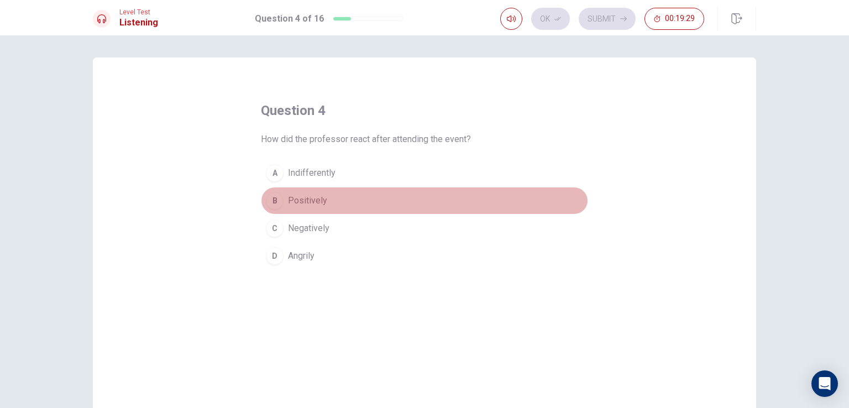
click at [316, 197] on span "Positively" at bounding box center [307, 200] width 39 height 13
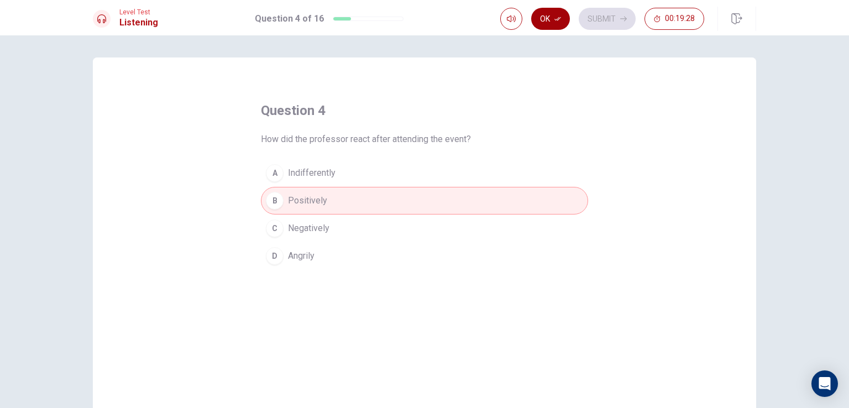
click at [557, 18] on icon "button" at bounding box center [558, 18] width 7 height 7
click at [612, 14] on button "Submit" at bounding box center [607, 19] width 57 height 22
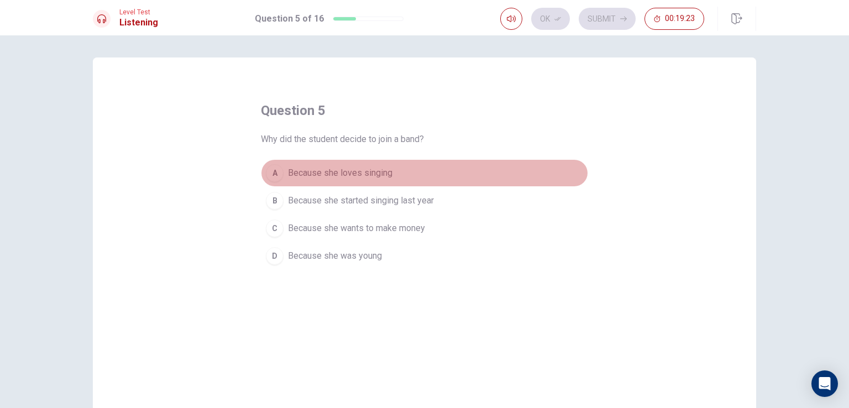
click at [351, 161] on button "A Because she loves singing" at bounding box center [424, 173] width 327 height 28
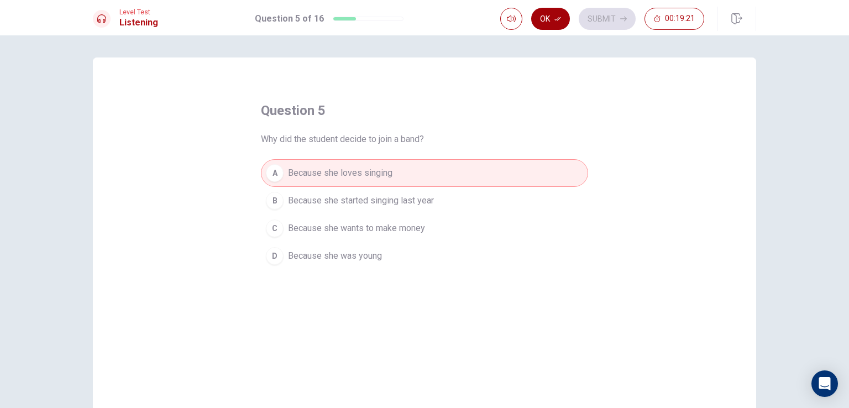
click at [558, 25] on button "Ok" at bounding box center [550, 19] width 39 height 22
click at [611, 18] on button "Submit" at bounding box center [607, 19] width 57 height 22
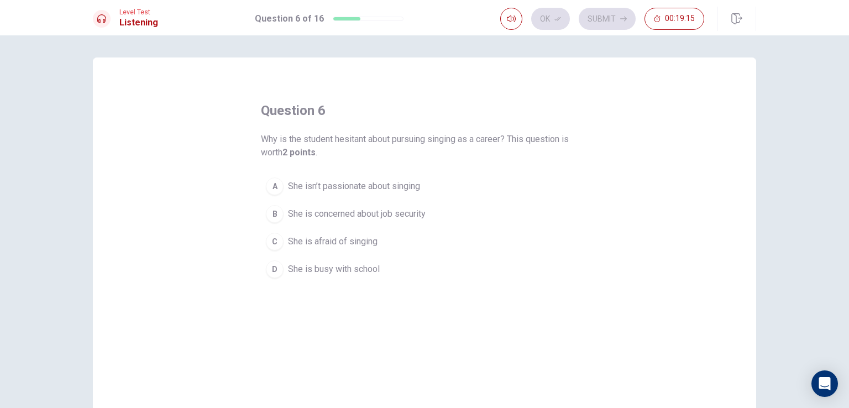
click at [313, 213] on span "She is concerned about job security" at bounding box center [357, 213] width 138 height 13
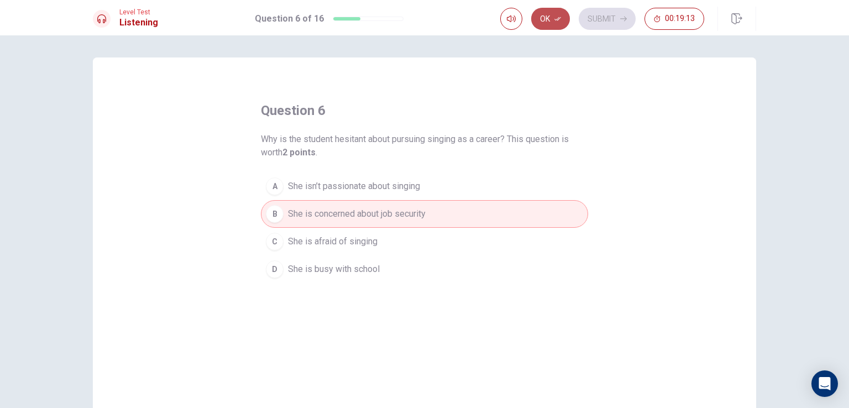
click at [563, 25] on button "Ok" at bounding box center [550, 19] width 39 height 22
click at [626, 17] on icon "button" at bounding box center [623, 18] width 7 height 7
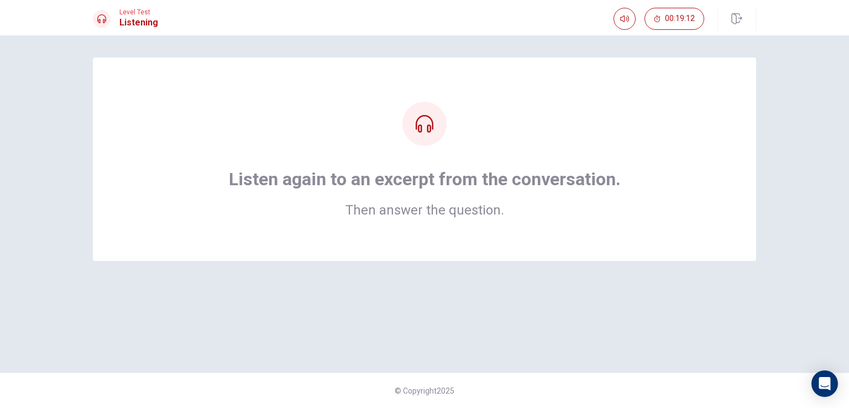
click at [460, 149] on div "Listen again to an excerpt from the conversation. Then answer the question." at bounding box center [424, 159] width 575 height 115
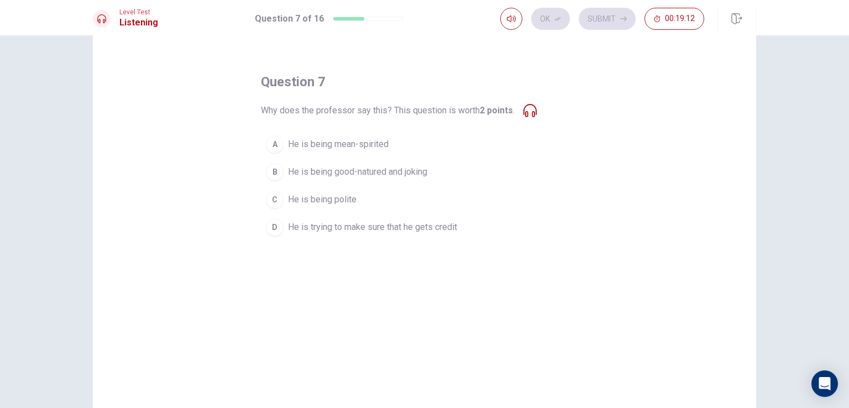
scroll to position [55, 0]
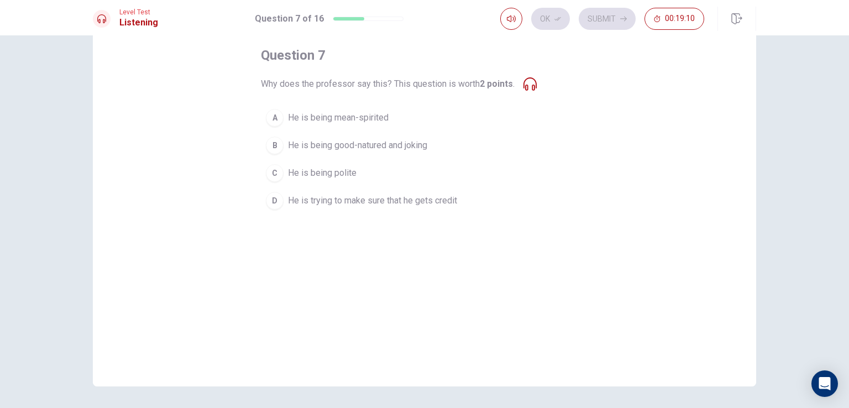
click at [355, 147] on span "He is being good-natured and joking" at bounding box center [357, 145] width 139 height 13
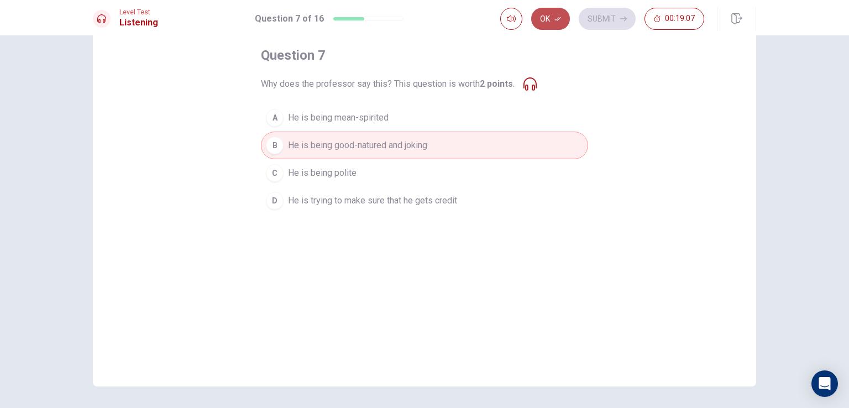
click at [562, 23] on button "Ok" at bounding box center [550, 19] width 39 height 22
click at [619, 17] on button "Submit" at bounding box center [607, 19] width 57 height 22
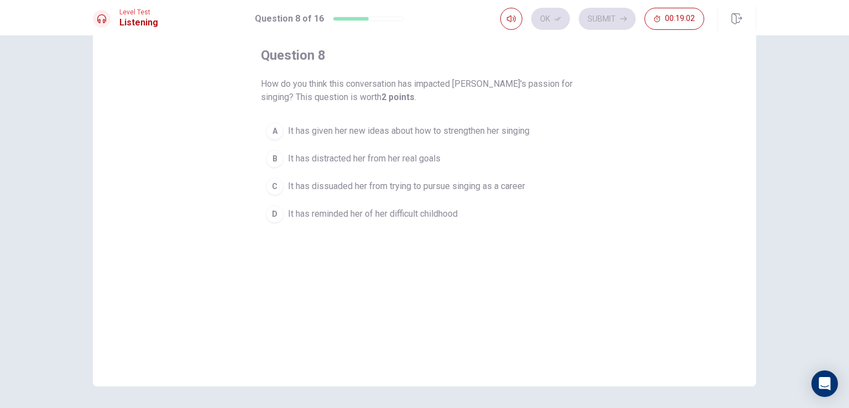
click at [371, 132] on span "It has given her new ideas about how to strengthen her singing" at bounding box center [409, 130] width 242 height 13
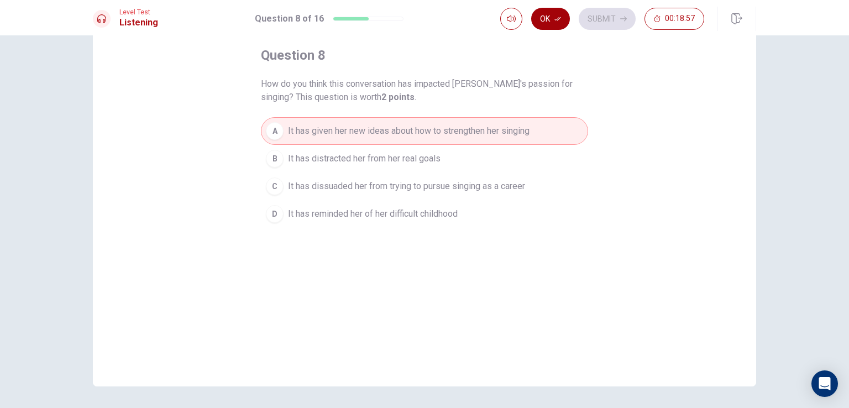
click at [555, 13] on button "Ok" at bounding box center [550, 19] width 39 height 22
click at [627, 18] on icon "button" at bounding box center [623, 18] width 7 height 7
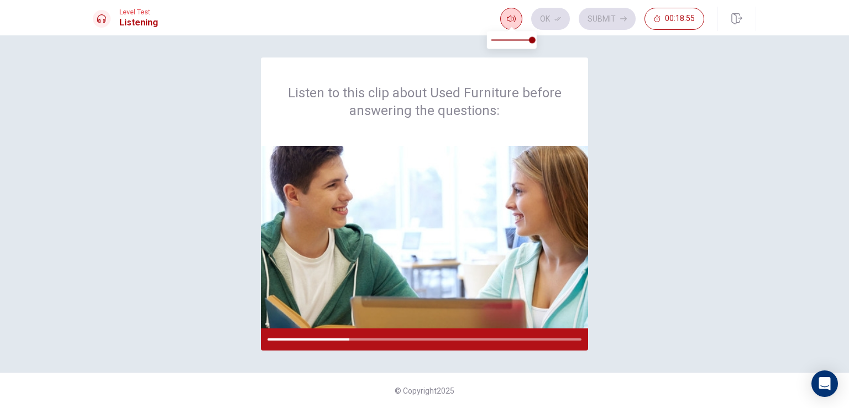
click at [512, 12] on button "button" at bounding box center [511, 19] width 22 height 22
click at [672, 98] on div "Listen to this clip about Used Furniture before answering the questions:" at bounding box center [424, 203] width 663 height 293
drag, startPoint x: 385, startPoint y: 339, endPoint x: 258, endPoint y: 343, distance: 127.2
click at [258, 343] on div "Listen to this clip about Used Furniture before answering the questions:" at bounding box center [424, 203] width 663 height 293
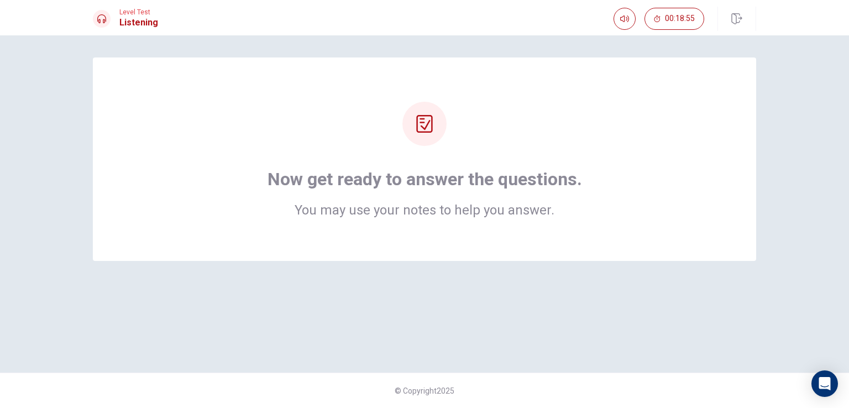
click at [429, 133] on div at bounding box center [424, 124] width 44 height 44
click at [521, 148] on div "Now get ready to answer the questions. You may use your notes to help you answe…" at bounding box center [424, 159] width 575 height 115
click at [477, 165] on div "Now get ready to answer the questions. You may use your notes to help you answe…" at bounding box center [424, 159] width 575 height 115
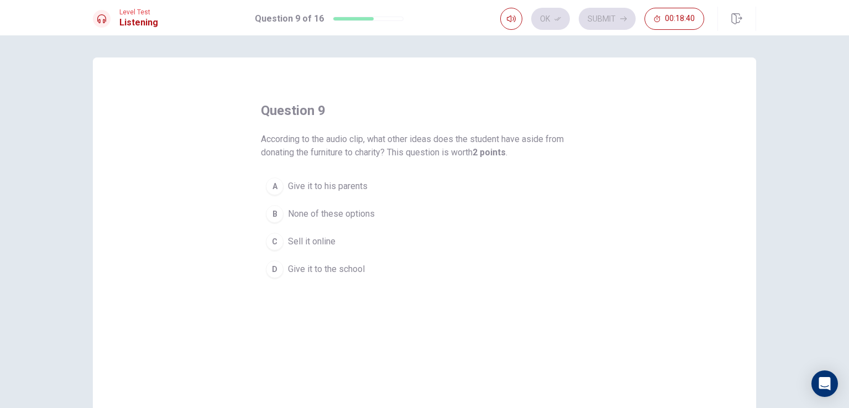
click at [359, 263] on span "Give it to the school" at bounding box center [326, 269] width 77 height 13
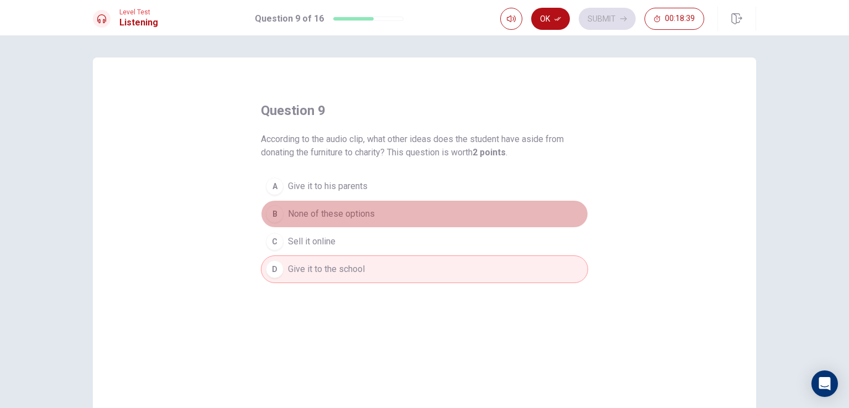
click at [374, 211] on button "B None of these options" at bounding box center [424, 214] width 327 height 28
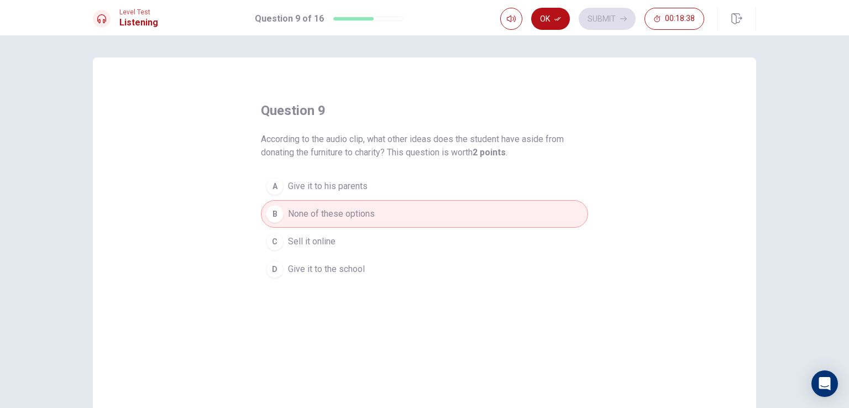
click at [389, 187] on button "A Give it to his parents" at bounding box center [424, 186] width 327 height 28
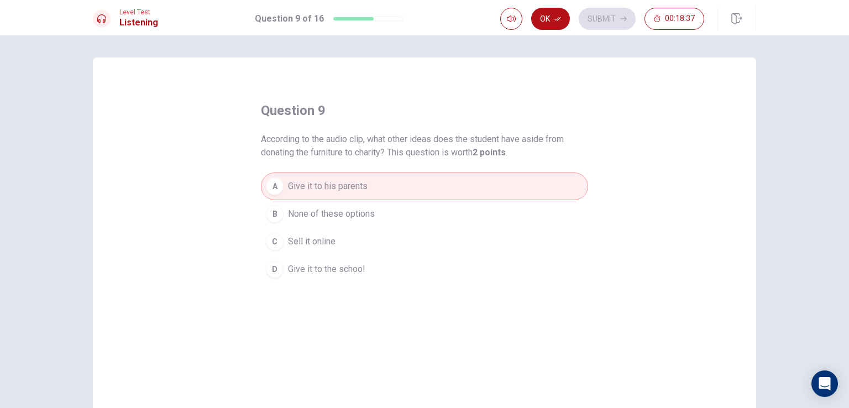
click at [399, 256] on button "D Give it to the school" at bounding box center [424, 269] width 327 height 28
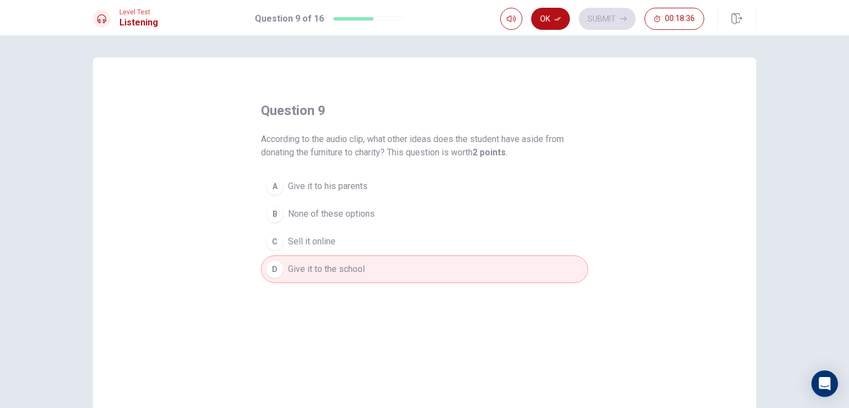
click at [396, 246] on button "C Sell it online" at bounding box center [424, 242] width 327 height 28
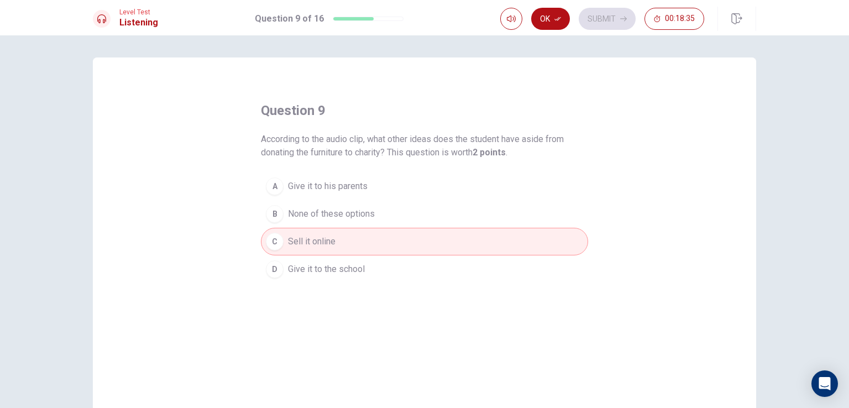
click at [401, 259] on button "D Give it to the school" at bounding box center [424, 269] width 327 height 28
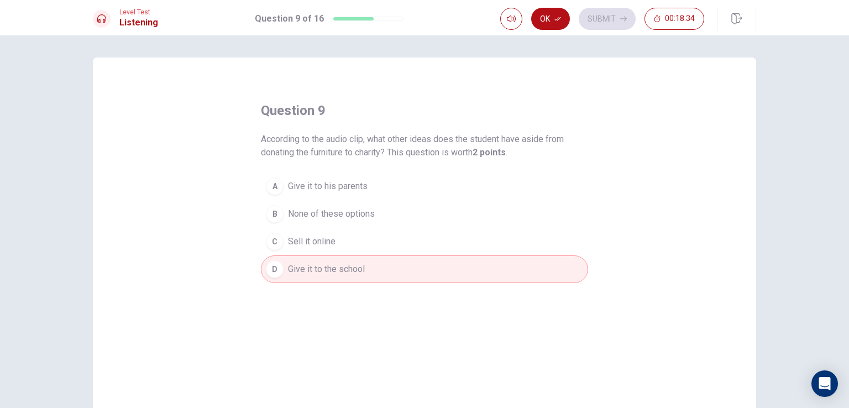
click at [398, 242] on button "C Sell it online" at bounding box center [424, 242] width 327 height 28
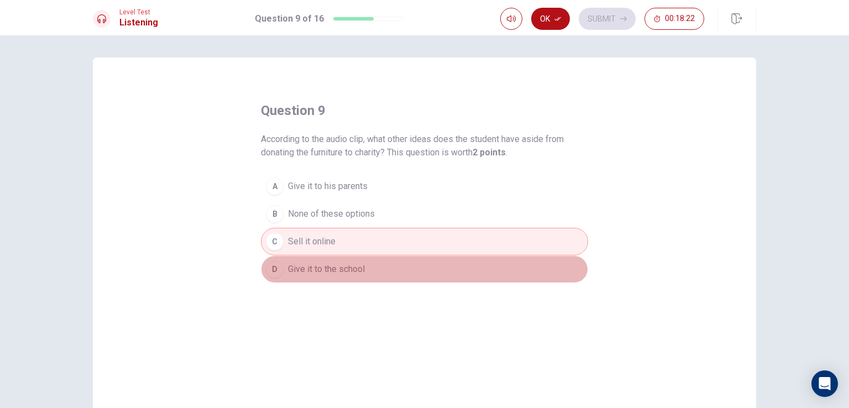
click at [336, 268] on span "Give it to the school" at bounding box center [326, 269] width 77 height 13
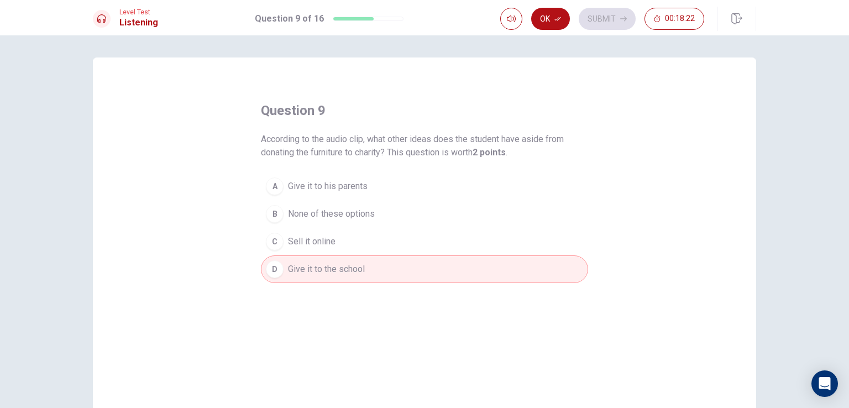
click at [347, 208] on span "None of these options" at bounding box center [331, 213] width 87 height 13
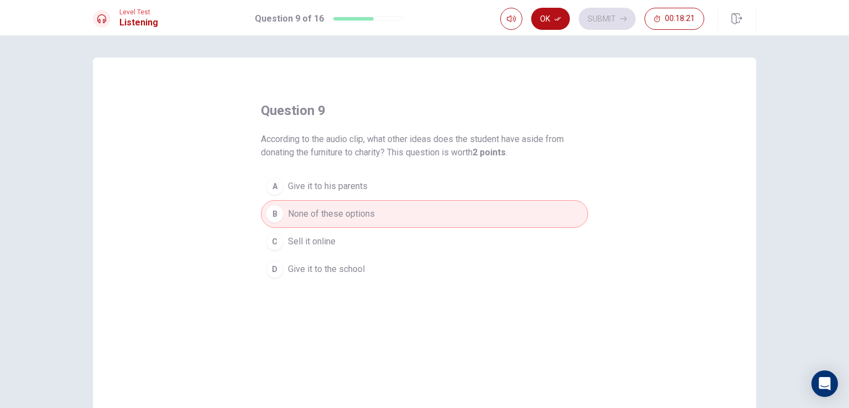
click at [332, 253] on button "C Sell it online" at bounding box center [424, 242] width 327 height 28
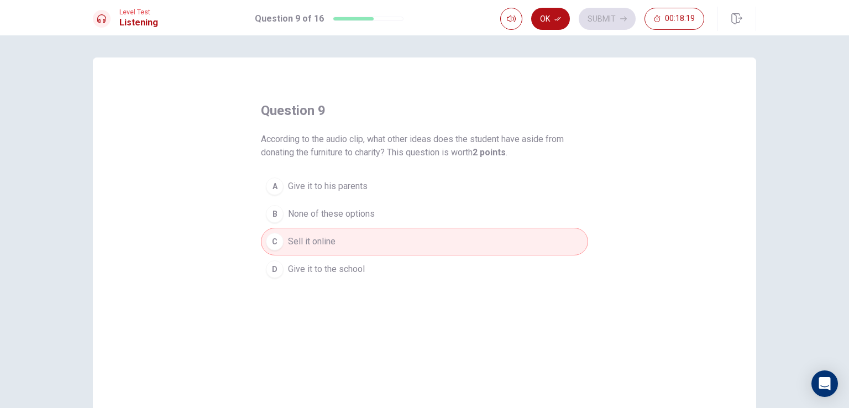
click at [327, 270] on span "Give it to the school" at bounding box center [326, 269] width 77 height 13
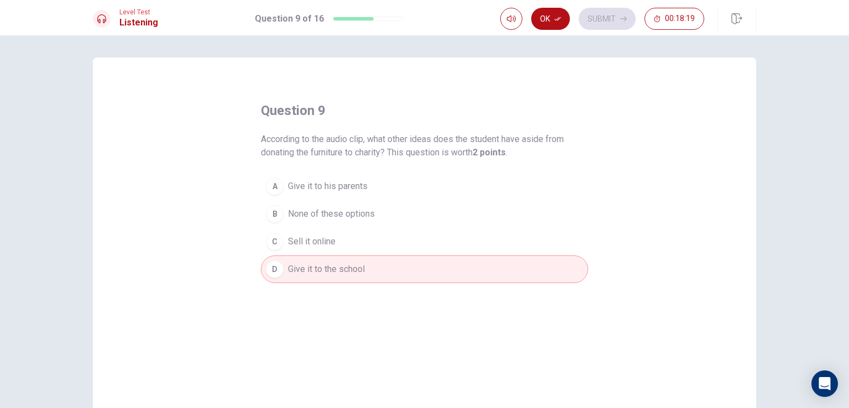
drag, startPoint x: 339, startPoint y: 235, endPoint x: 355, endPoint y: 235, distance: 15.5
click at [341, 235] on button "C Sell it online" at bounding box center [424, 242] width 327 height 28
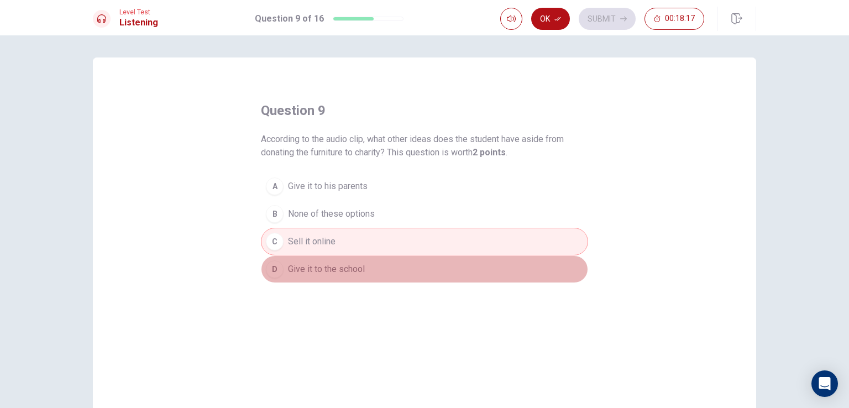
click at [358, 277] on button "D Give it to the school" at bounding box center [424, 269] width 327 height 28
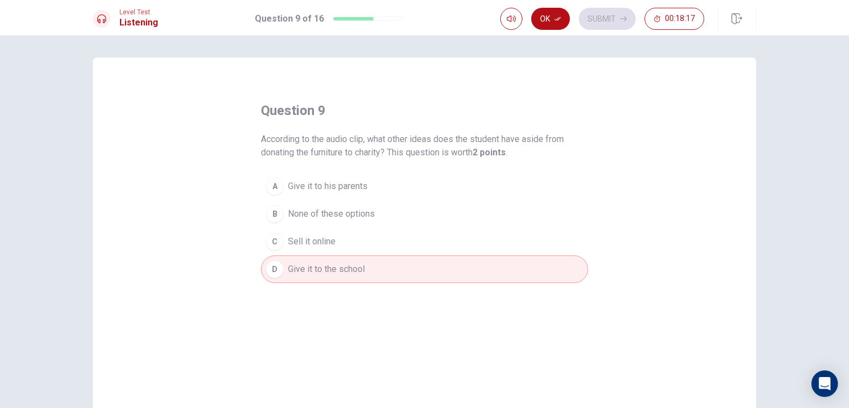
click at [391, 211] on button "B None of these options" at bounding box center [424, 214] width 327 height 28
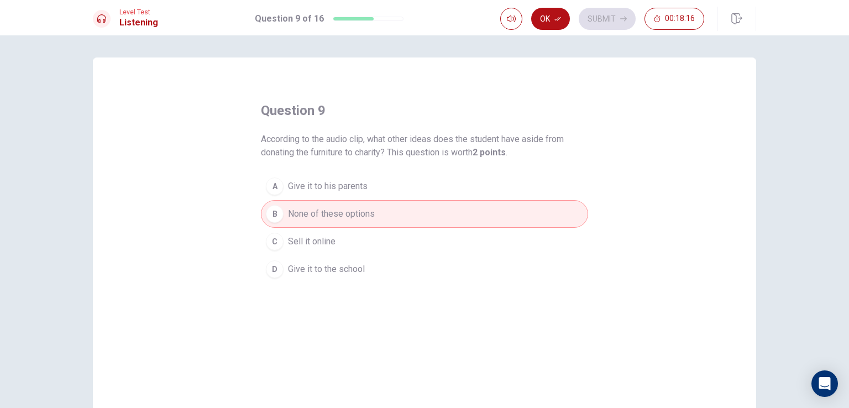
click at [382, 283] on div "question 9 According to the audio clip, what other ideas does the student have …" at bounding box center [424, 249] width 663 height 384
click at [375, 270] on button "D Give it to the school" at bounding box center [424, 269] width 327 height 28
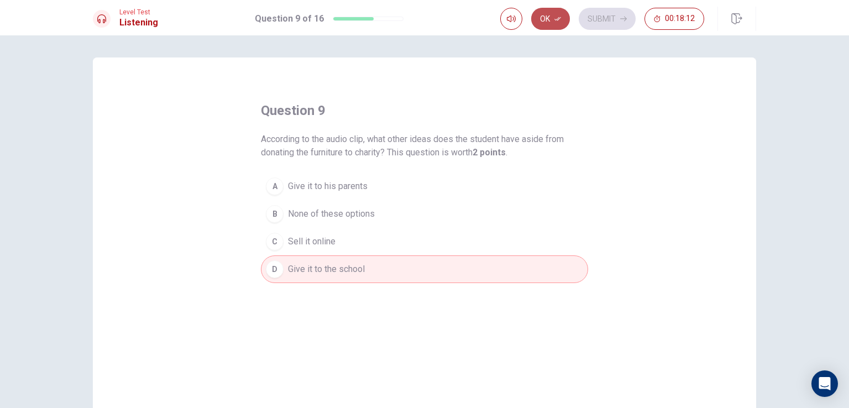
click at [554, 18] on button "Ok" at bounding box center [550, 19] width 39 height 22
click at [616, 21] on button "Submit" at bounding box center [607, 19] width 57 height 22
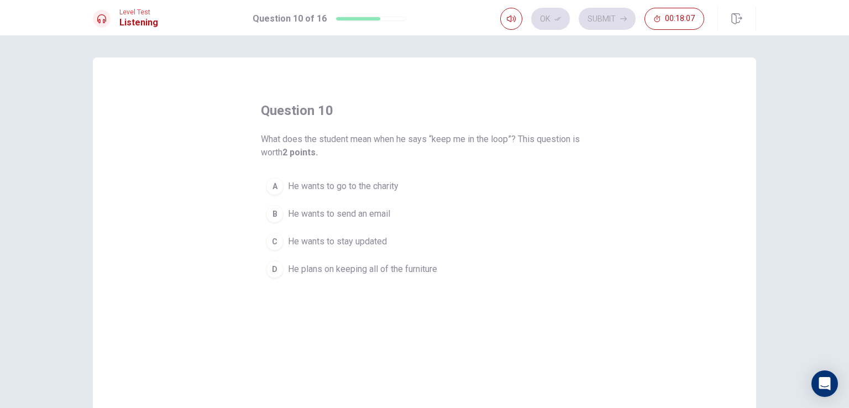
click at [338, 243] on span "He wants to stay updated" at bounding box center [337, 241] width 99 height 13
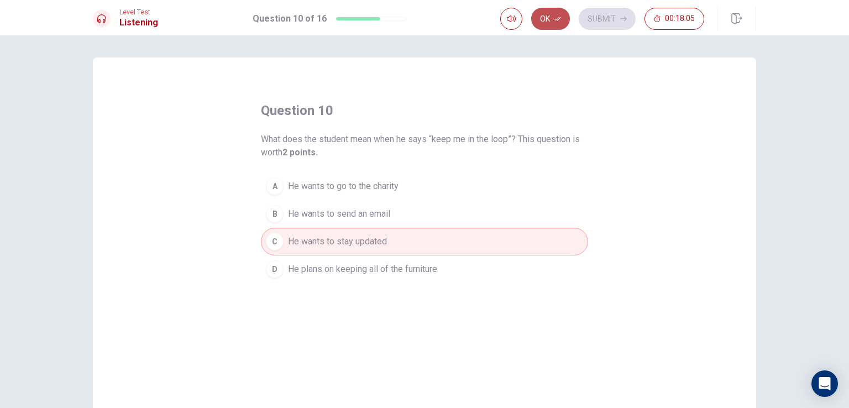
click at [554, 12] on button "Ok" at bounding box center [550, 19] width 39 height 22
click at [629, 8] on button "Submit" at bounding box center [607, 19] width 57 height 22
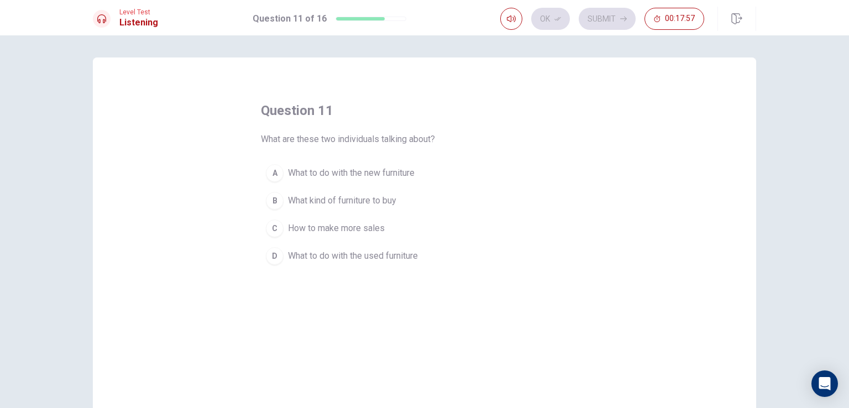
click at [341, 255] on span "What to do with the used furniture" at bounding box center [353, 255] width 130 height 13
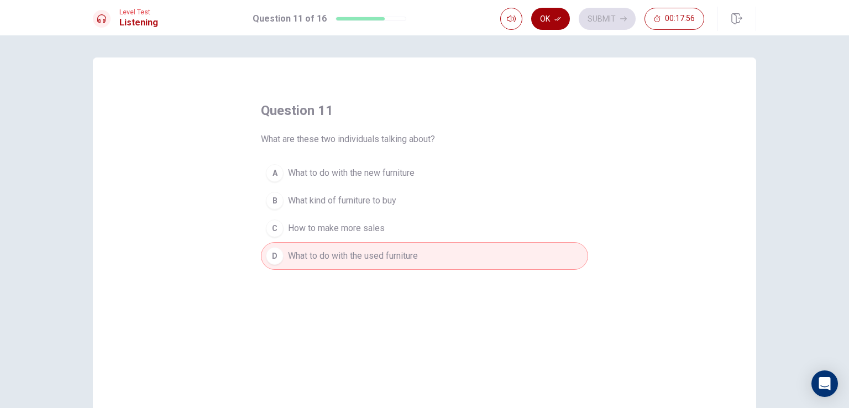
click at [545, 17] on button "Ok" at bounding box center [550, 19] width 39 height 22
click at [632, 17] on button "Submit" at bounding box center [607, 19] width 57 height 22
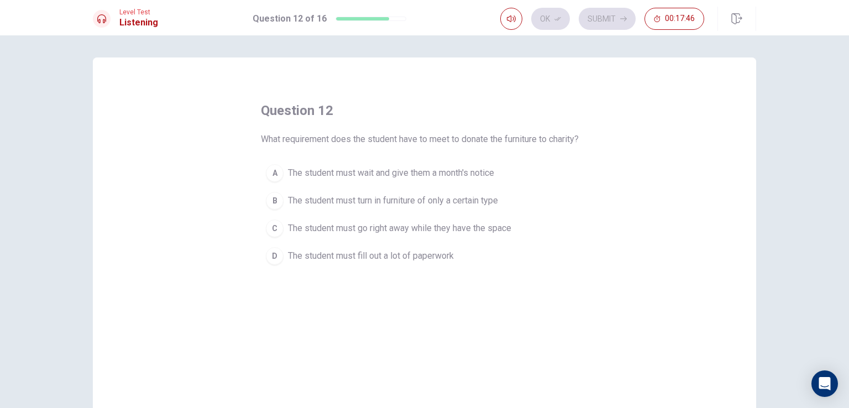
click at [442, 175] on span "The student must wait and give them a month's notice" at bounding box center [391, 172] width 206 height 13
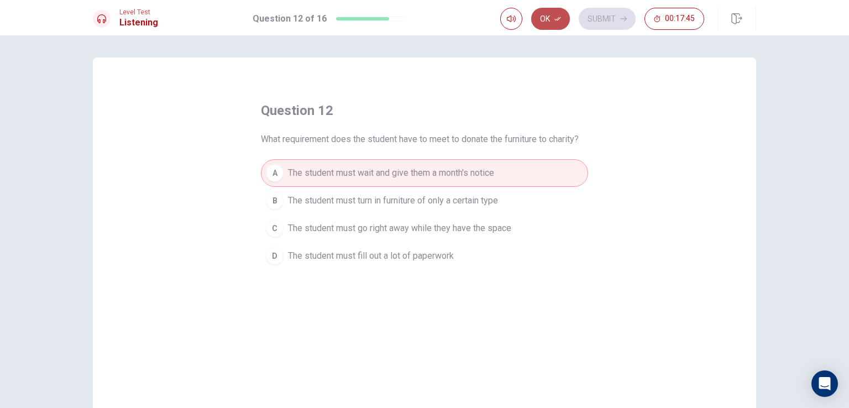
click at [555, 16] on button "Ok" at bounding box center [550, 19] width 39 height 22
click at [584, 15] on button "Submit" at bounding box center [607, 19] width 57 height 22
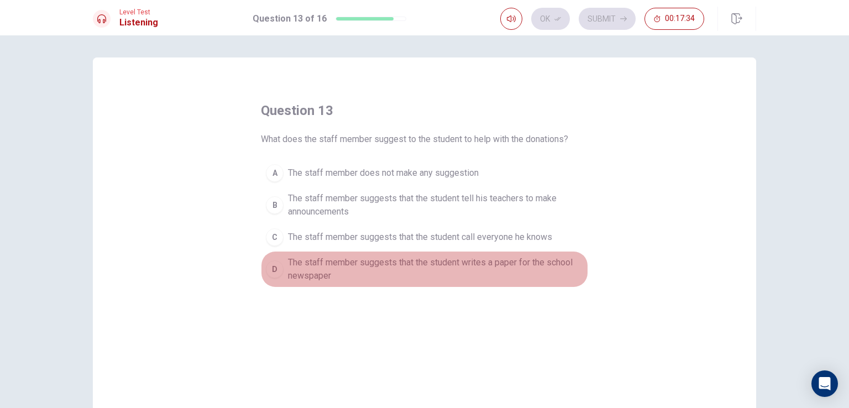
click at [359, 264] on span "The staff member suggests that the student writes a paper for the school newspa…" at bounding box center [435, 269] width 295 height 27
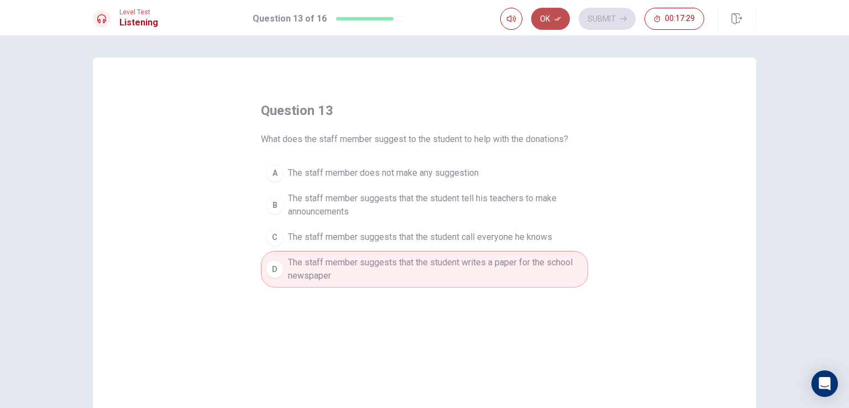
click at [554, 12] on button "Ok" at bounding box center [550, 19] width 39 height 22
click at [592, 15] on button "Submit" at bounding box center [607, 19] width 57 height 22
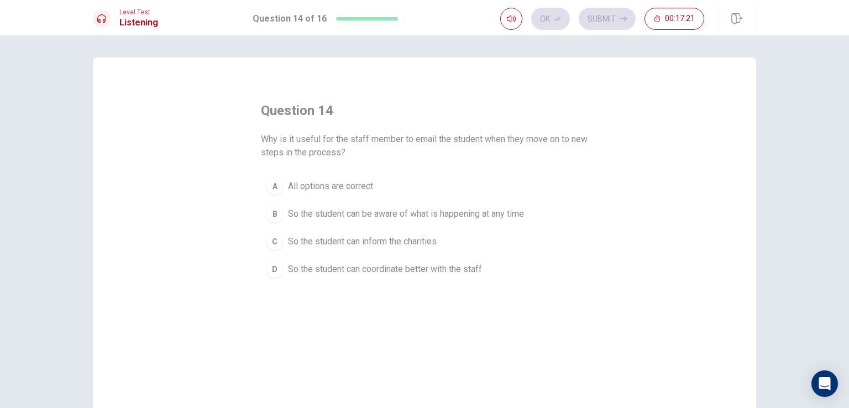
click at [367, 188] on span "All options are correct" at bounding box center [330, 186] width 85 height 13
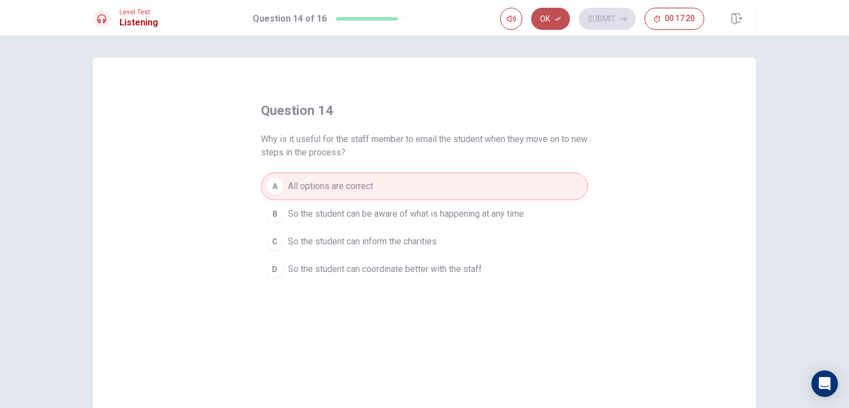
click at [549, 12] on button "Ok" at bounding box center [550, 19] width 39 height 22
click at [615, 18] on button "Submit" at bounding box center [607, 19] width 57 height 22
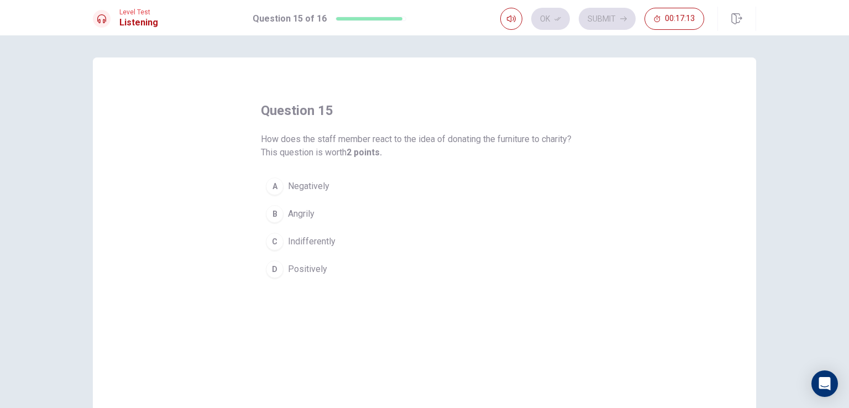
click at [322, 262] on button "D Positively" at bounding box center [424, 269] width 327 height 28
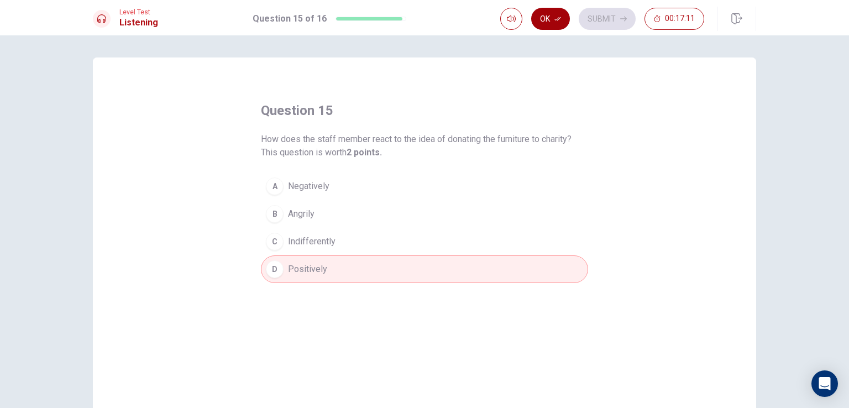
click at [543, 18] on button "Ok" at bounding box center [550, 19] width 39 height 22
click at [611, 16] on button "Submit" at bounding box center [607, 19] width 57 height 22
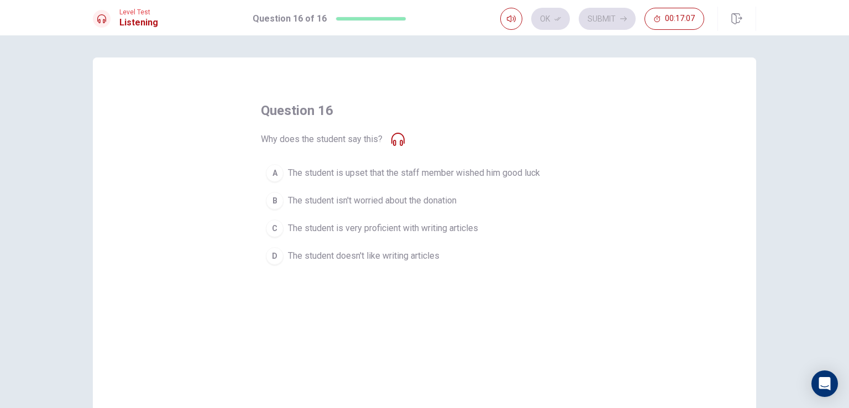
click at [312, 222] on span "The student is very proficient with writing articles" at bounding box center [383, 228] width 190 height 13
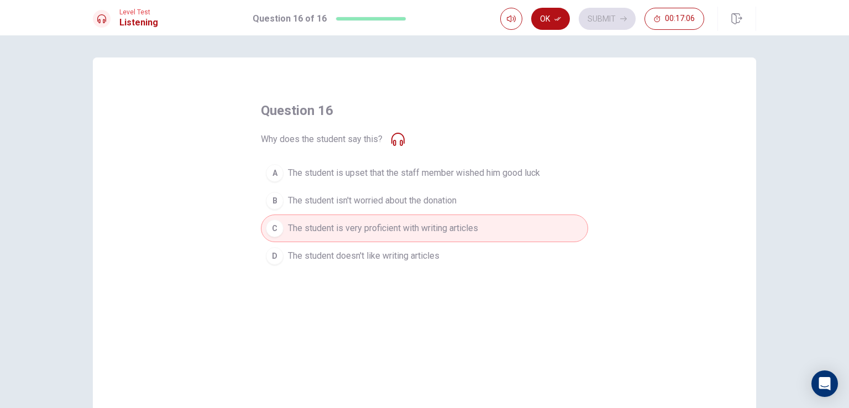
click at [457, 247] on button "D The student doesn't like writing articles" at bounding box center [424, 256] width 327 height 28
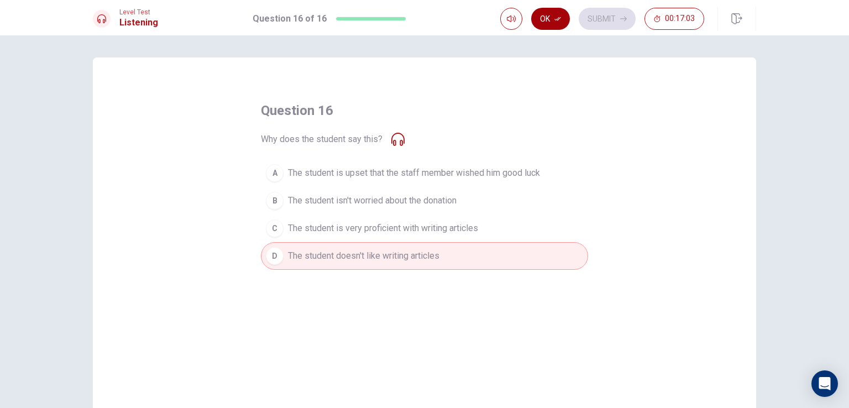
click at [560, 13] on button "Ok" at bounding box center [550, 19] width 39 height 22
click at [630, 14] on button "Submit" at bounding box center [607, 19] width 57 height 22
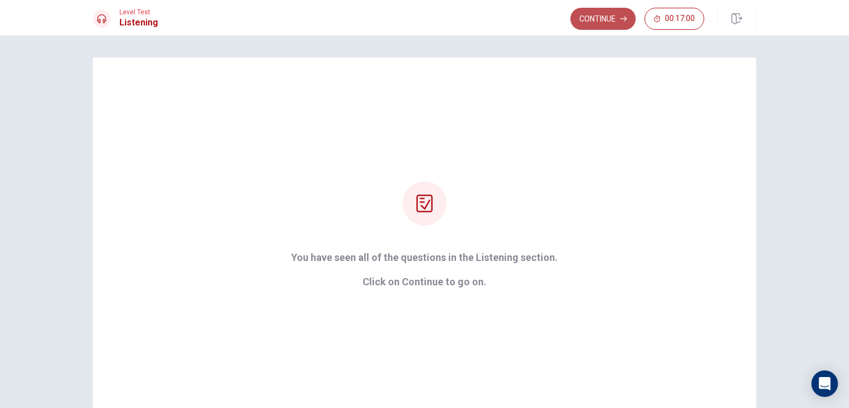
click at [604, 12] on button "Continue" at bounding box center [603, 19] width 65 height 22
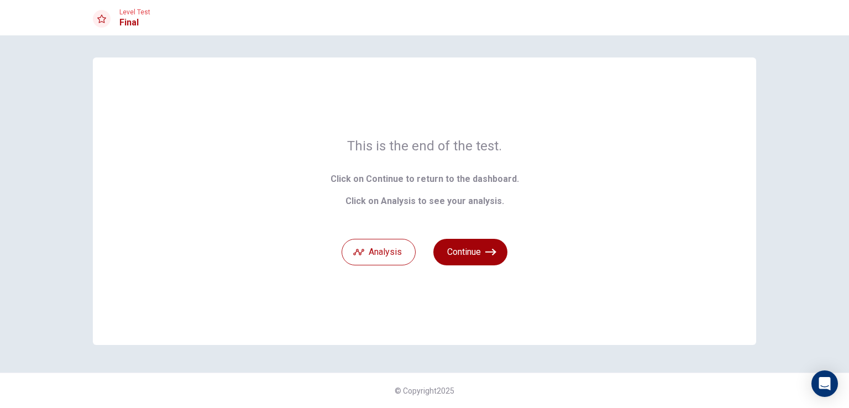
click at [461, 248] on button "Continue" at bounding box center [470, 252] width 74 height 27
